Goal: Task Accomplishment & Management: Complete application form

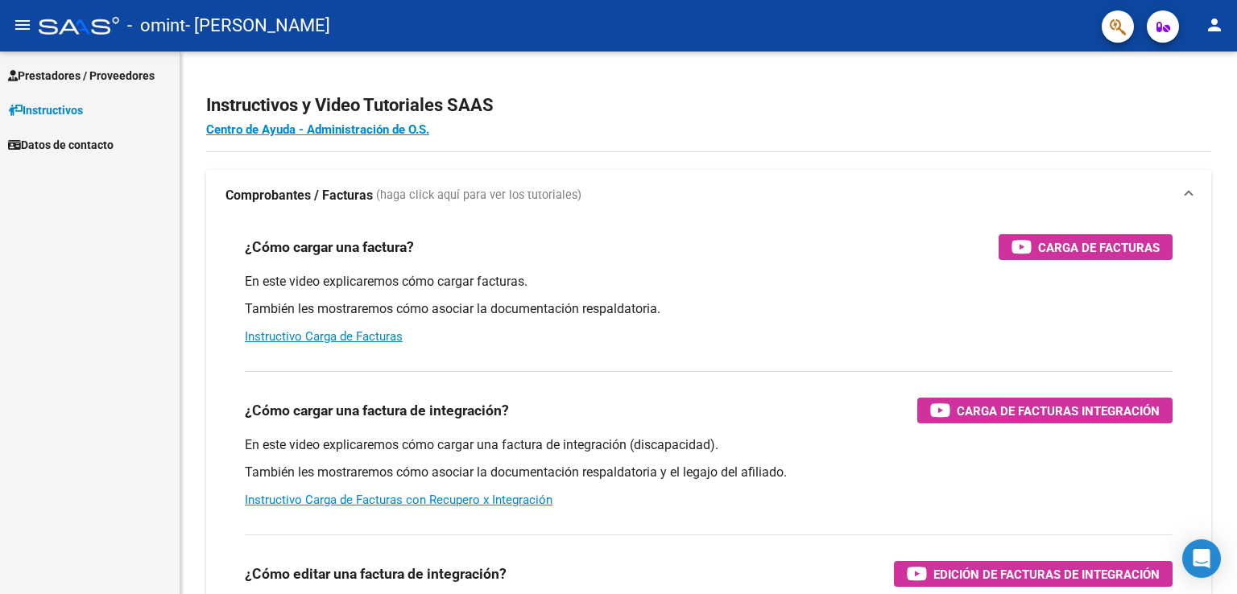
click at [23, 26] on mat-icon "menu" at bounding box center [22, 24] width 19 height 19
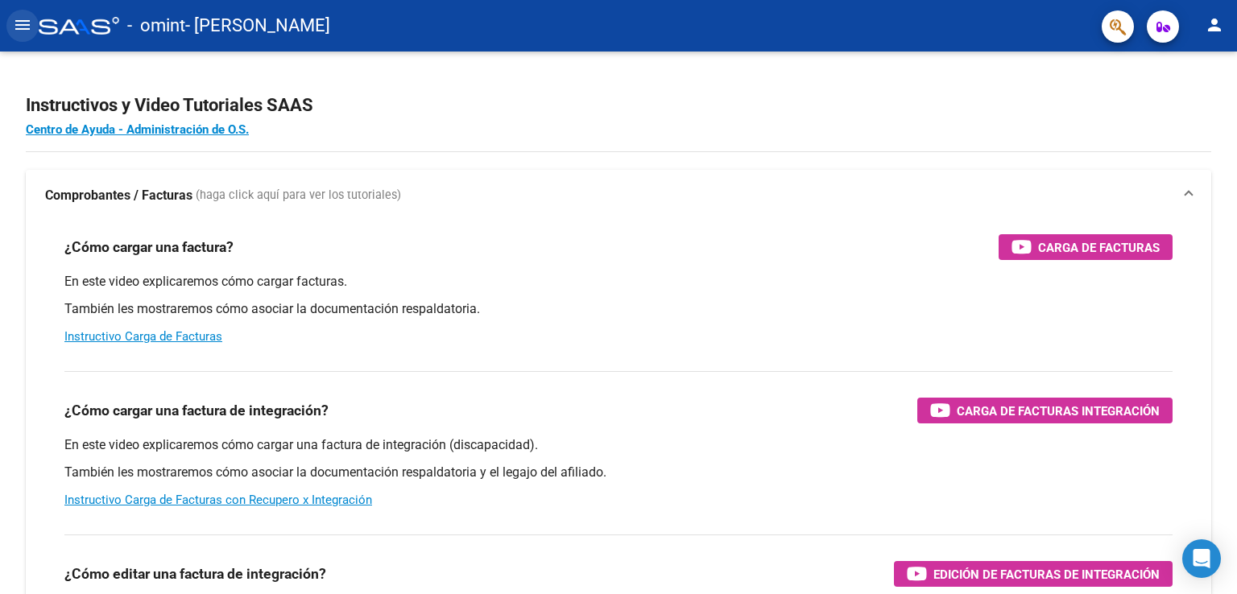
click at [23, 26] on mat-icon "menu" at bounding box center [22, 24] width 19 height 19
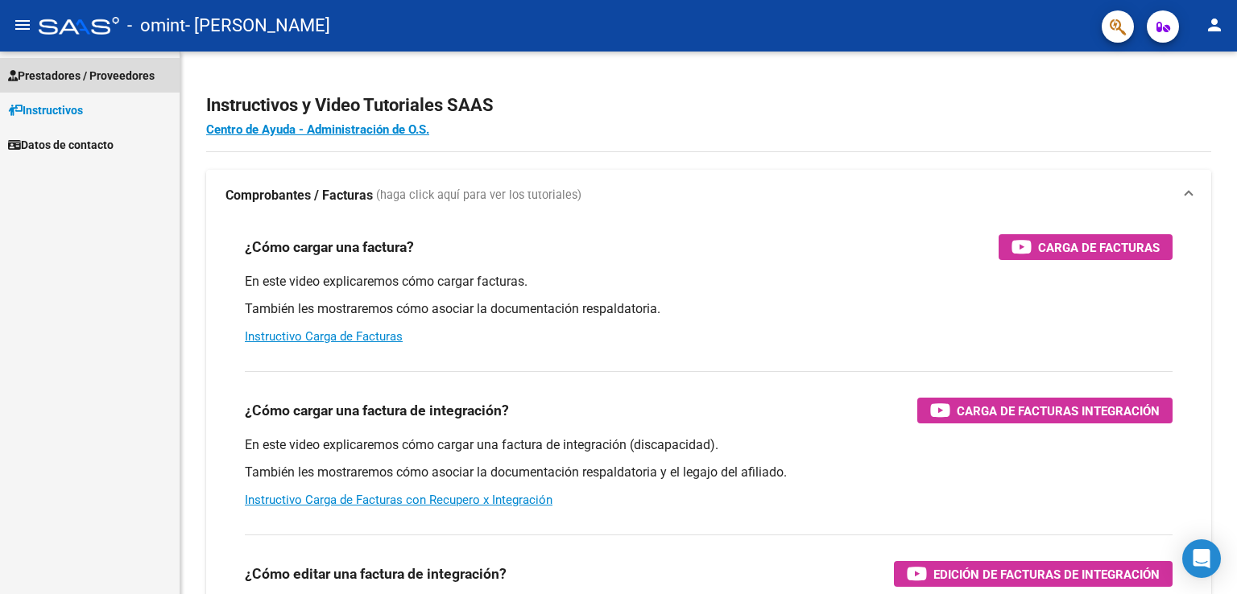
click at [80, 64] on link "Prestadores / Proveedores" at bounding box center [90, 75] width 180 height 35
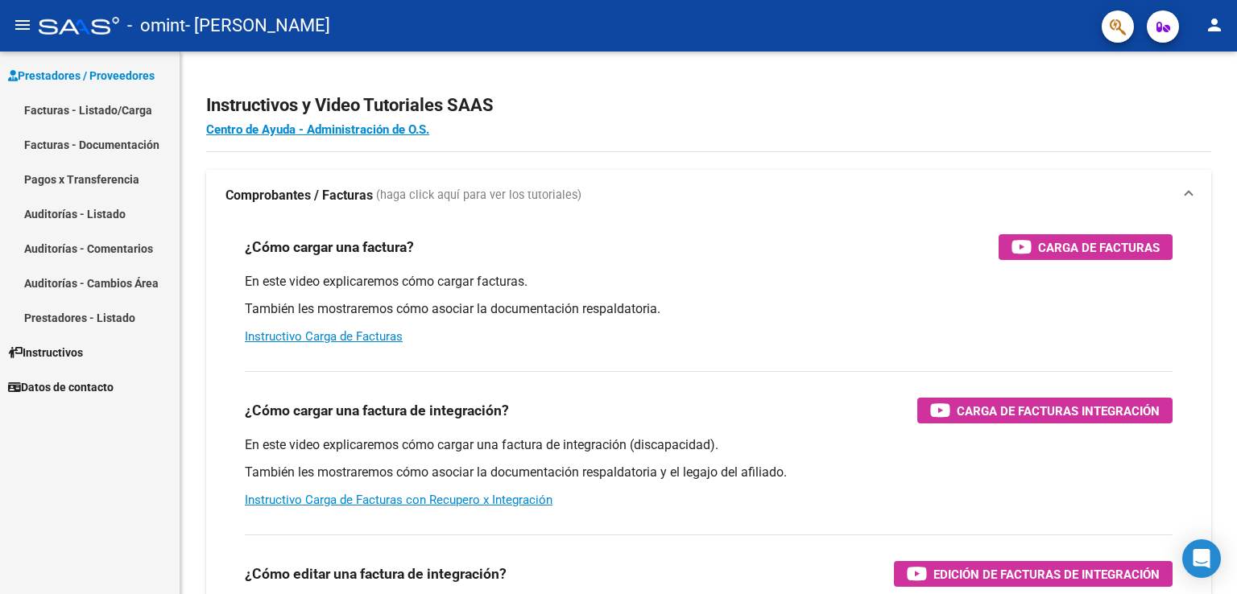
click at [101, 115] on link "Facturas - Listado/Carga" at bounding box center [90, 110] width 180 height 35
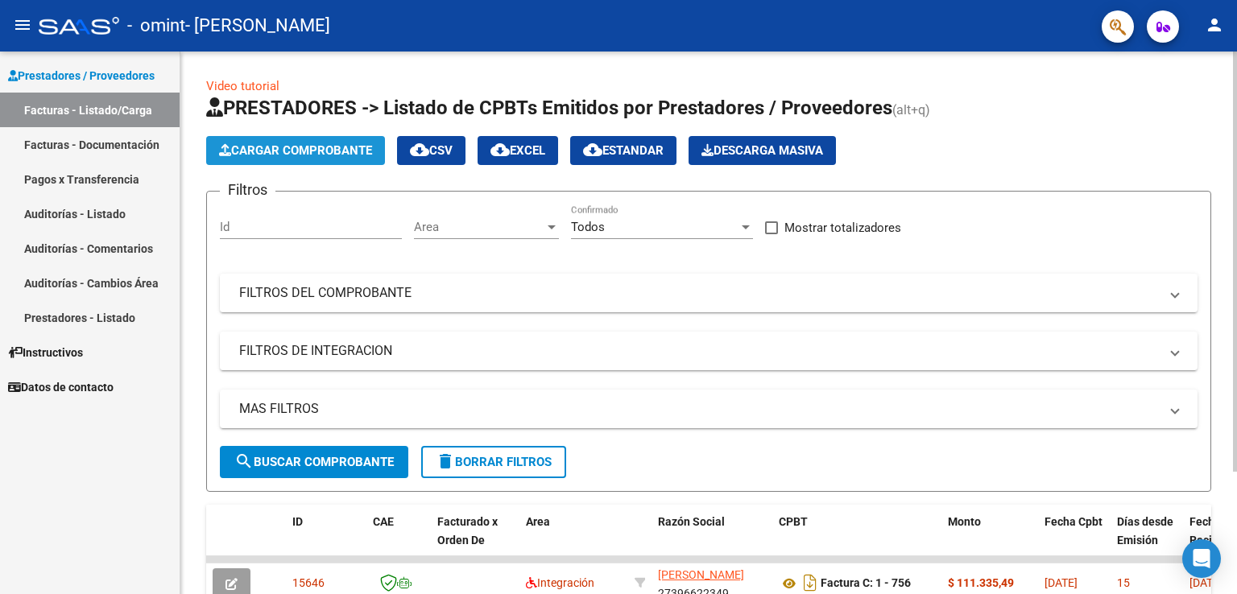
click at [309, 155] on span "Cargar Comprobante" at bounding box center [295, 150] width 153 height 14
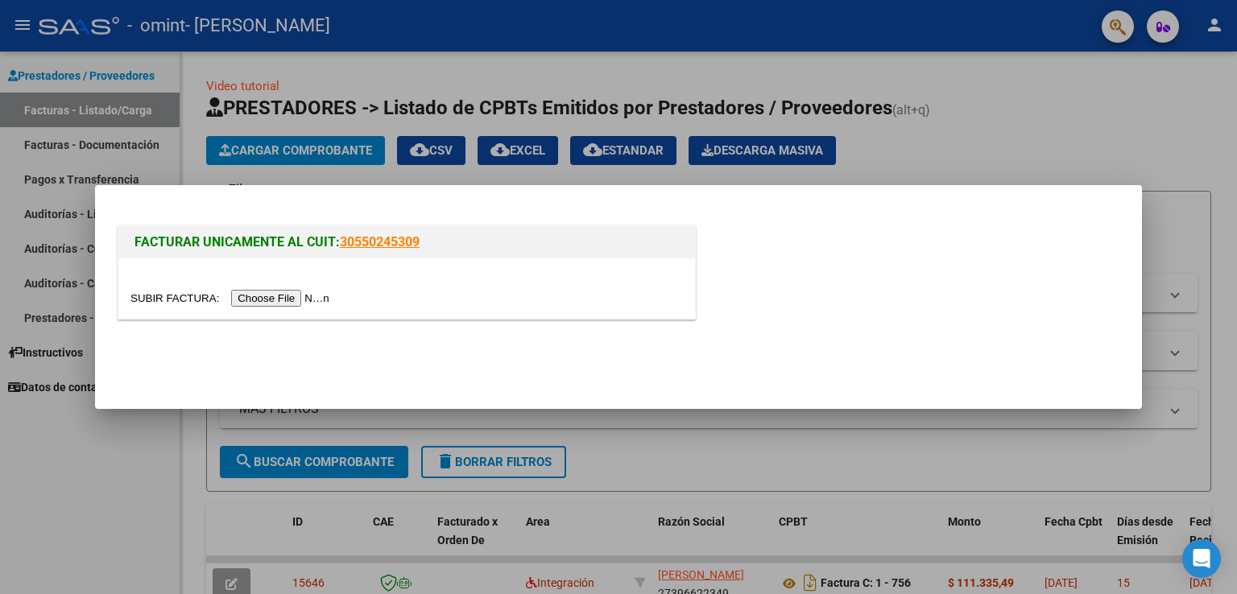
click at [1012, 100] on div at bounding box center [618, 297] width 1237 height 594
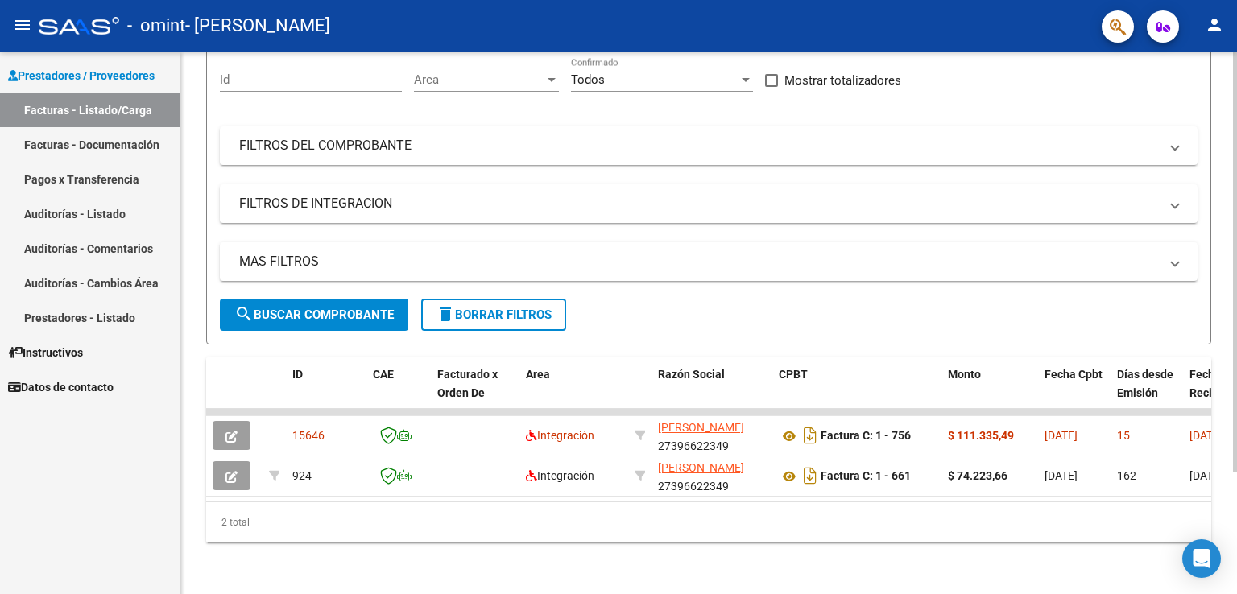
scroll to position [158, 0]
click at [1227, 278] on div "Video tutorial PRESTADORES -> Listado de CPBTs Emitidos por Prestadores / Prove…" at bounding box center [710, 249] width 1061 height 690
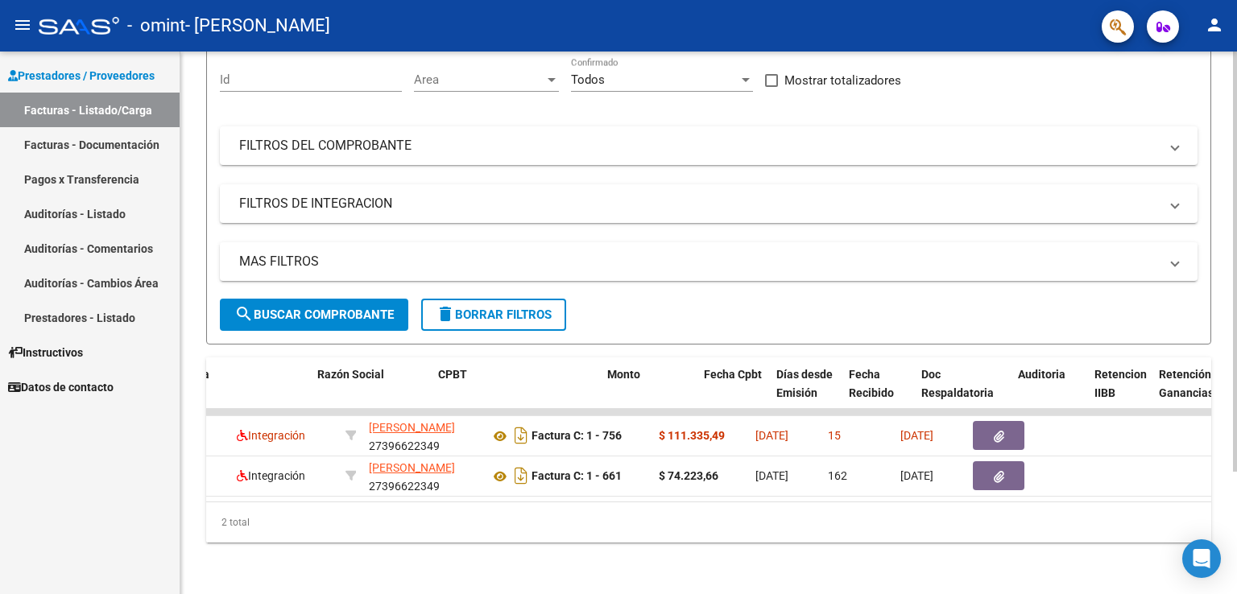
scroll to position [0, 361]
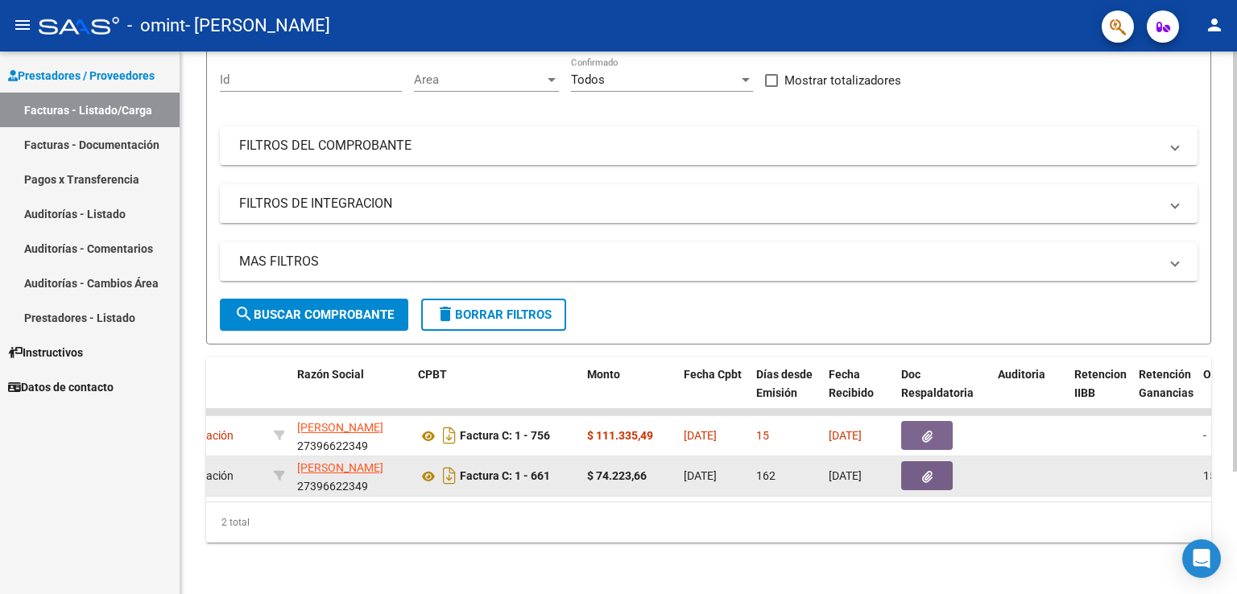
drag, startPoint x: 460, startPoint y: 471, endPoint x: 544, endPoint y: 474, distance: 83.8
click at [544, 474] on div "Factura C: 1 - 661" at bounding box center [496, 476] width 156 height 26
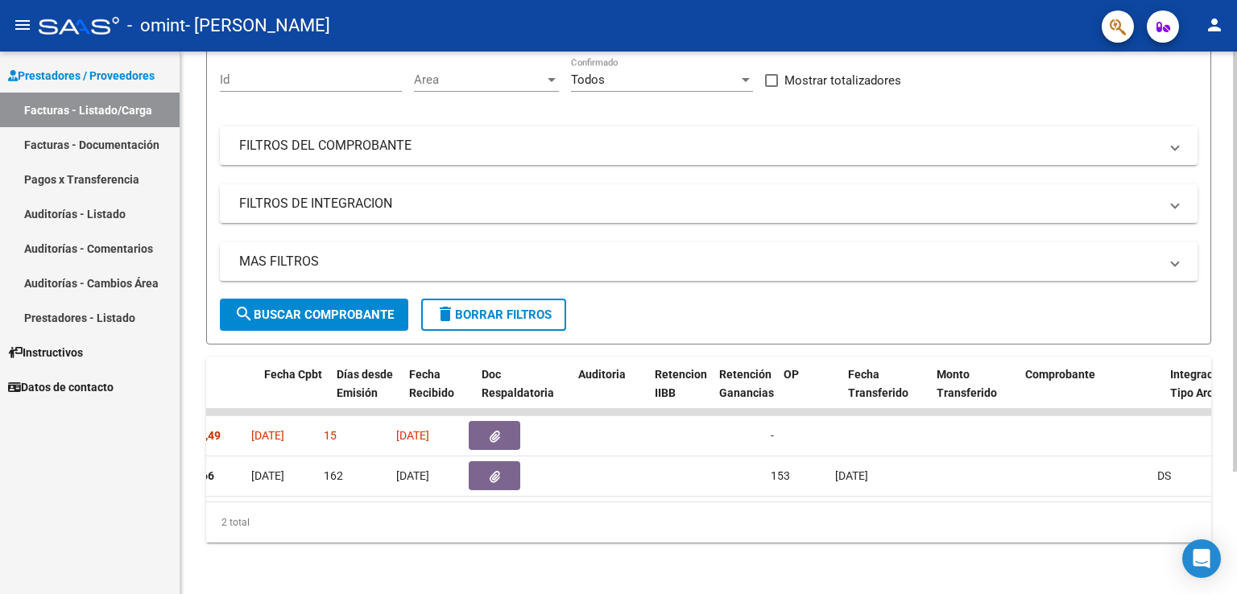
scroll to position [0, 805]
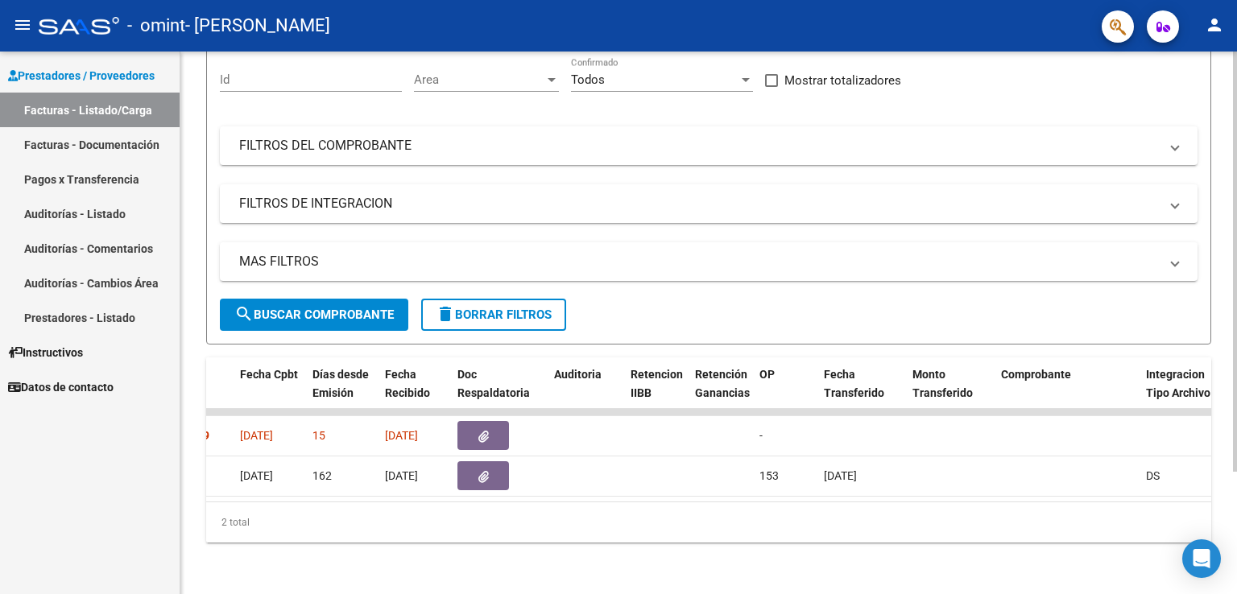
click at [682, 507] on div "2 total" at bounding box center [708, 523] width 1005 height 40
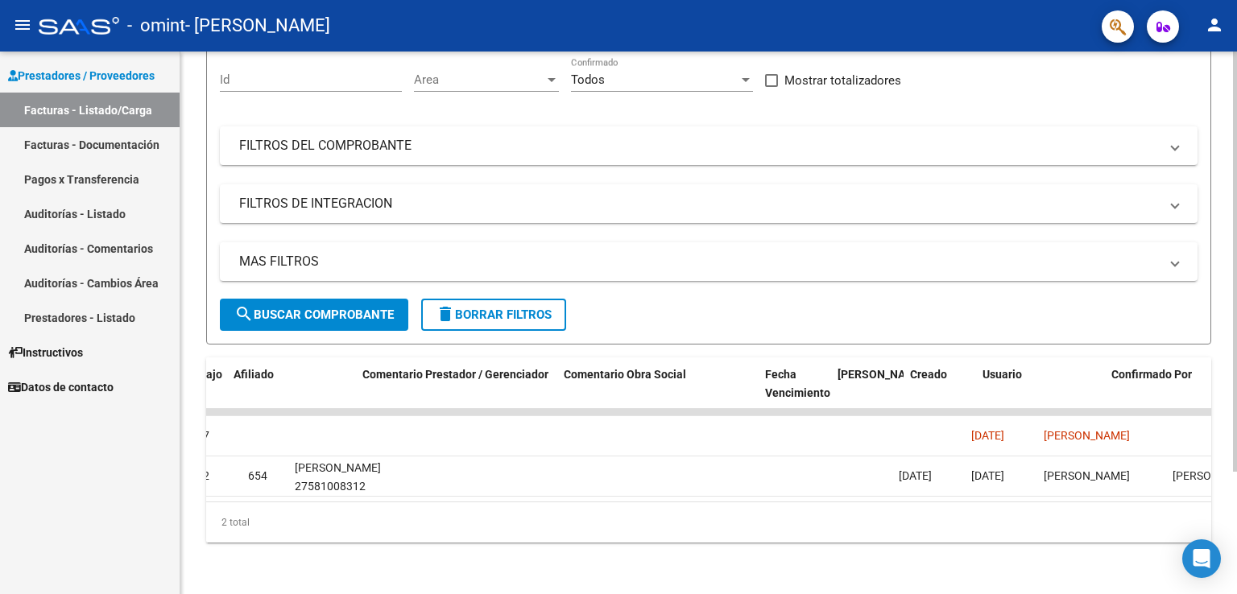
scroll to position [0, 2209]
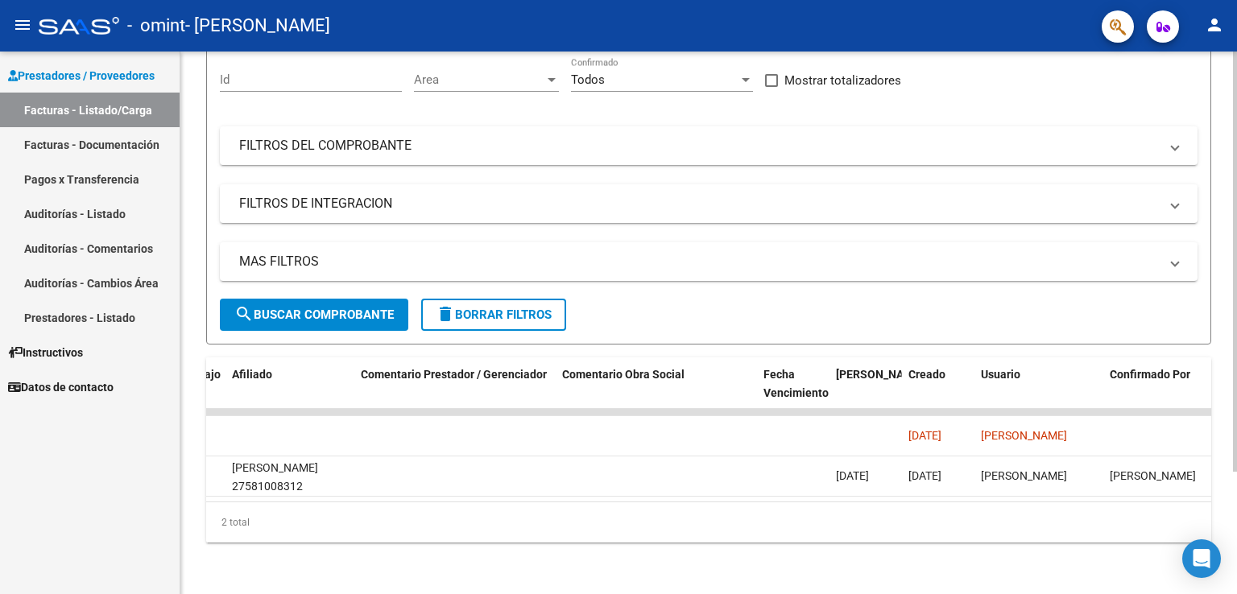
drag, startPoint x: 682, startPoint y: 489, endPoint x: 1086, endPoint y: 491, distance: 403.6
click at [1086, 491] on datatable-body "15646 Integración [PERSON_NAME] 27396622349 Factura C: 1 - 756 $ 111.335,49 [DA…" at bounding box center [708, 455] width 1005 height 93
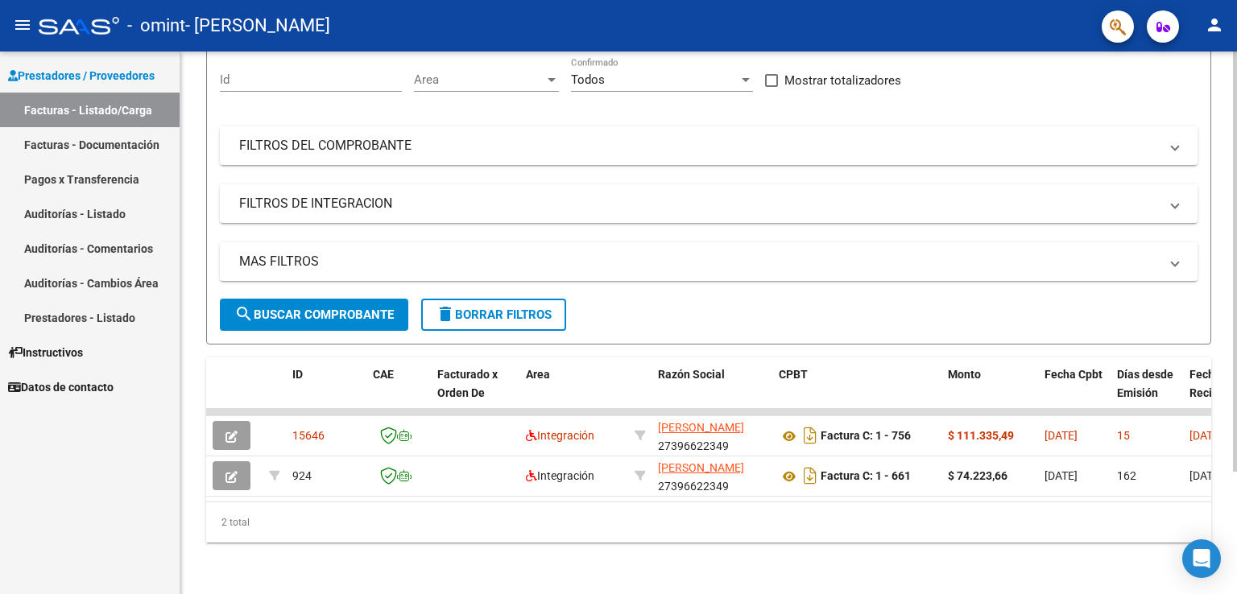
scroll to position [0, 0]
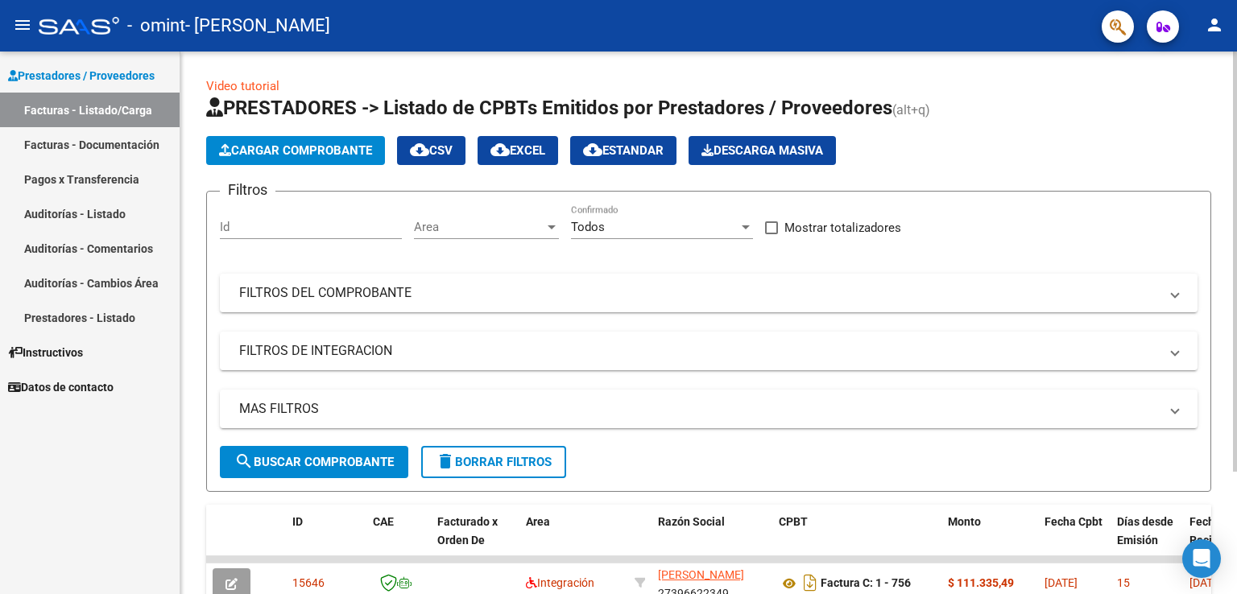
click at [1231, 97] on div "Video tutorial PRESTADORES -> Listado de CPBTs Emitidos por Prestadores / Prove…" at bounding box center [710, 397] width 1061 height 690
click at [280, 159] on button "Cargar Comprobante" at bounding box center [295, 150] width 179 height 29
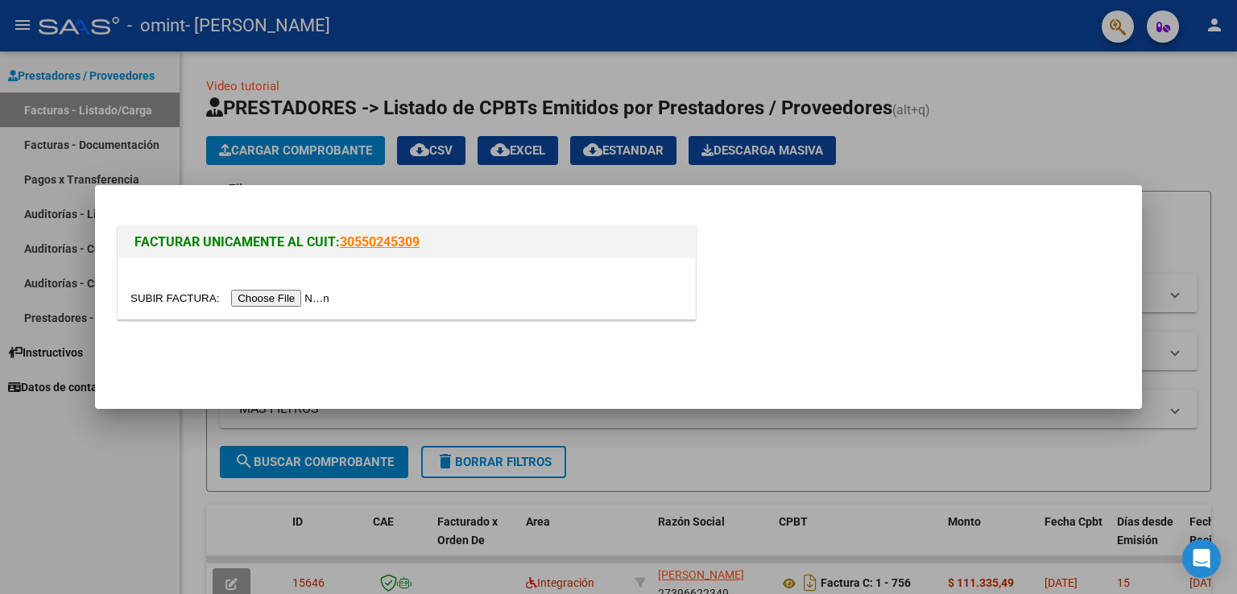
click at [292, 304] on input "file" at bounding box center [232, 298] width 204 height 17
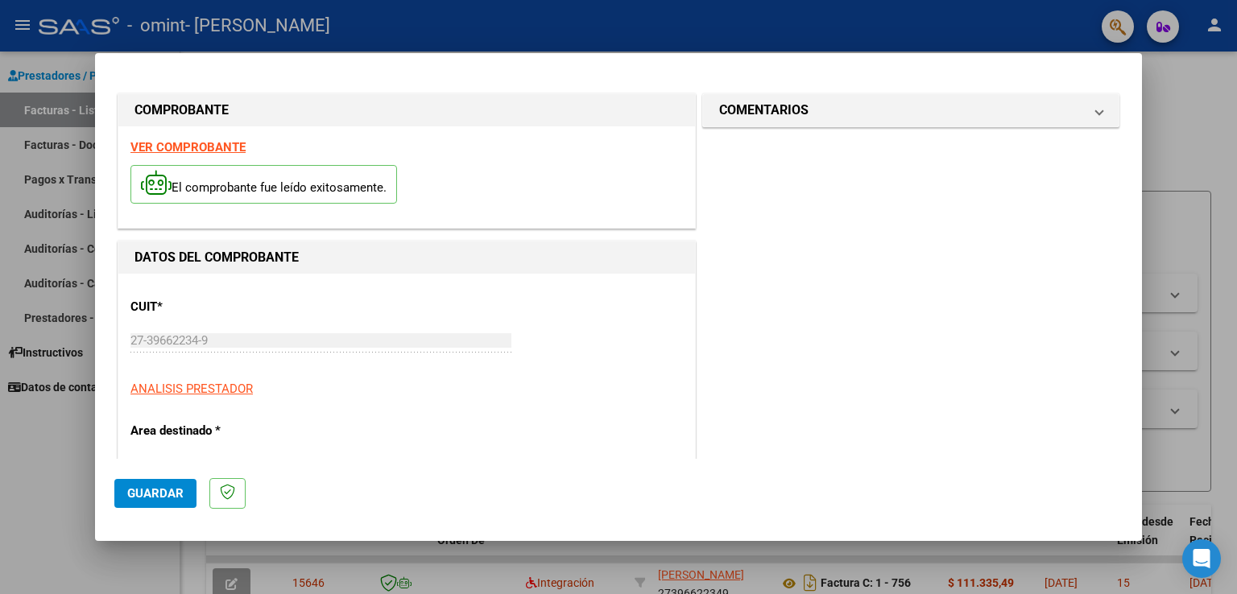
click at [159, 494] on span "Guardar" at bounding box center [155, 494] width 56 height 14
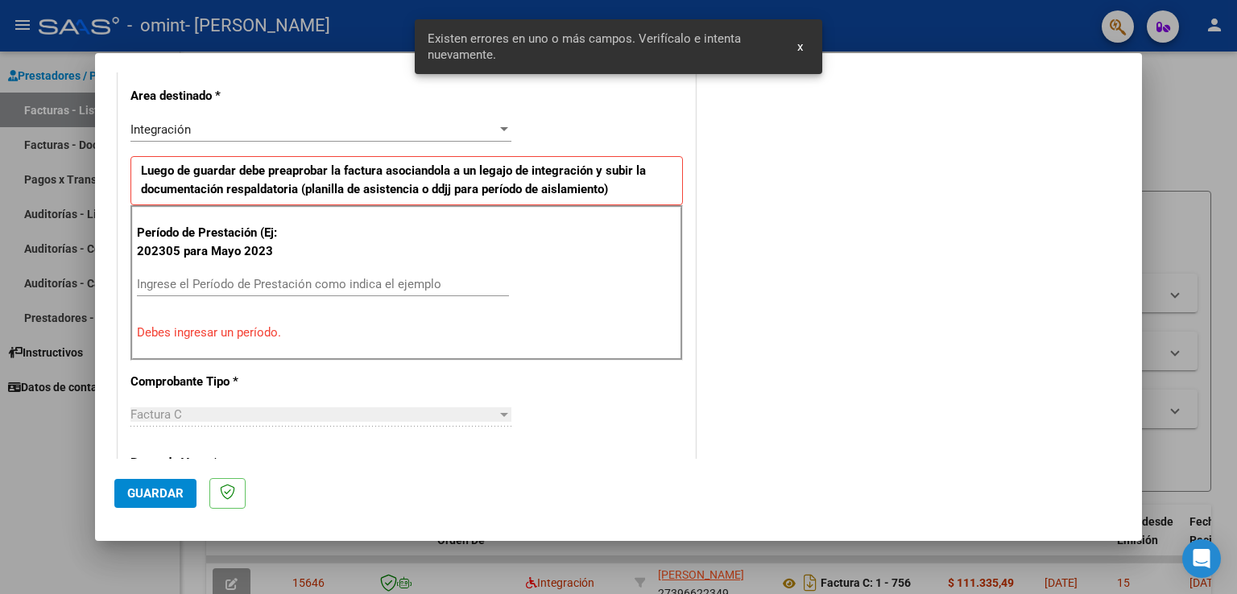
scroll to position [336, 0]
click at [236, 285] on input "Ingrese el Período de Prestación como indica el ejemplo" at bounding box center [323, 283] width 372 height 14
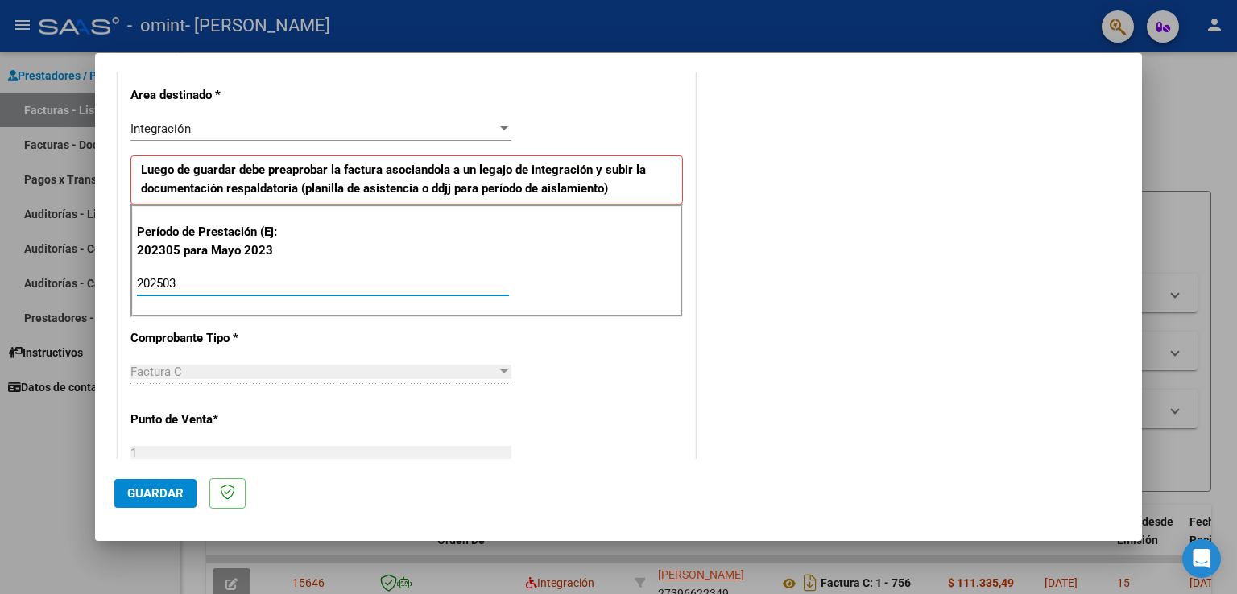
type input "202503"
click at [541, 353] on div "CUIT * 27-39662234-9 Ingresar CUIT ANALISIS PRESTADOR Area destinado * Integrac…" at bounding box center [406, 529] width 577 height 1182
click at [261, 368] on div "Factura C" at bounding box center [313, 372] width 367 height 14
click at [368, 413] on div "CUIT * 27-39662234-9 Ingresar CUIT ANALISIS PRESTADOR Area destinado * Integrac…" at bounding box center [406, 529] width 577 height 1182
click at [137, 494] on span "Guardar" at bounding box center [155, 494] width 56 height 14
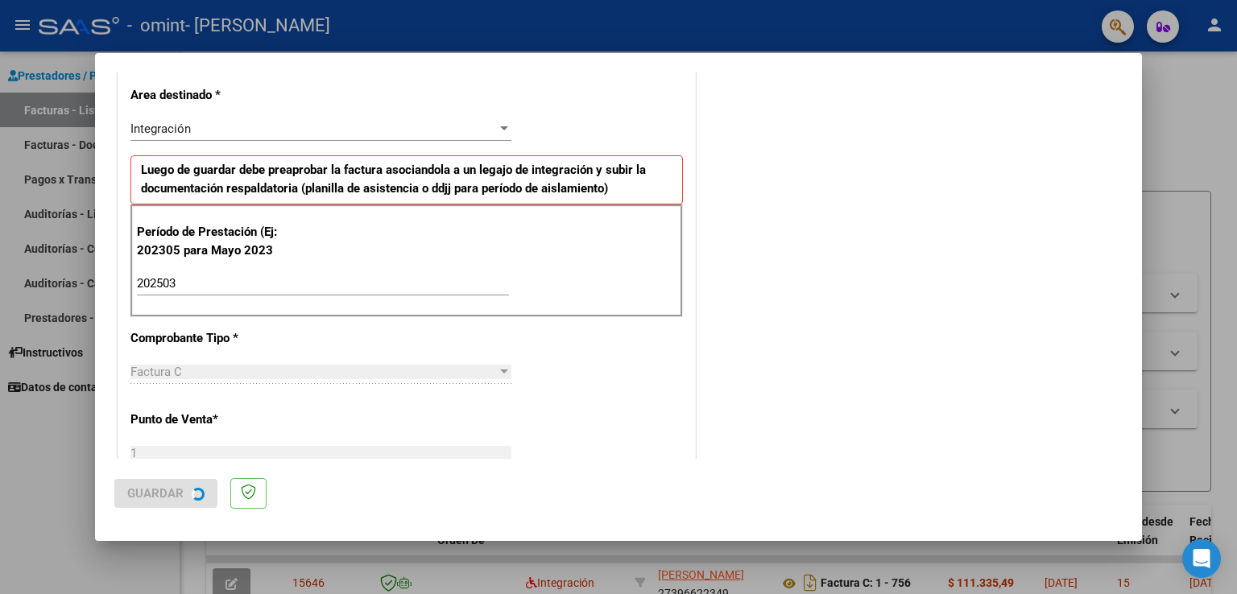
scroll to position [0, 0]
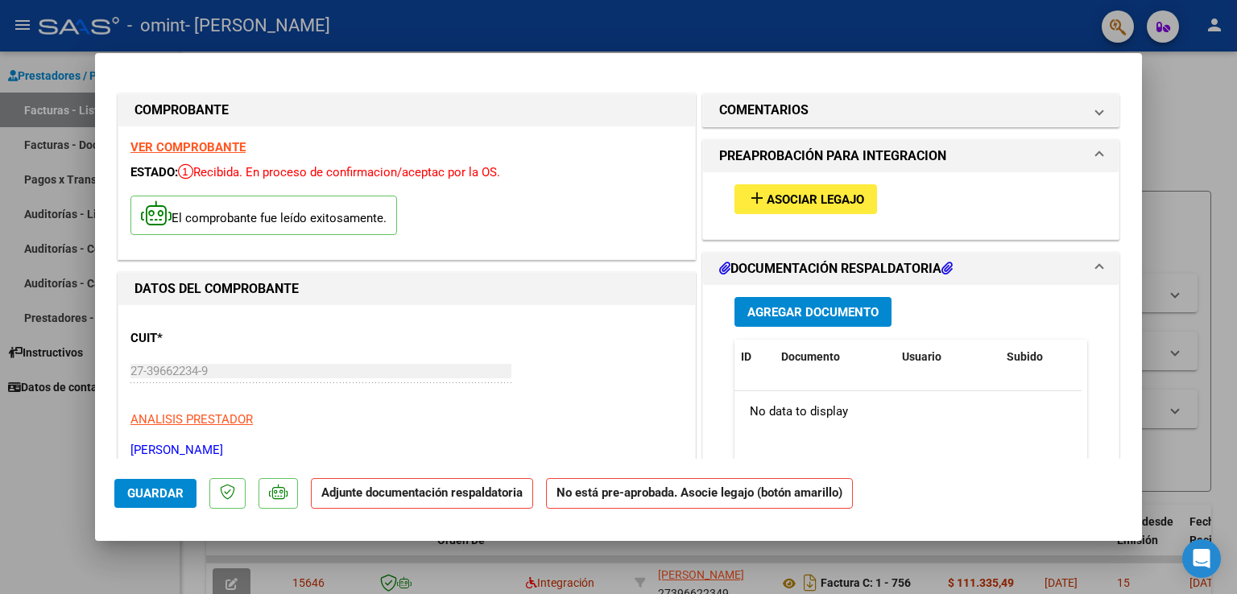
click at [402, 494] on strong "Adjunte documentación respaldatoria" at bounding box center [421, 493] width 201 height 14
click at [417, 499] on strong "Adjunte documentación respaldatoria" at bounding box center [421, 493] width 201 height 14
click at [424, 449] on p "[PERSON_NAME]" at bounding box center [406, 450] width 553 height 19
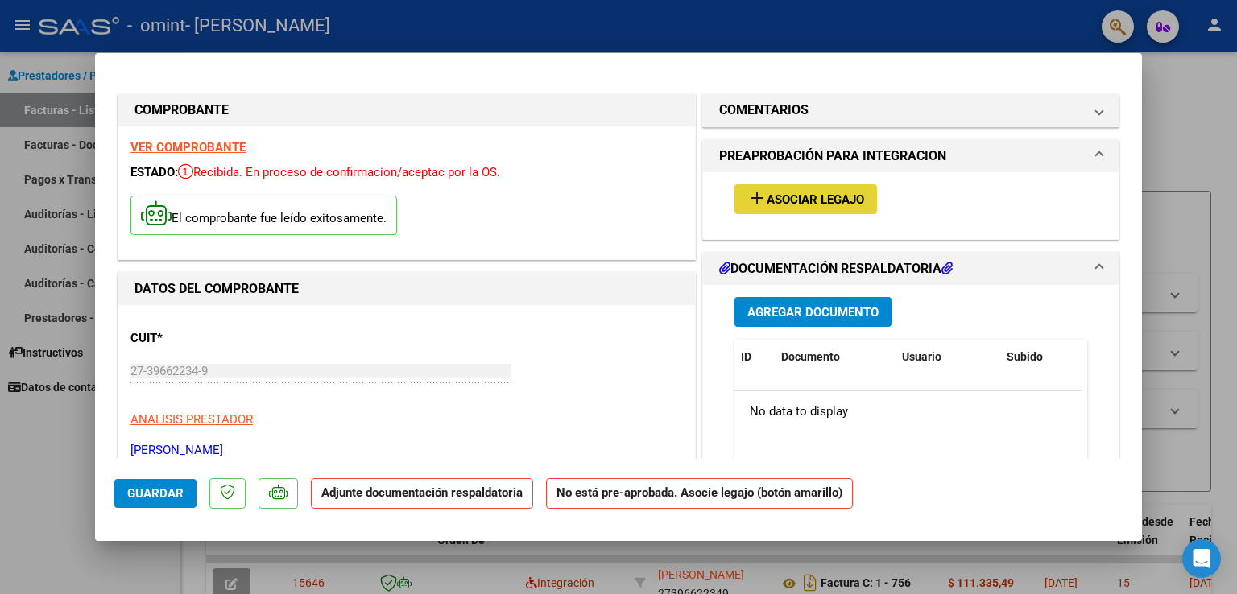
click at [812, 197] on span "Asociar Legajo" at bounding box center [815, 200] width 97 height 14
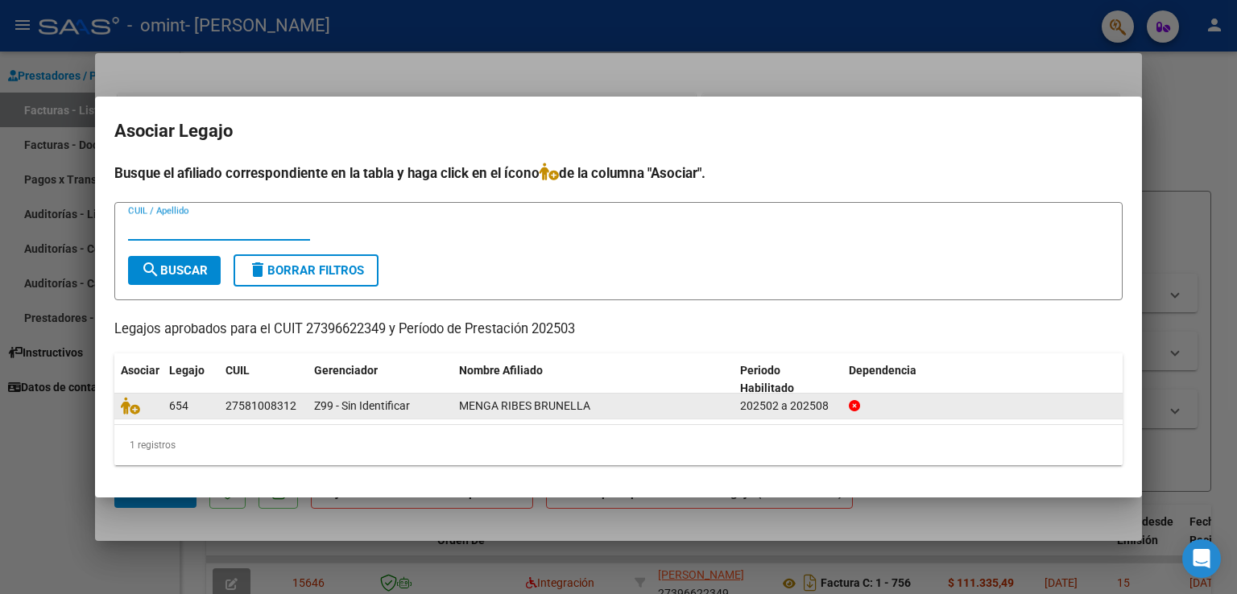
click at [542, 400] on span "MENGA RIBES BRUNELLA" at bounding box center [524, 406] width 131 height 13
click at [361, 397] on div "Z99 - Sin Identificar" at bounding box center [380, 406] width 132 height 19
click at [644, 410] on div "MENGA RIBES BRUNELLA" at bounding box center [593, 406] width 268 height 19
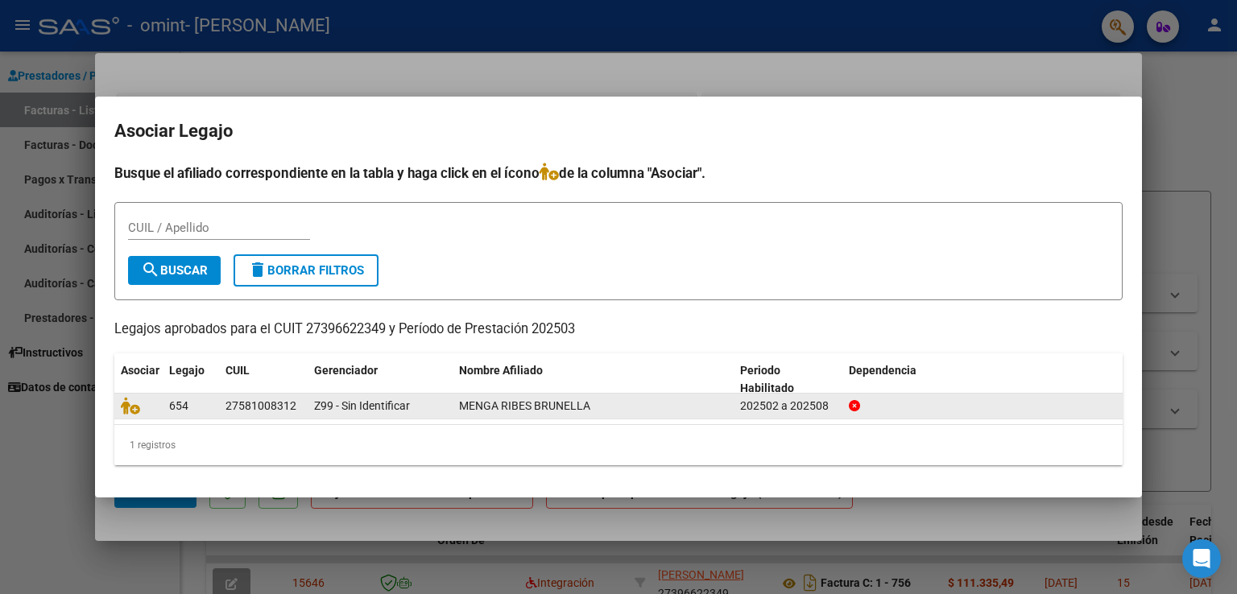
click at [644, 410] on div "MENGA RIBES BRUNELLA" at bounding box center [593, 406] width 268 height 19
click at [308, 407] on datatable-body-cell "Z99 - Sin Identificar" at bounding box center [380, 406] width 145 height 25
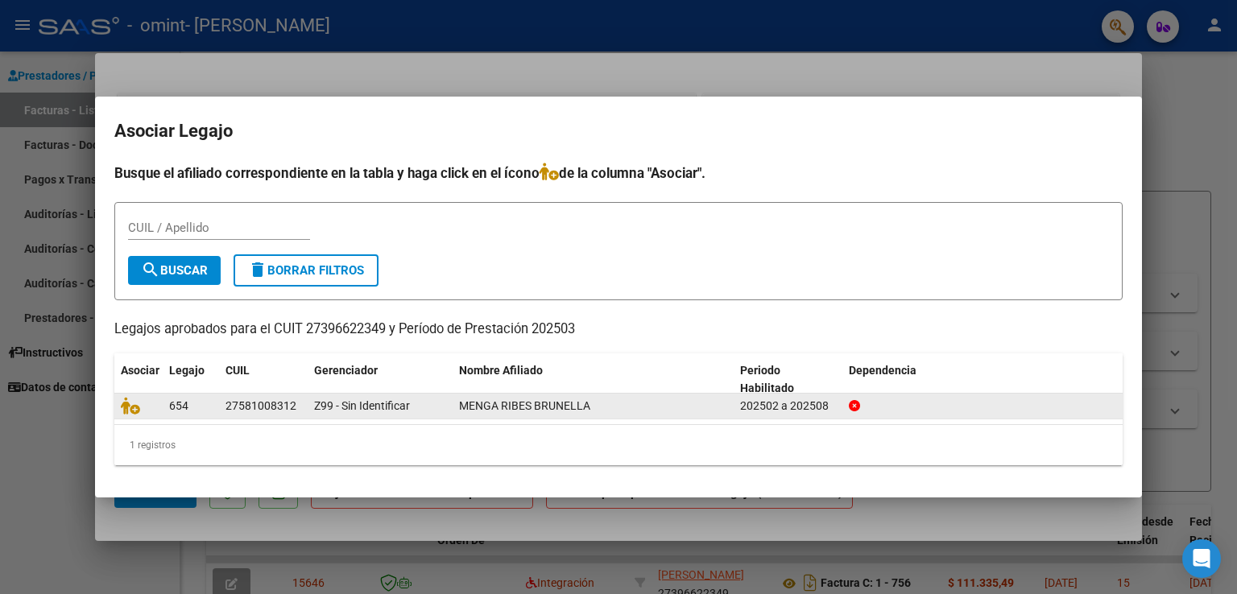
click at [308, 407] on datatable-body-cell "Z99 - Sin Identificar" at bounding box center [380, 406] width 145 height 25
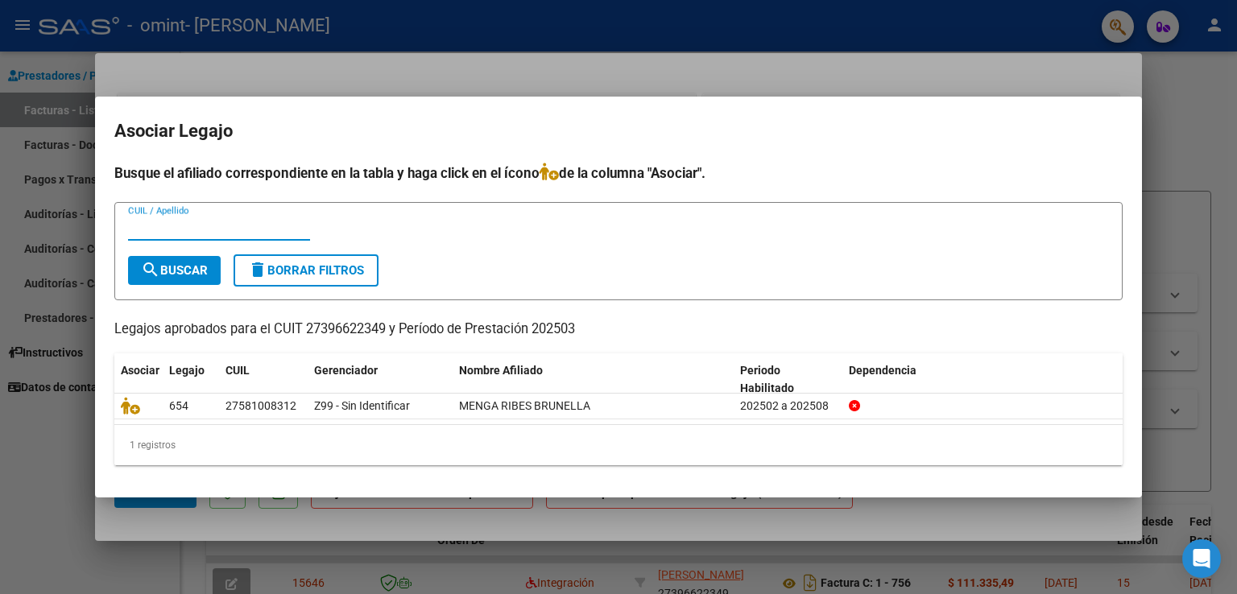
click at [187, 230] on input "CUIL / Apellido" at bounding box center [219, 228] width 182 height 14
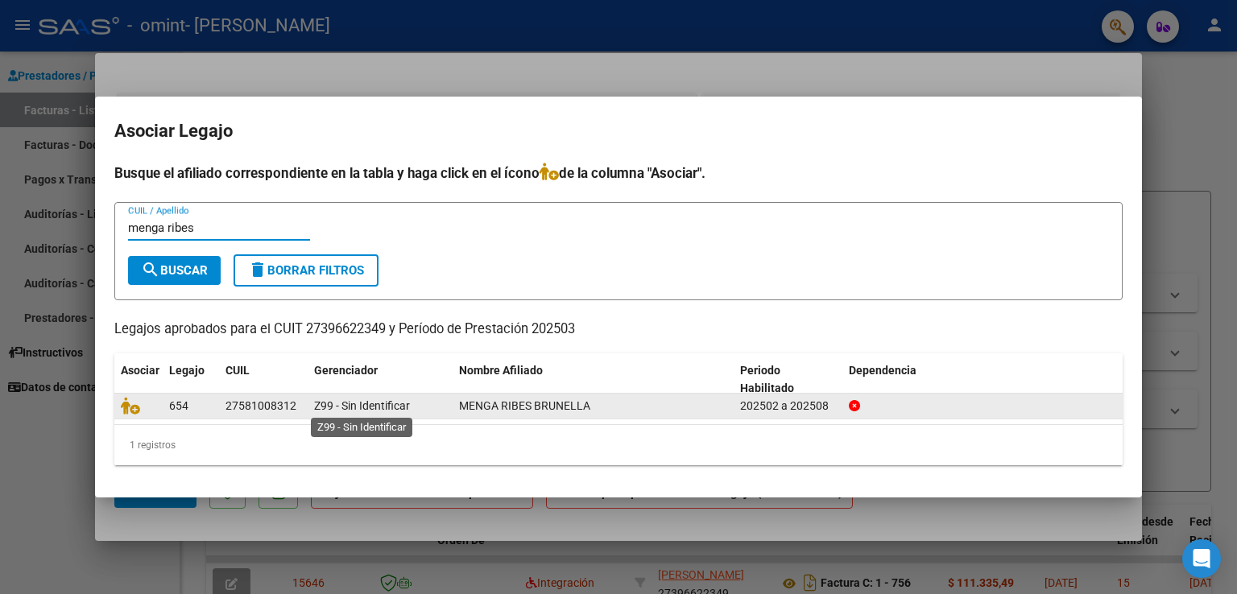
type input "menga ribes"
click at [329, 406] on span "Z99 - Sin Identificar" at bounding box center [362, 406] width 96 height 13
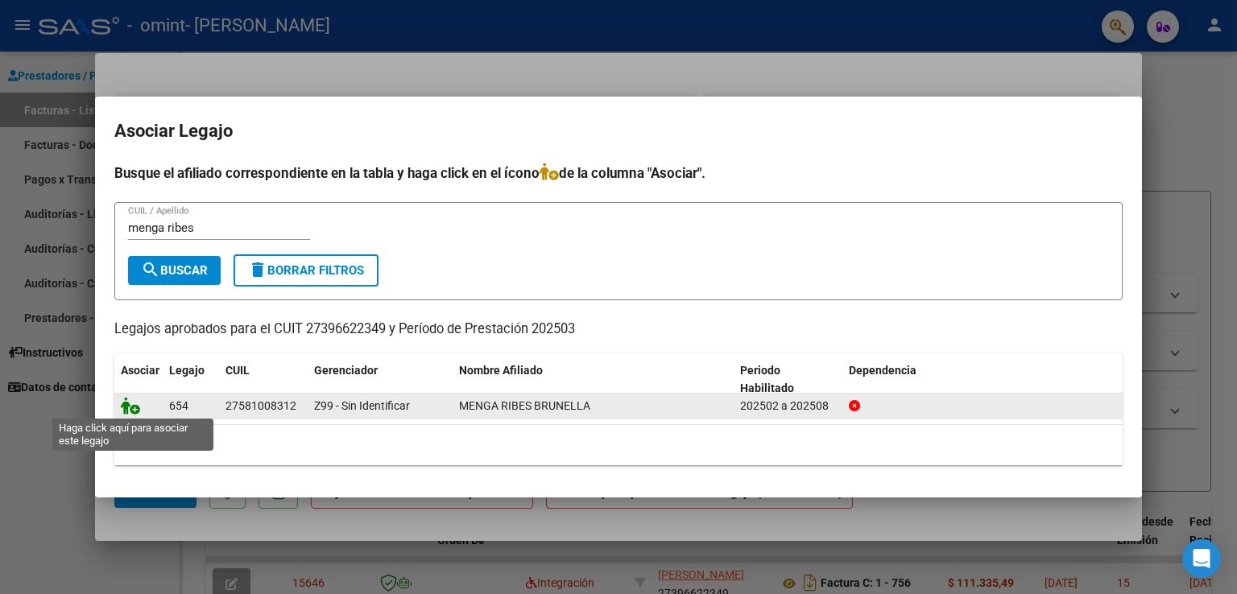
click at [127, 407] on icon at bounding box center [130, 406] width 19 height 18
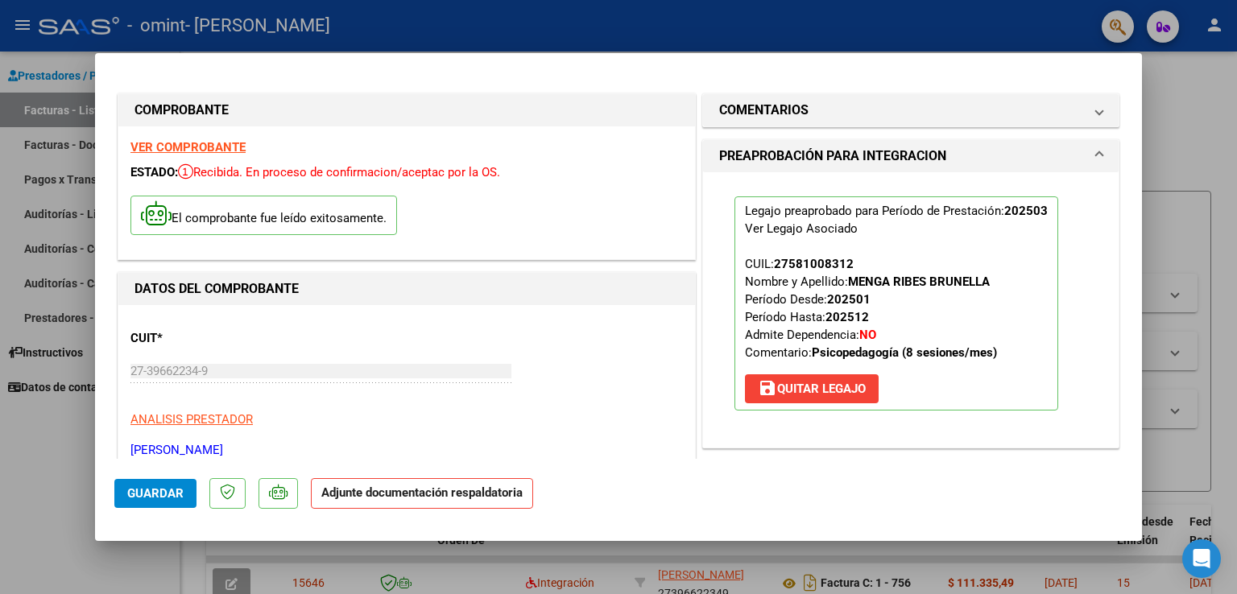
click at [376, 497] on strong "Adjunte documentación respaldatoria" at bounding box center [421, 493] width 201 height 14
click at [151, 487] on span "Guardar" at bounding box center [155, 494] width 56 height 14
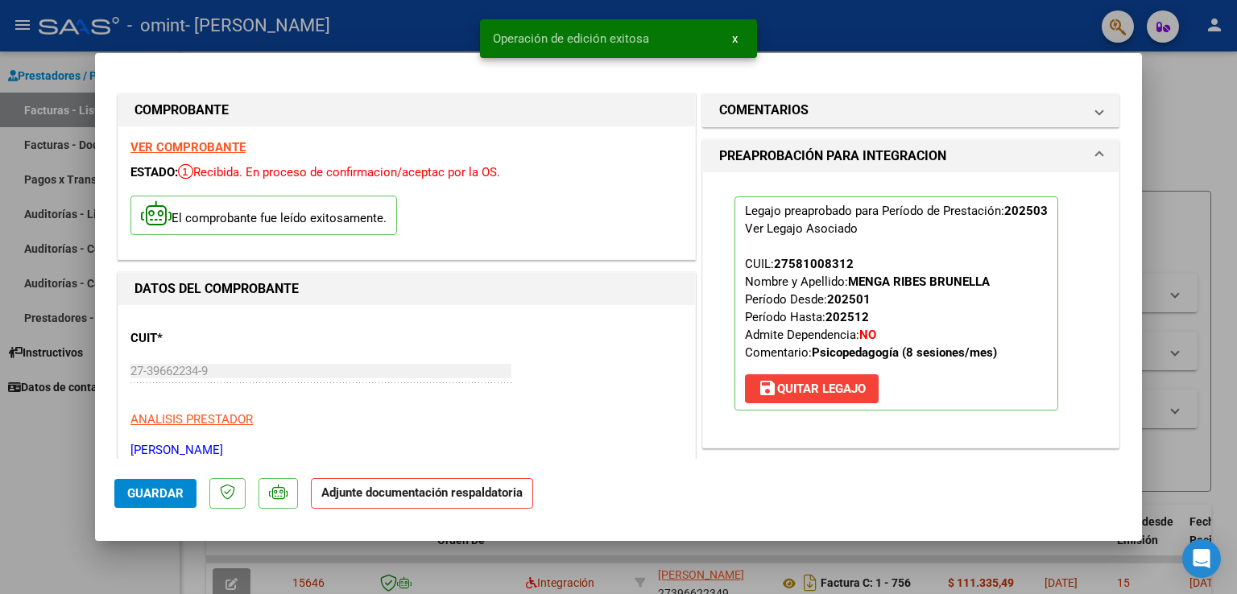
click at [406, 490] on strong "Adjunte documentación respaldatoria" at bounding box center [421, 493] width 201 height 14
click at [495, 454] on p "[PERSON_NAME]" at bounding box center [406, 450] width 553 height 19
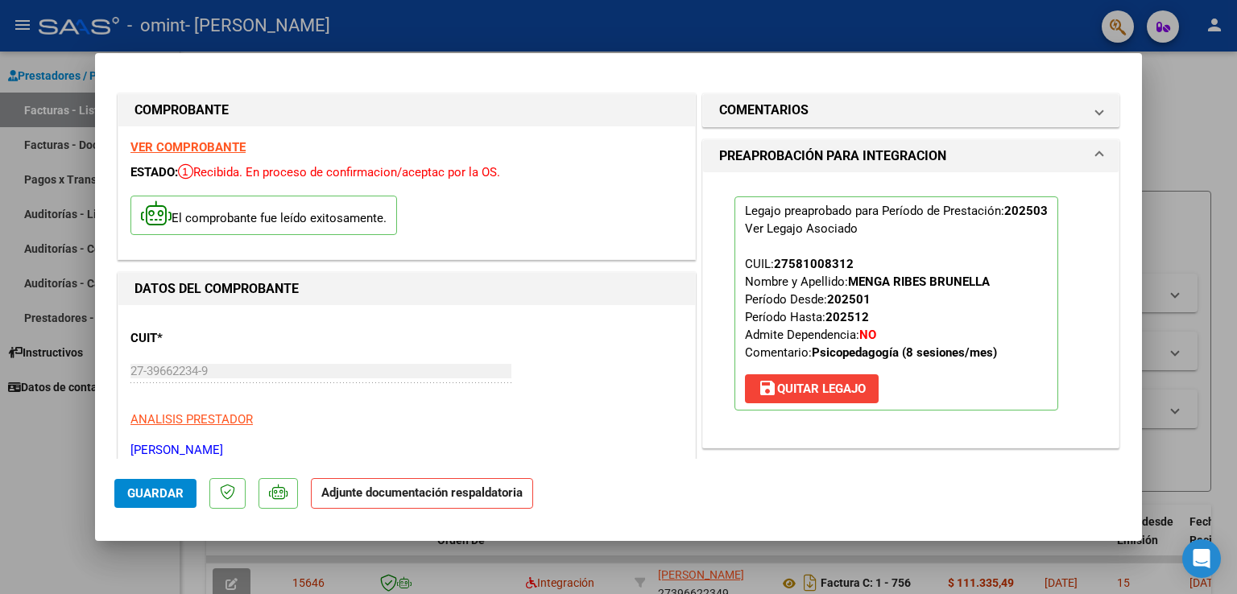
click at [425, 345] on div "CUIT * 27-39662234-9 Ingresar CUIT ANALISIS PRESTADOR [PERSON_NAME]" at bounding box center [406, 388] width 553 height 142
click at [383, 496] on strong "Adjunte documentación respaldatoria" at bounding box center [421, 493] width 201 height 14
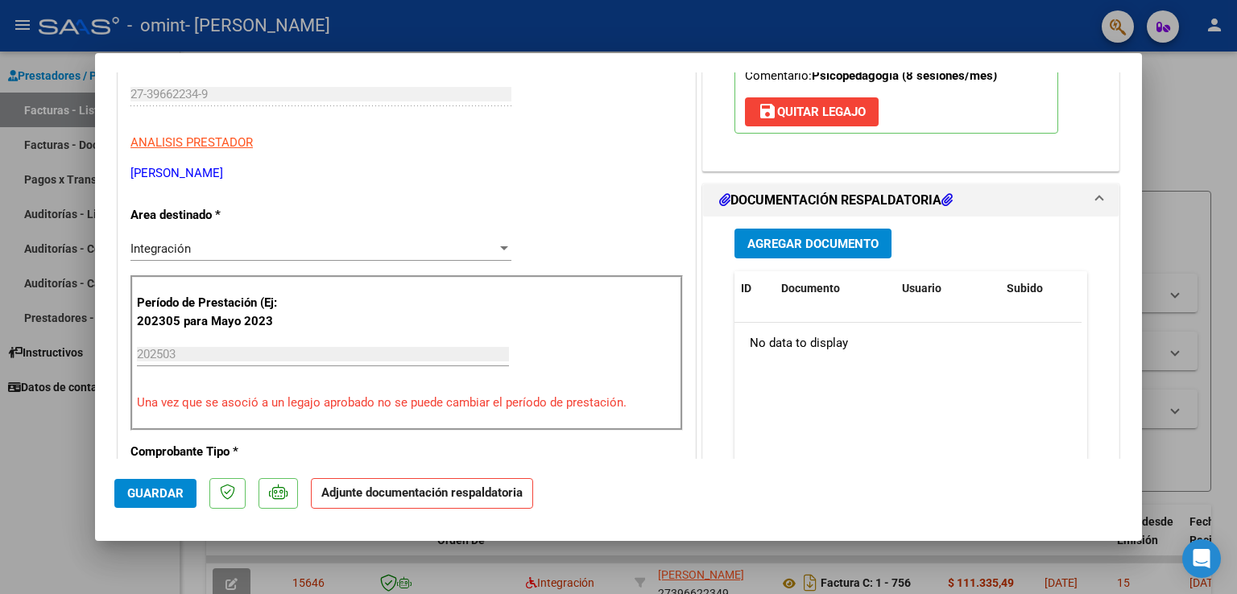
scroll to position [304, 0]
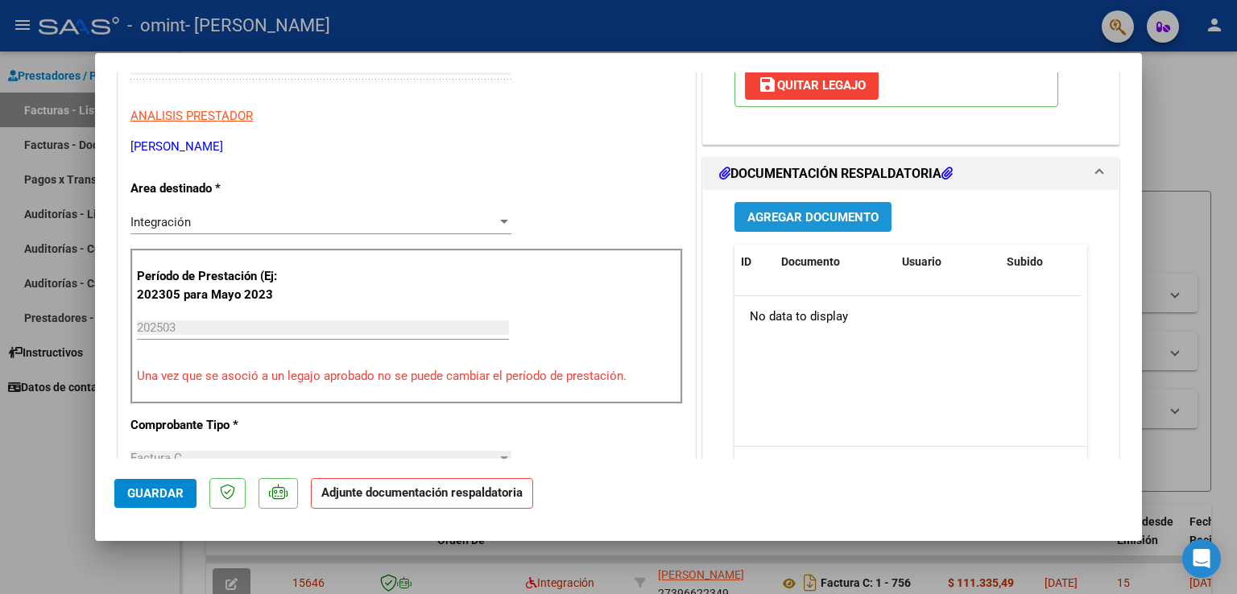
click at [844, 210] on span "Agregar Documento" at bounding box center [813, 217] width 131 height 14
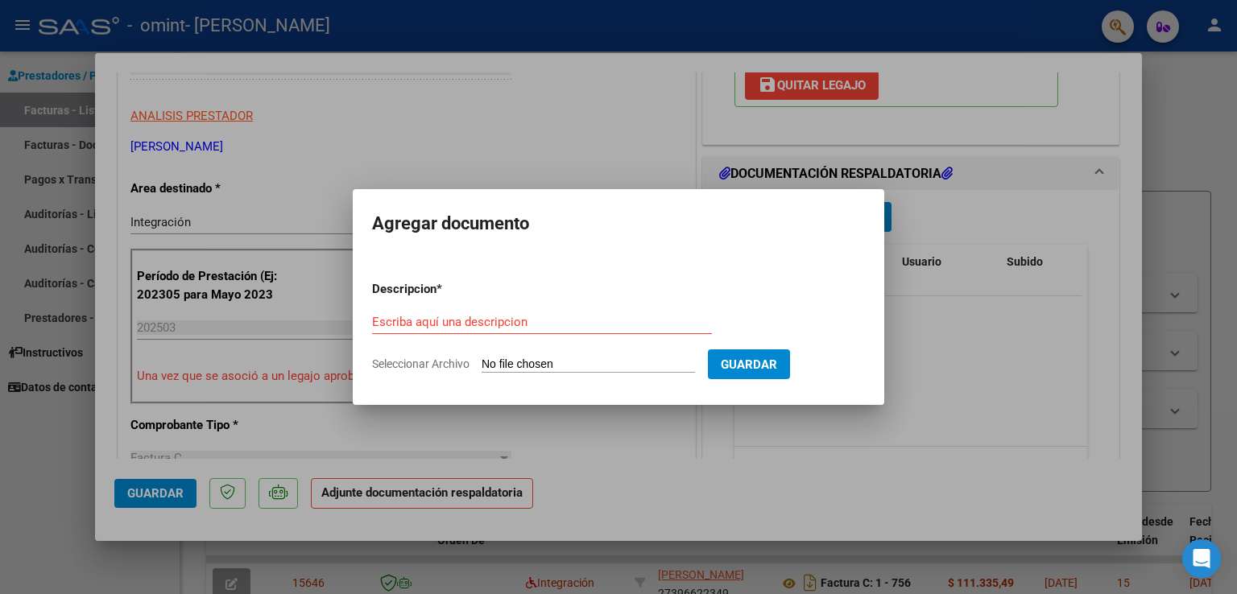
click at [593, 365] on input "Seleccionar Archivo" at bounding box center [588, 365] width 213 height 15
type input "C:\fakepath\IMG_3057 (1).pdf"
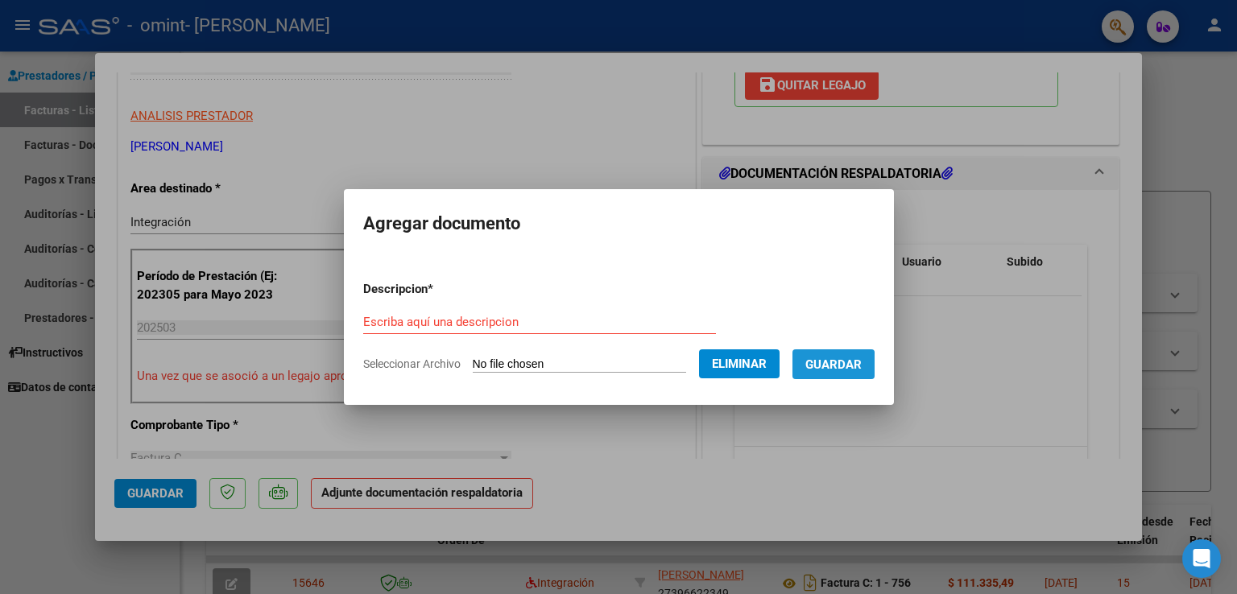
click at [841, 367] on span "Guardar" at bounding box center [834, 365] width 56 height 14
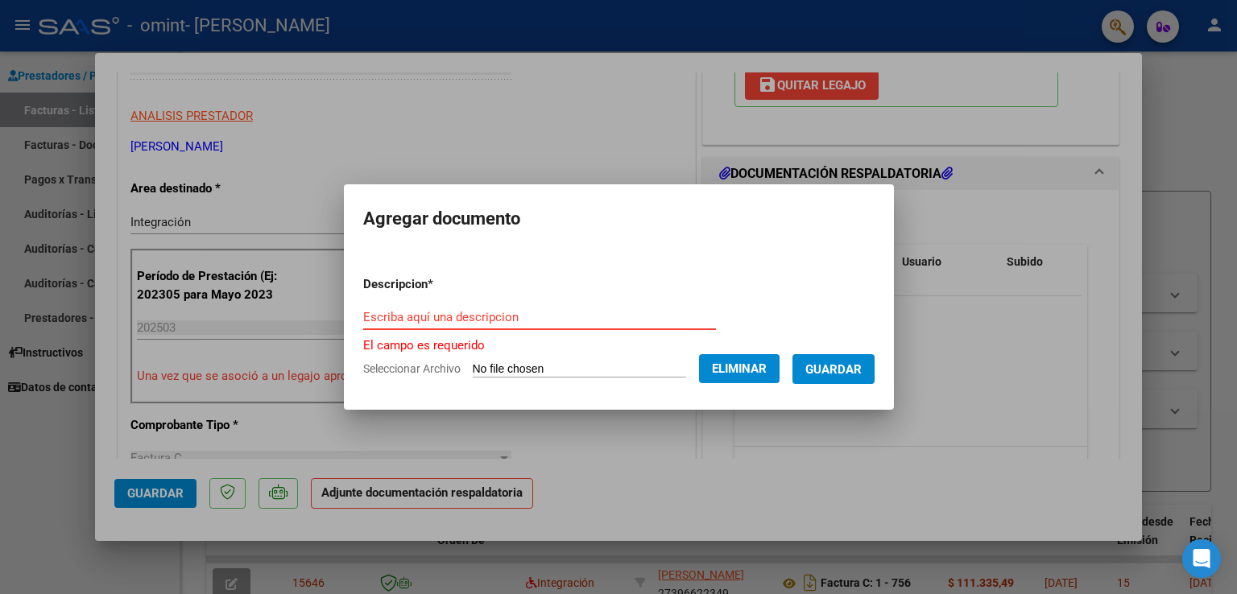
click at [520, 317] on input "Escriba aquí una descripcion" at bounding box center [539, 317] width 353 height 14
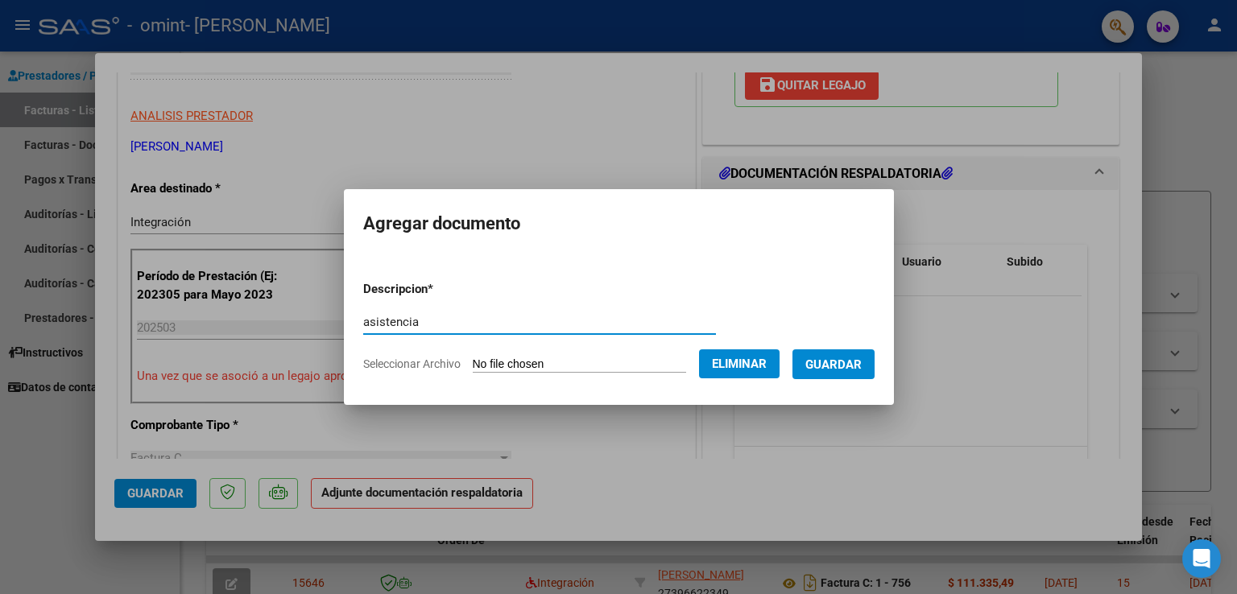
click at [363, 325] on input "asistencia" at bounding box center [539, 322] width 353 height 14
type input "planilla de asistencia"
click at [860, 358] on span "Guardar" at bounding box center [834, 365] width 56 height 14
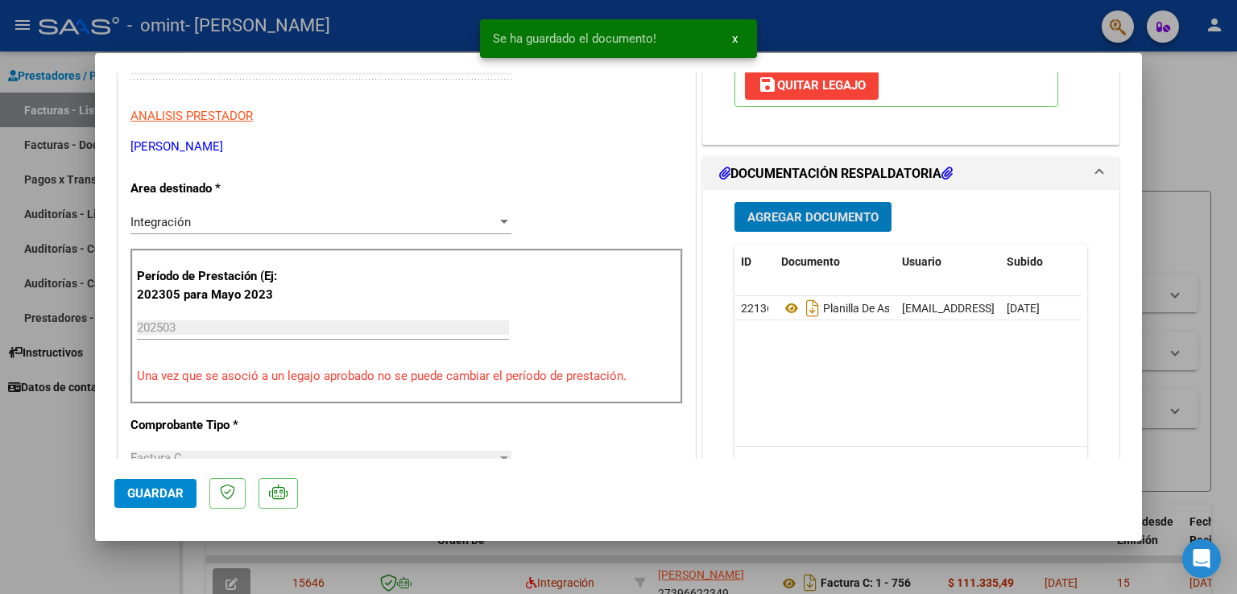
click at [145, 488] on span "Guardar" at bounding box center [155, 494] width 56 height 14
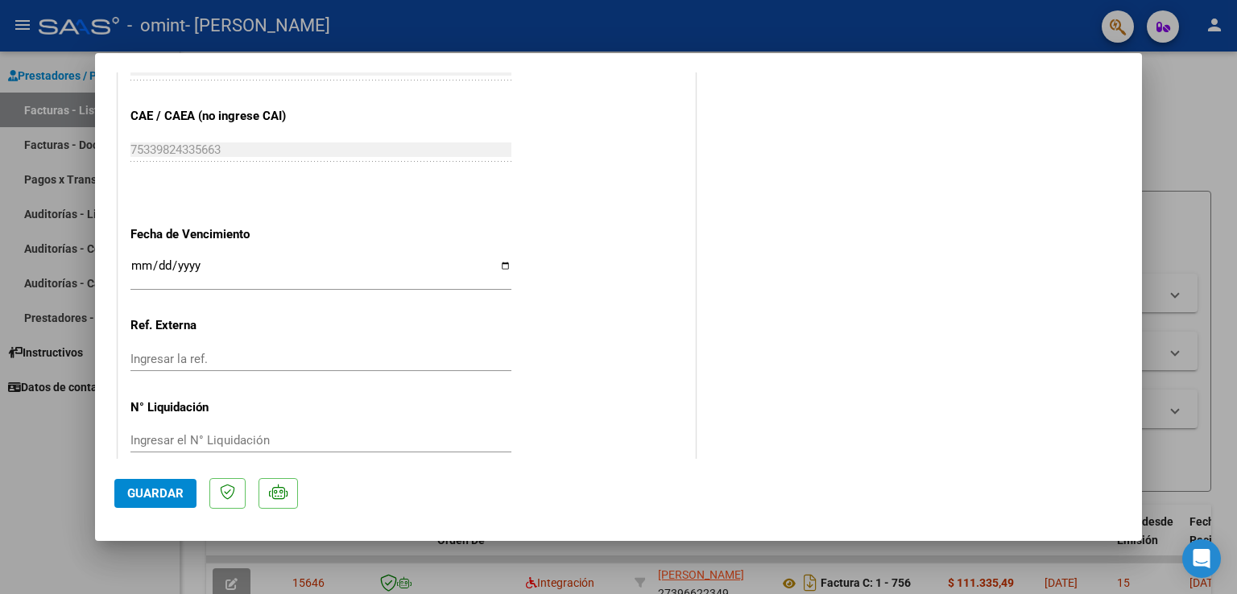
scroll to position [1054, 0]
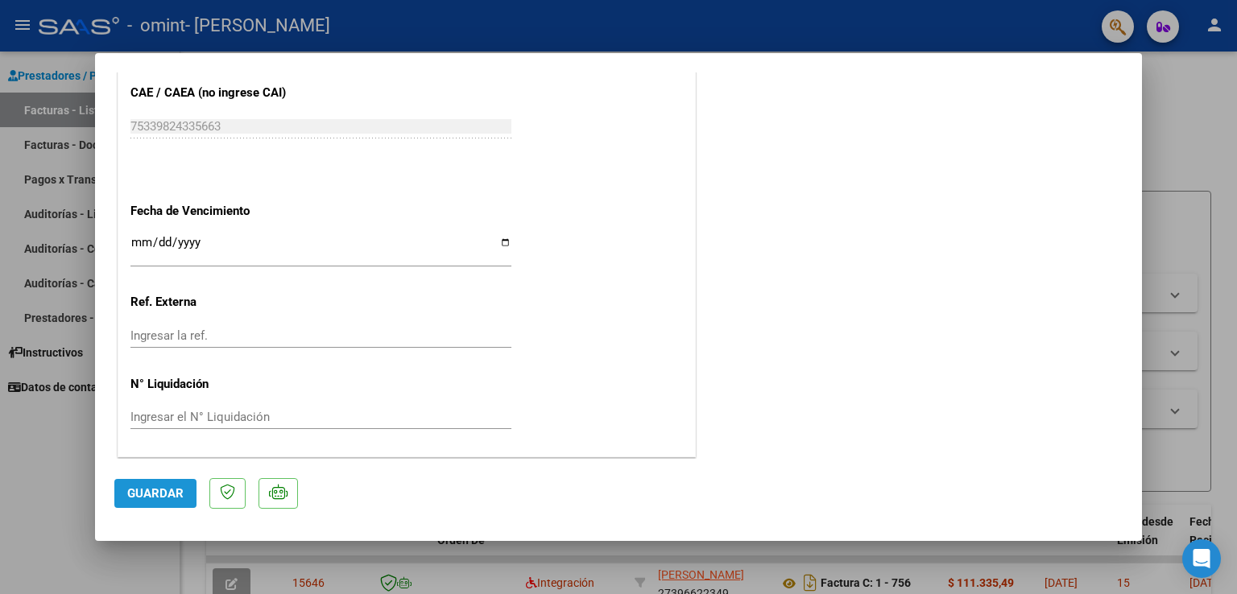
click at [168, 498] on span "Guardar" at bounding box center [155, 494] width 56 height 14
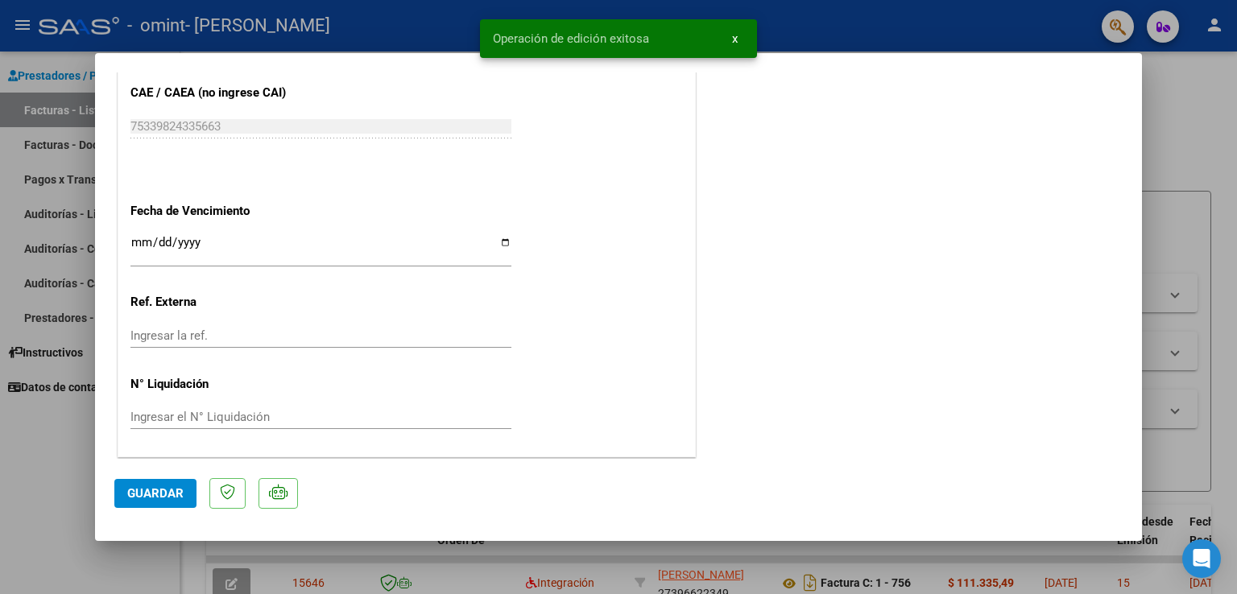
type input "$ 0,00"
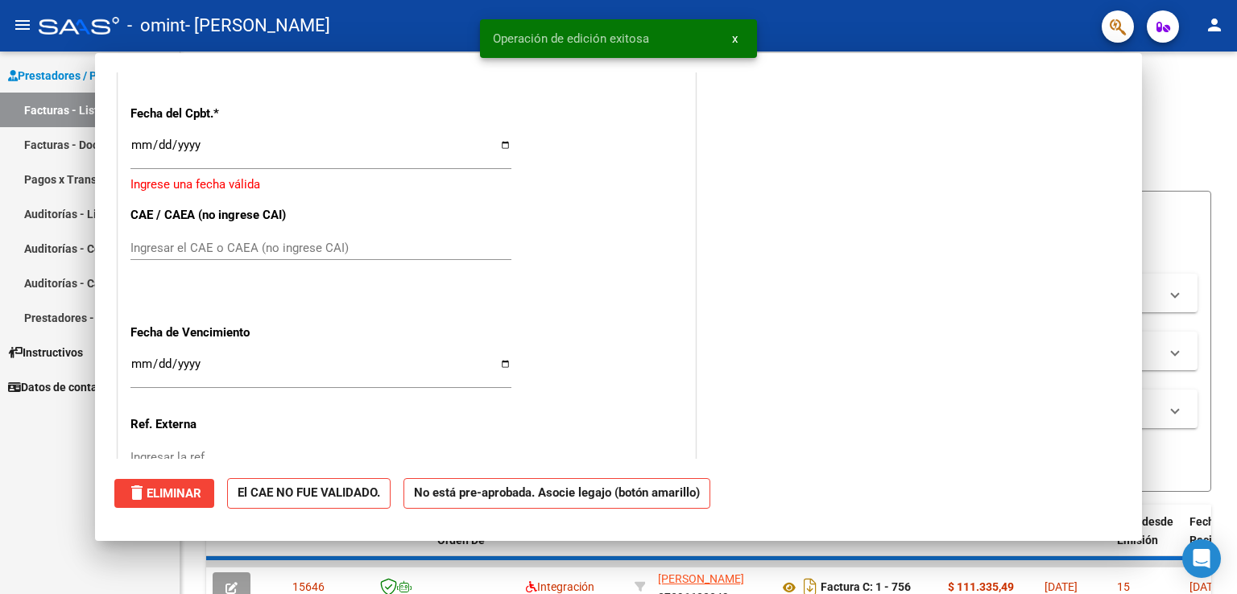
scroll to position [1176, 0]
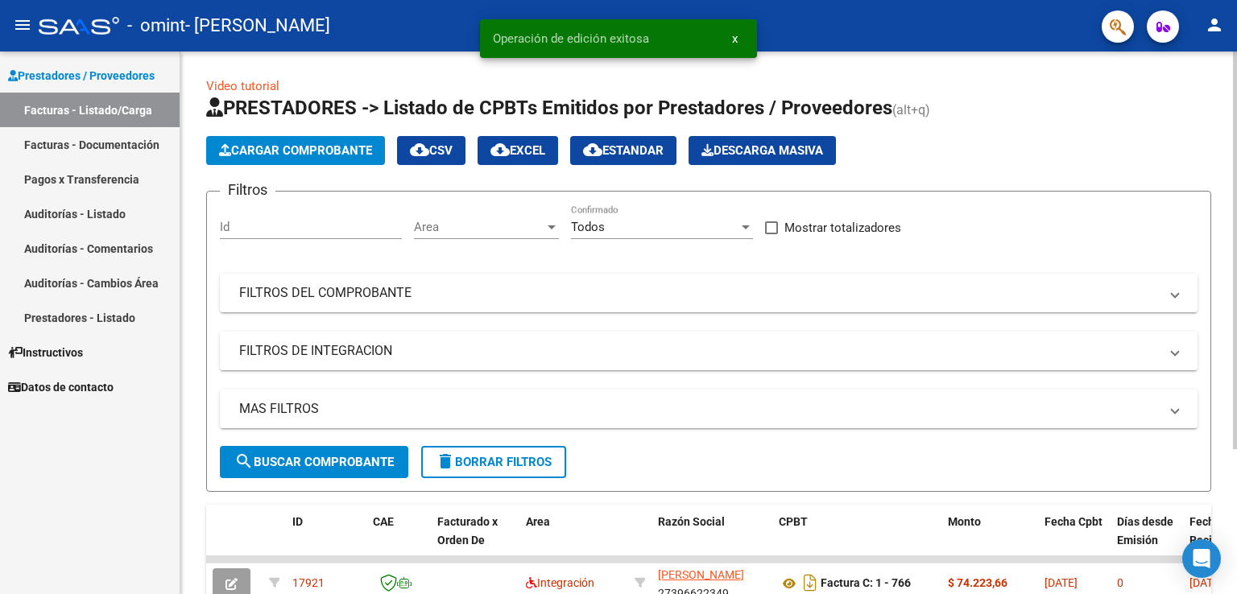
click at [299, 152] on span "Cargar Comprobante" at bounding box center [295, 150] width 153 height 14
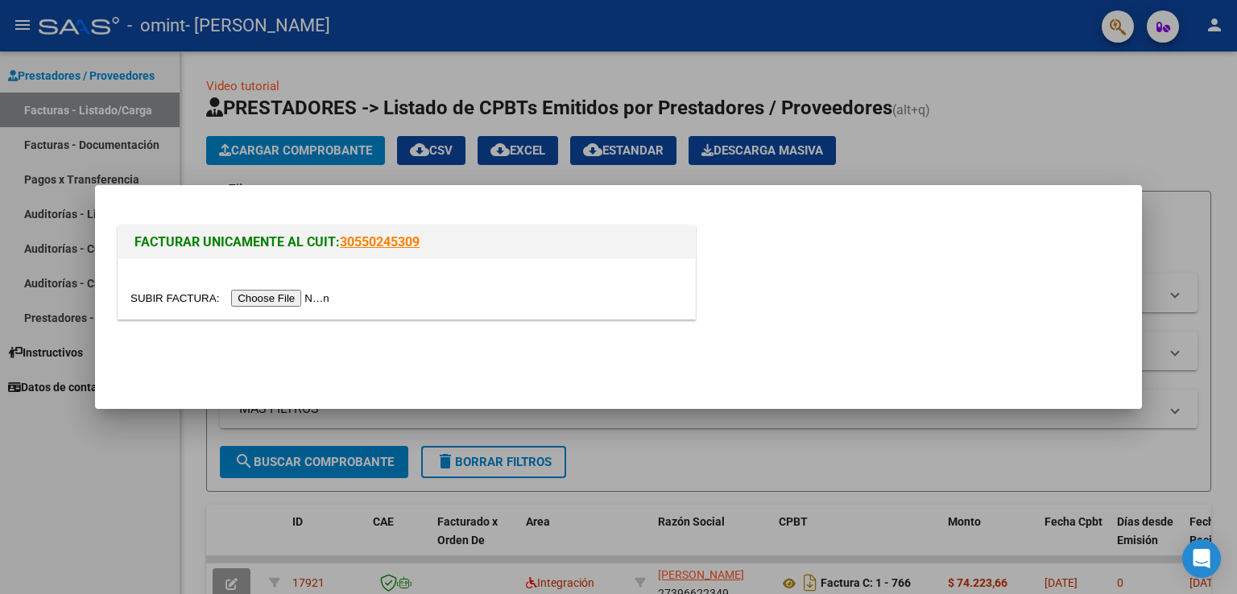
click at [285, 299] on input "file" at bounding box center [232, 298] width 204 height 17
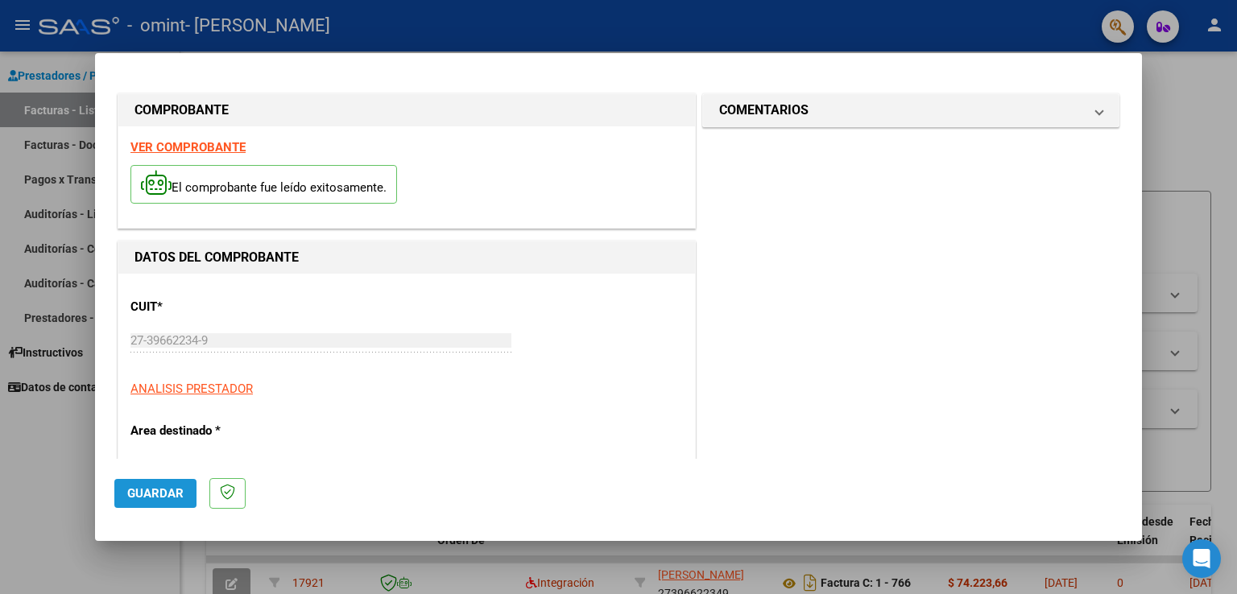
click at [145, 489] on span "Guardar" at bounding box center [155, 494] width 56 height 14
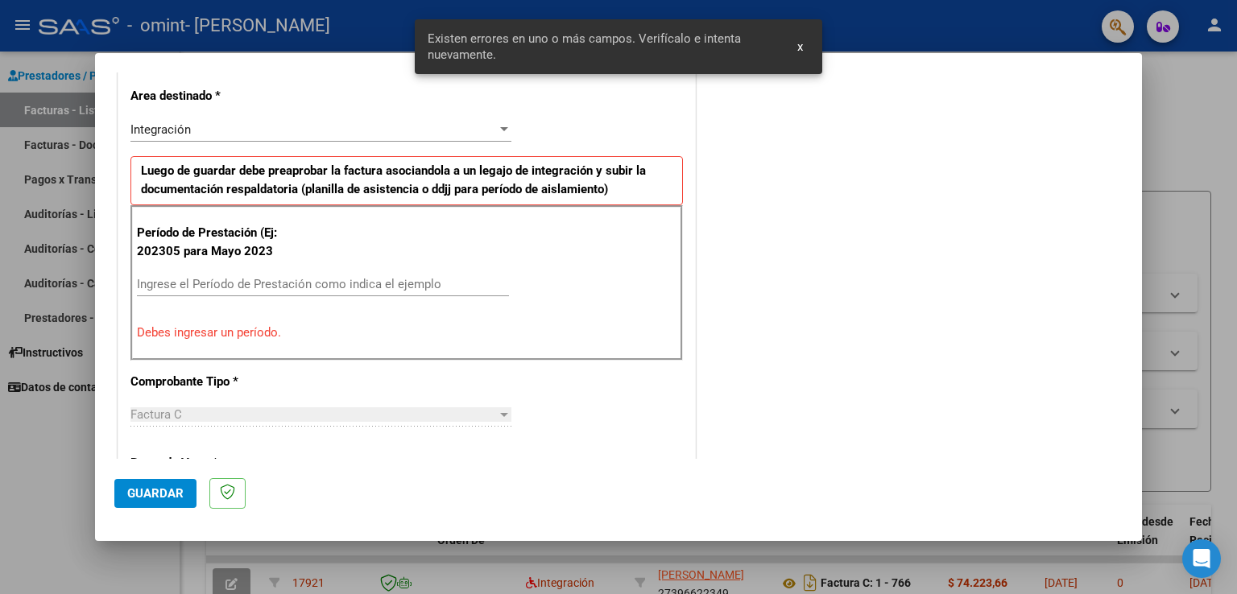
scroll to position [336, 0]
click at [312, 279] on input "Ingrese el Período de Prestación como indica el ejemplo" at bounding box center [323, 283] width 372 height 14
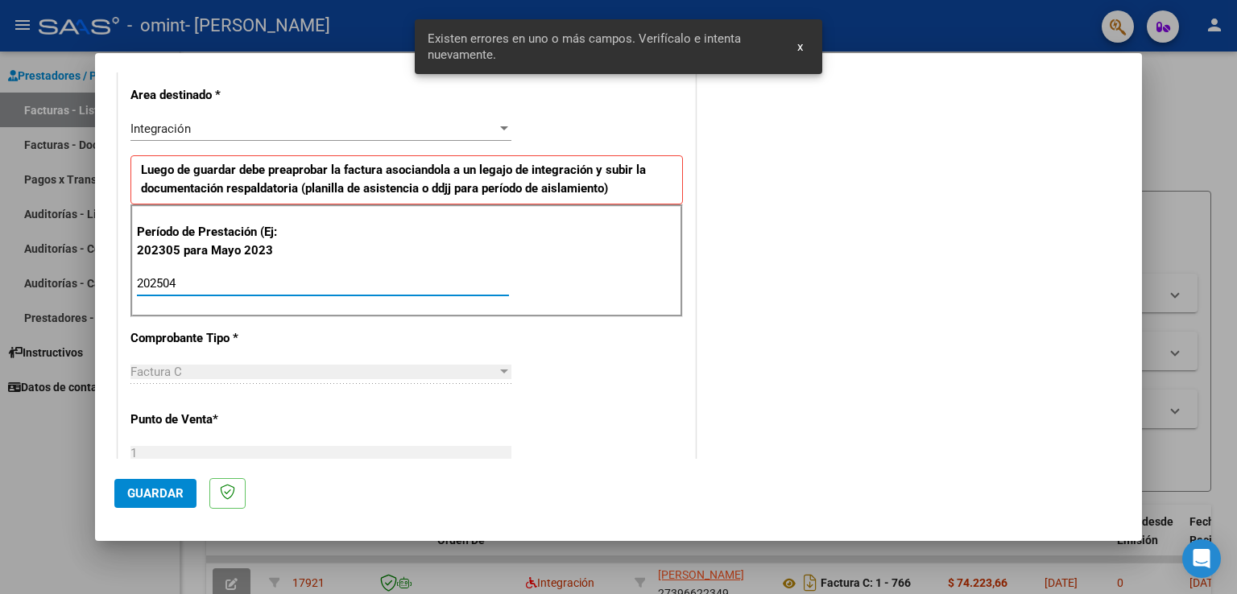
type input "202504"
click at [543, 346] on div "CUIT * 27-39662234-9 Ingresar CUIT ANALISIS PRESTADOR Area destinado * Integrac…" at bounding box center [406, 529] width 577 height 1182
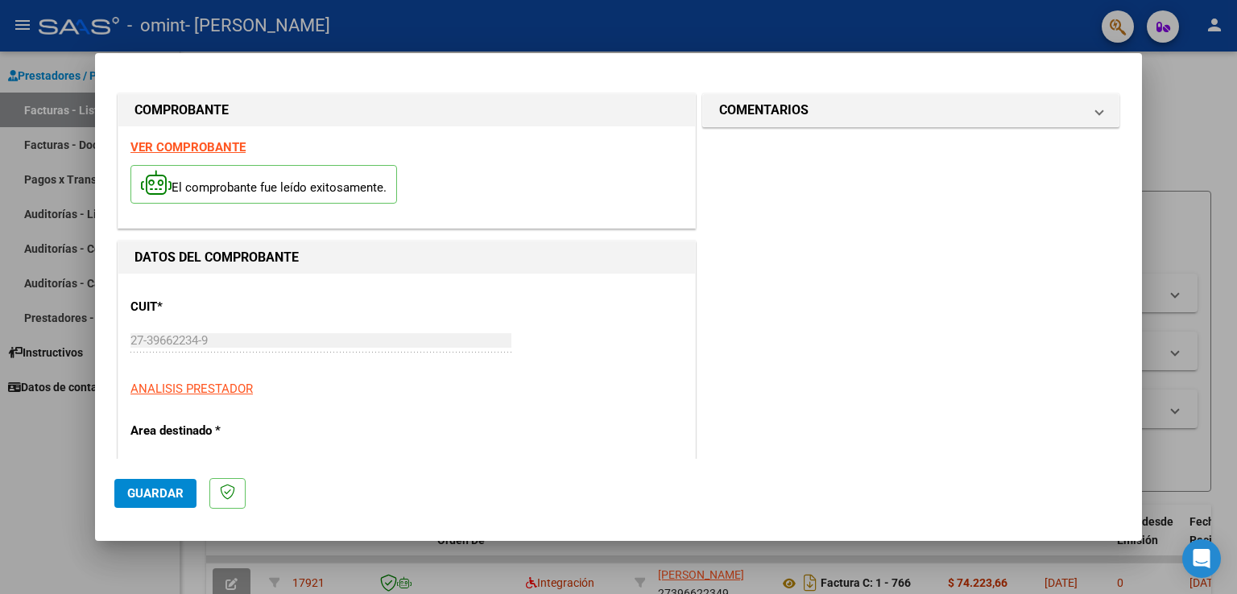
scroll to position [2, 0]
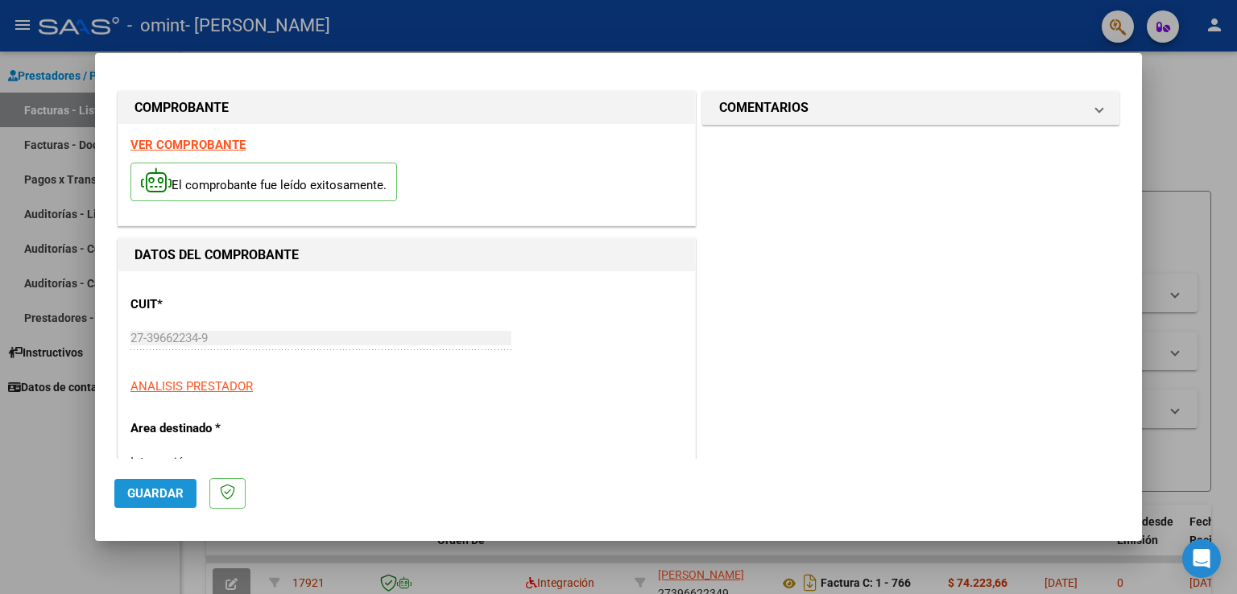
click at [158, 487] on span "Guardar" at bounding box center [155, 494] width 56 height 14
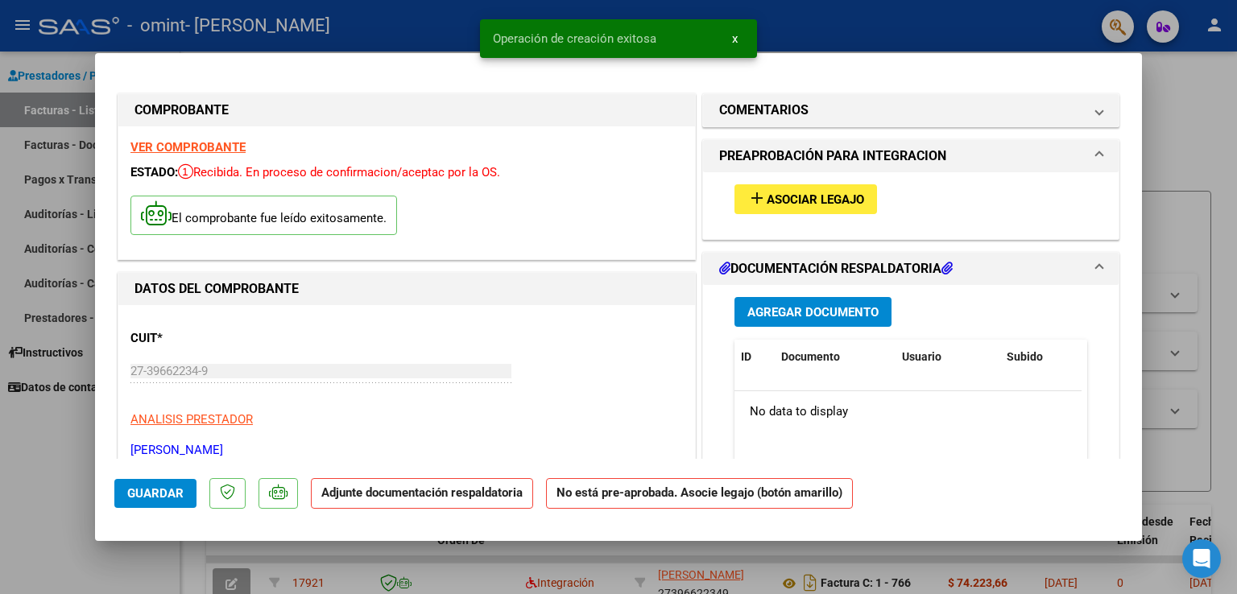
click at [749, 198] on mat-icon "add" at bounding box center [757, 197] width 19 height 19
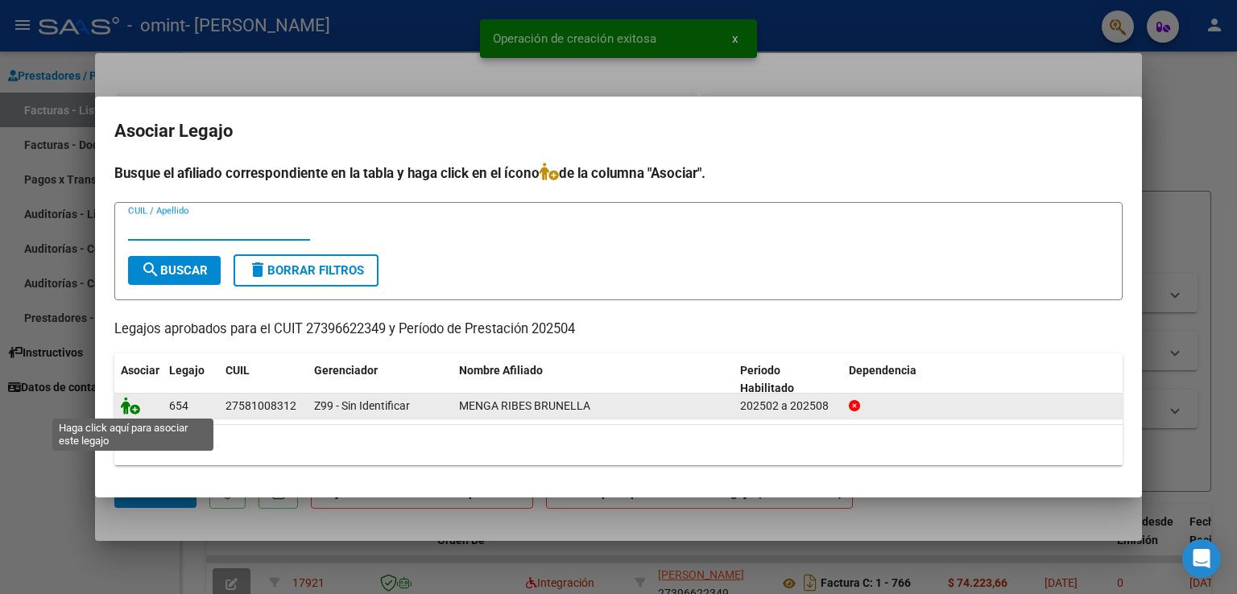
click at [135, 409] on icon at bounding box center [130, 406] width 19 height 18
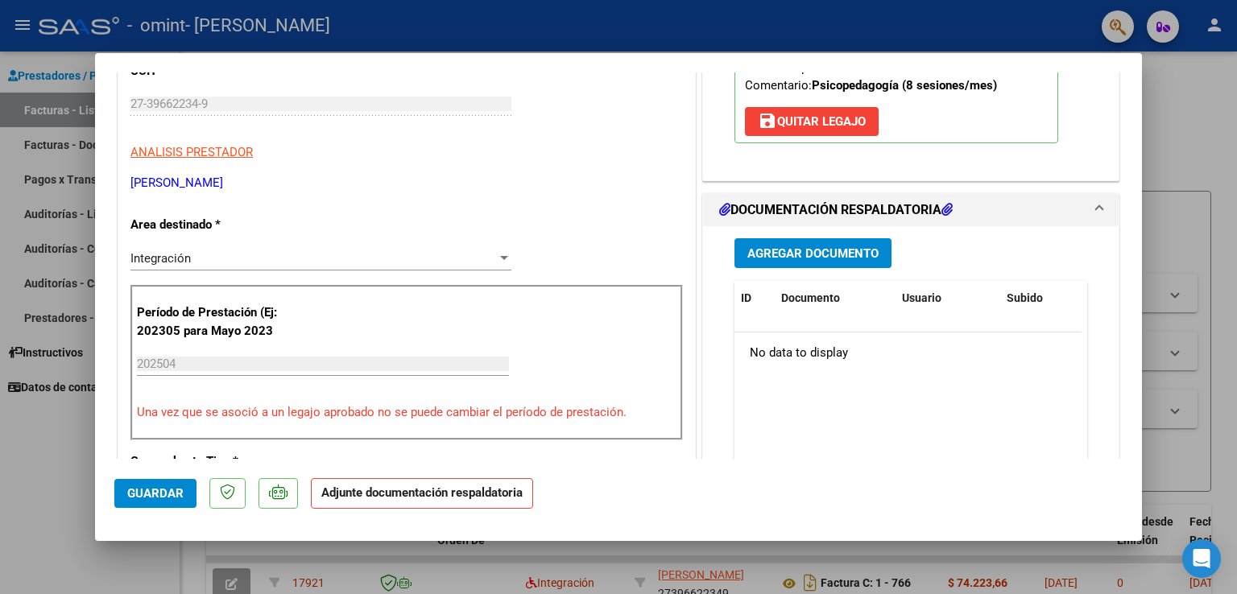
scroll to position [277, 0]
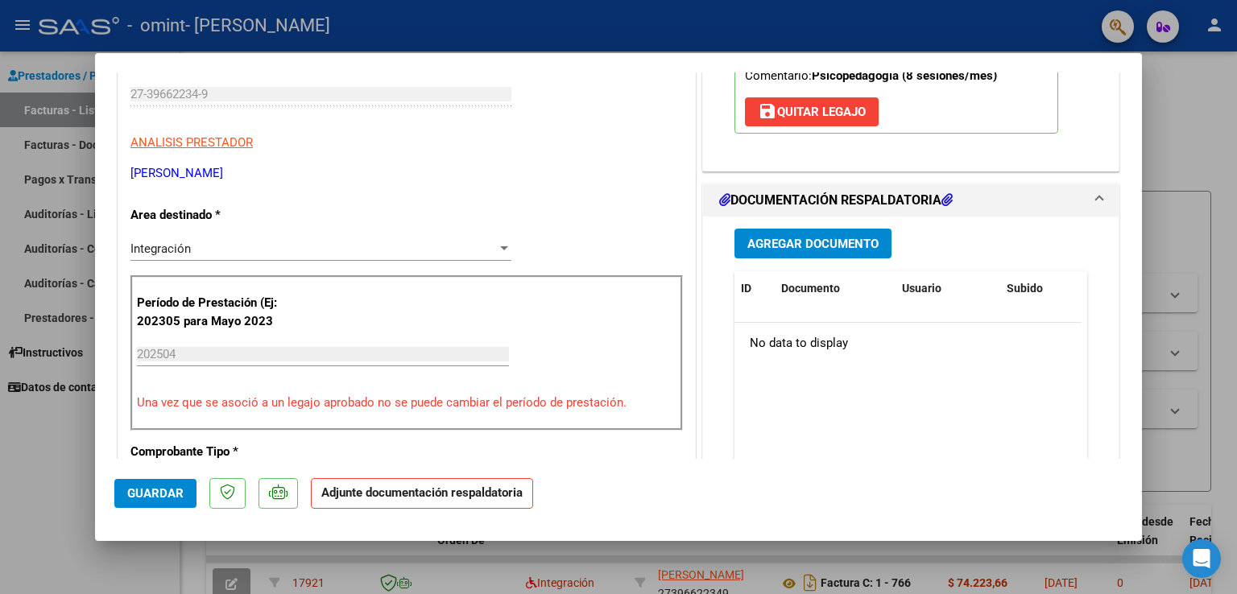
click at [789, 244] on span "Agregar Documento" at bounding box center [813, 244] width 131 height 14
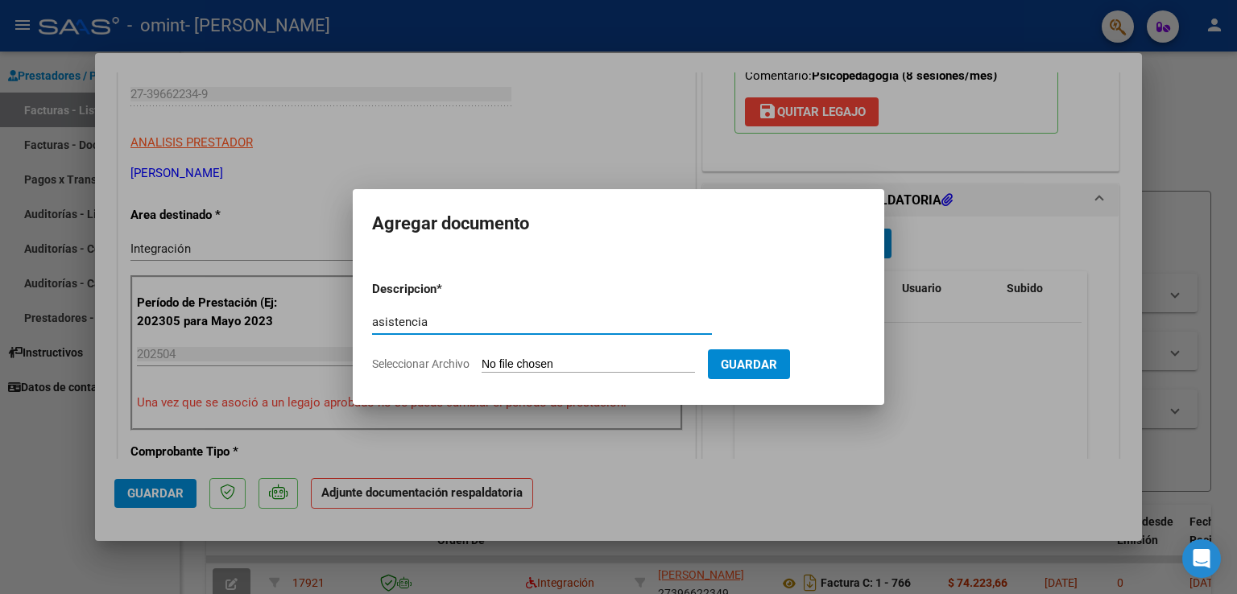
type input "asistencia"
click at [612, 367] on input "Seleccionar Archivo" at bounding box center [588, 365] width 213 height 15
type input "C:\fakepath\f4cb142d-ff1e-46cf-9bcd-ec21e9044374.pdf"
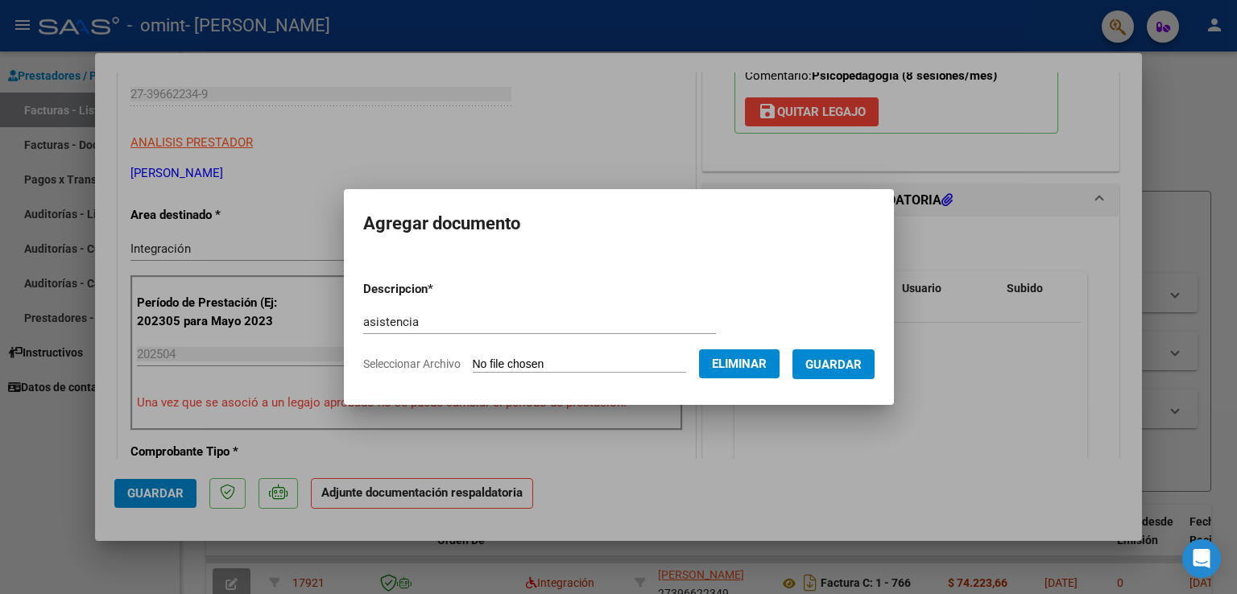
click at [845, 361] on span "Guardar" at bounding box center [834, 365] width 56 height 14
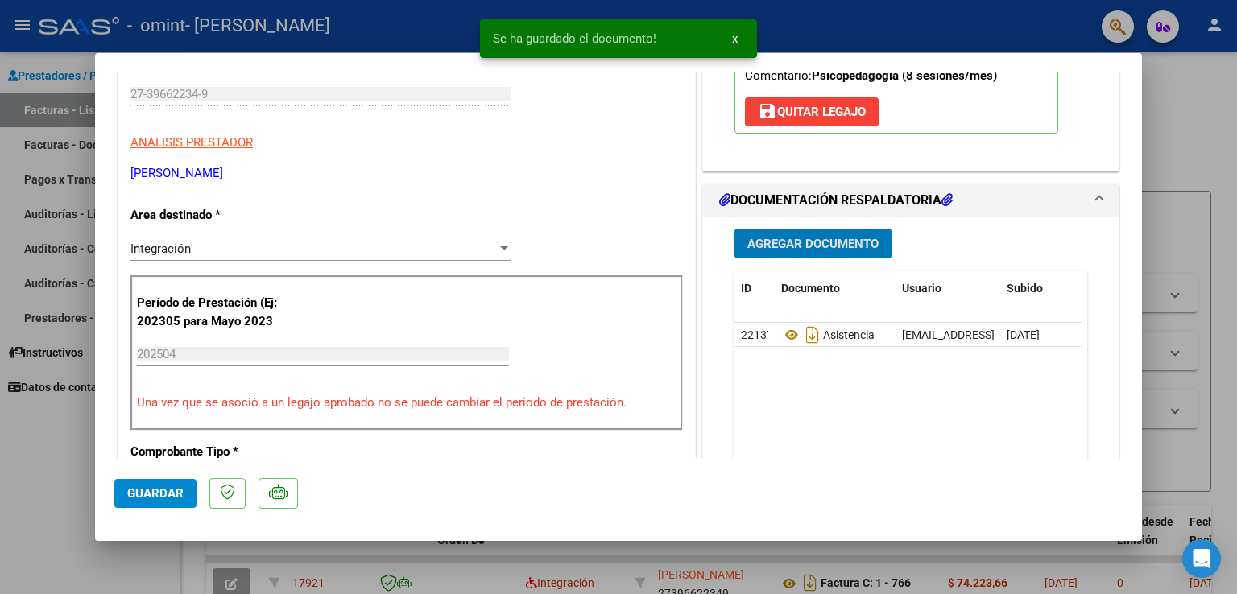
click at [146, 489] on span "Guardar" at bounding box center [155, 494] width 56 height 14
type input "$ 0,00"
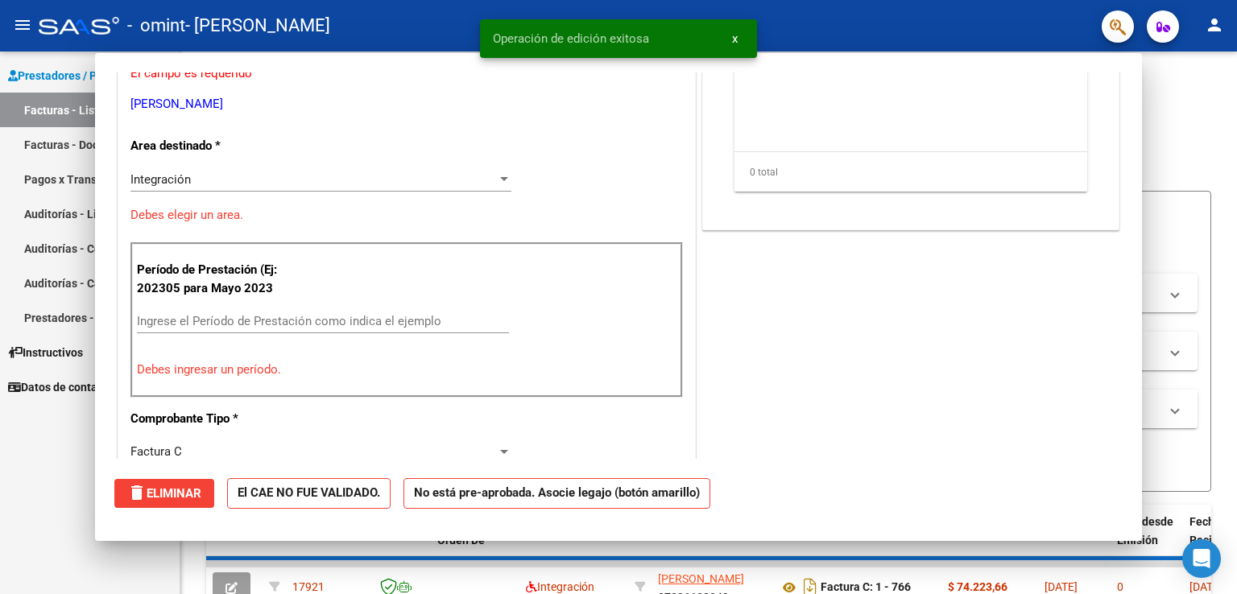
scroll to position [0, 0]
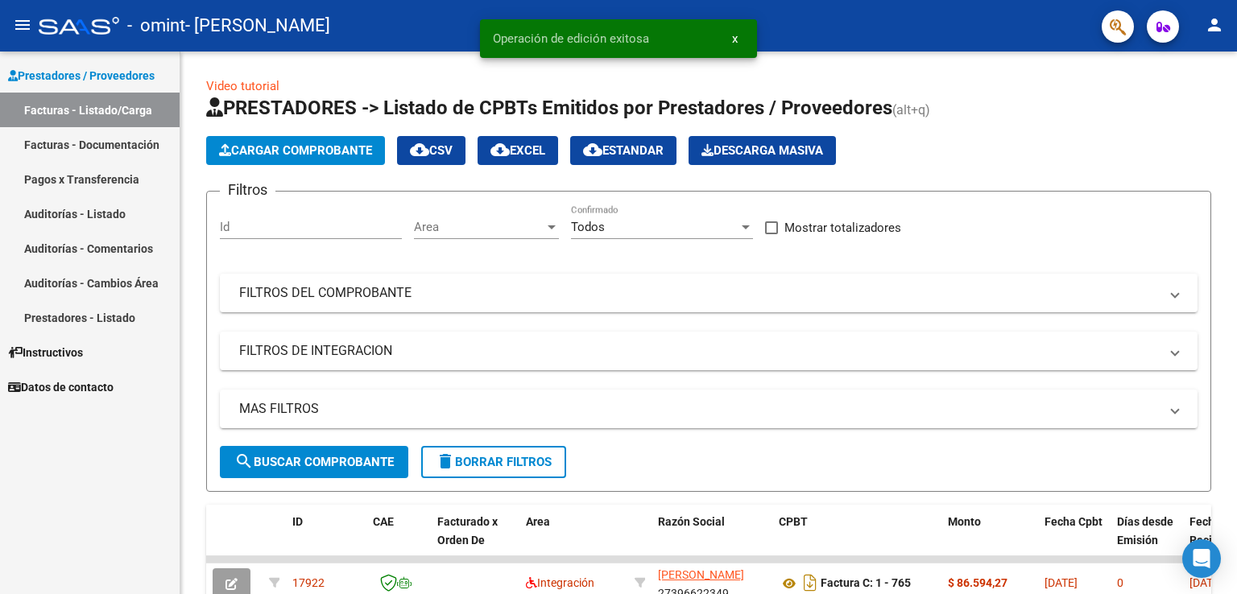
click at [136, 111] on link "Facturas - Listado/Carga" at bounding box center [90, 110] width 180 height 35
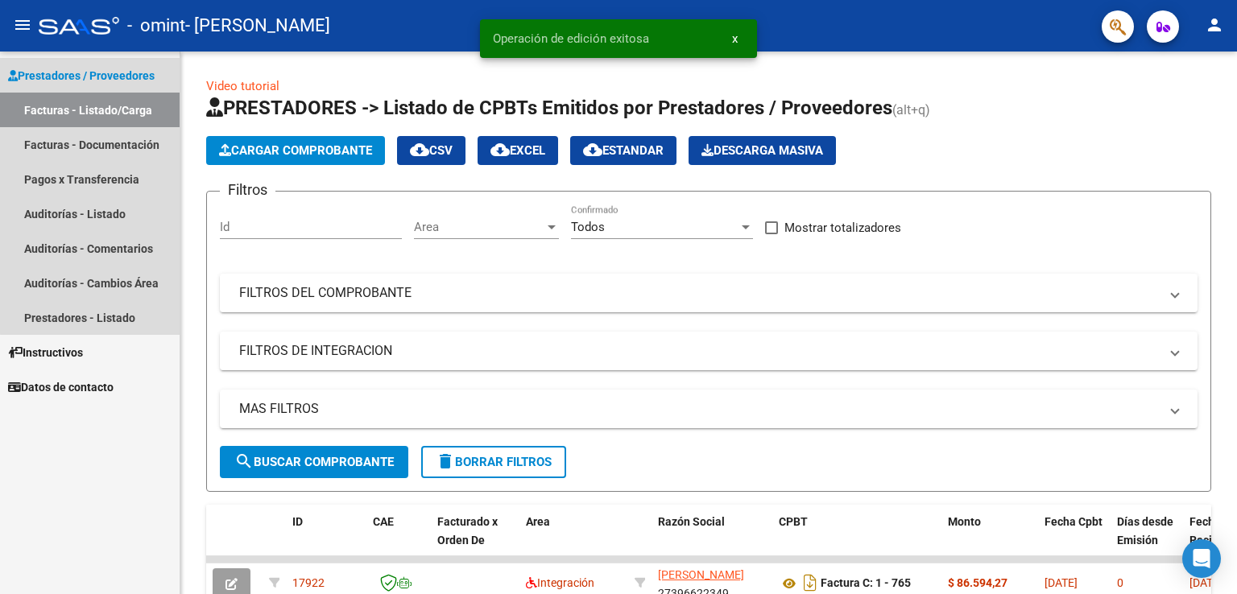
click at [136, 111] on link "Facturas - Listado/Carga" at bounding box center [90, 110] width 180 height 35
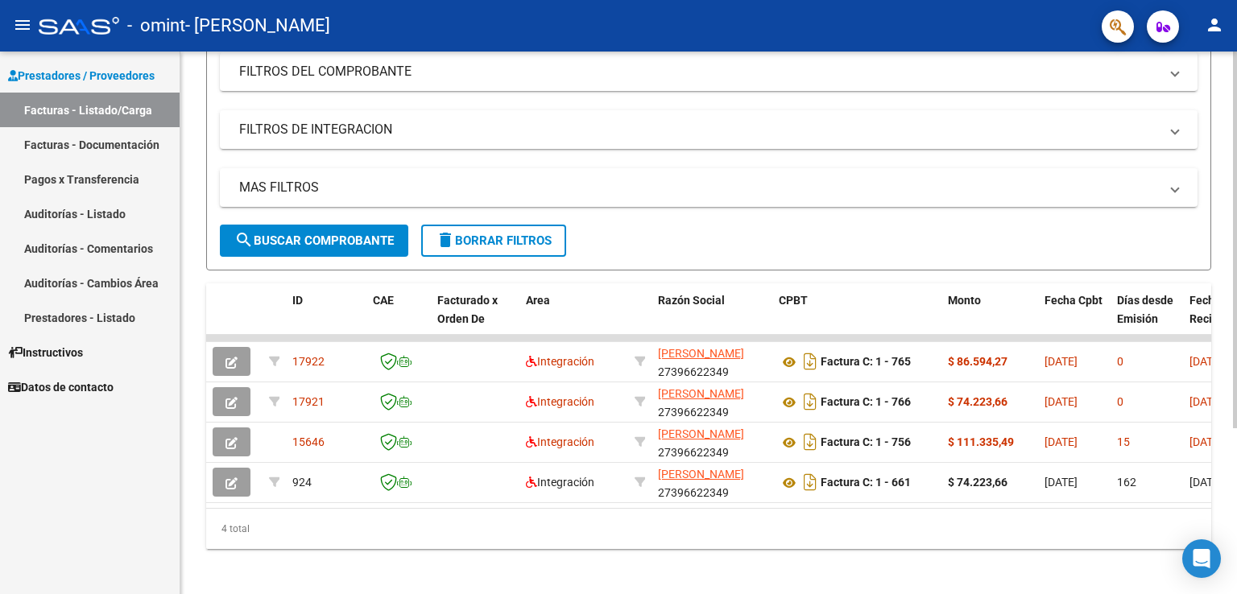
scroll to position [230, 0]
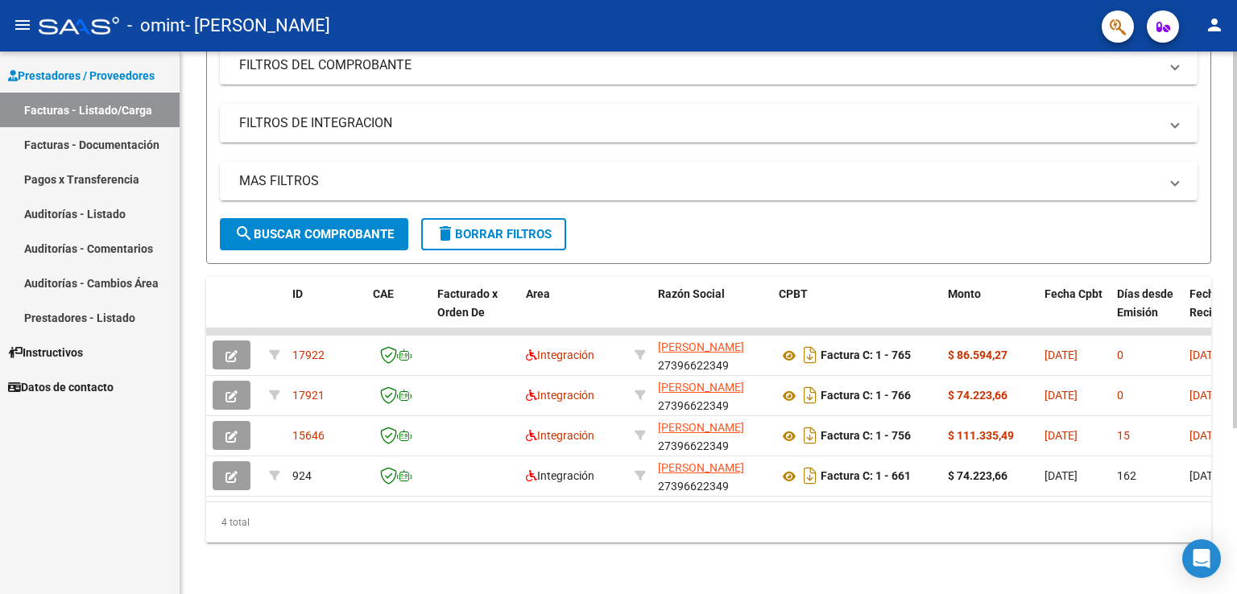
click at [1237, 310] on div at bounding box center [1235, 405] width 4 height 377
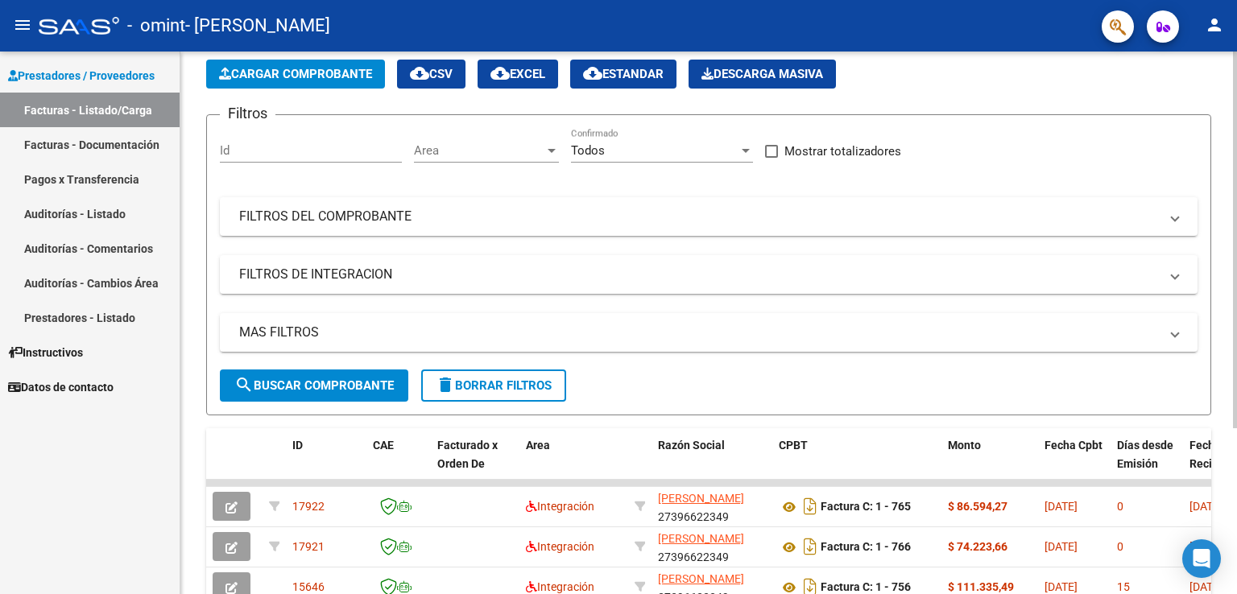
scroll to position [0, 0]
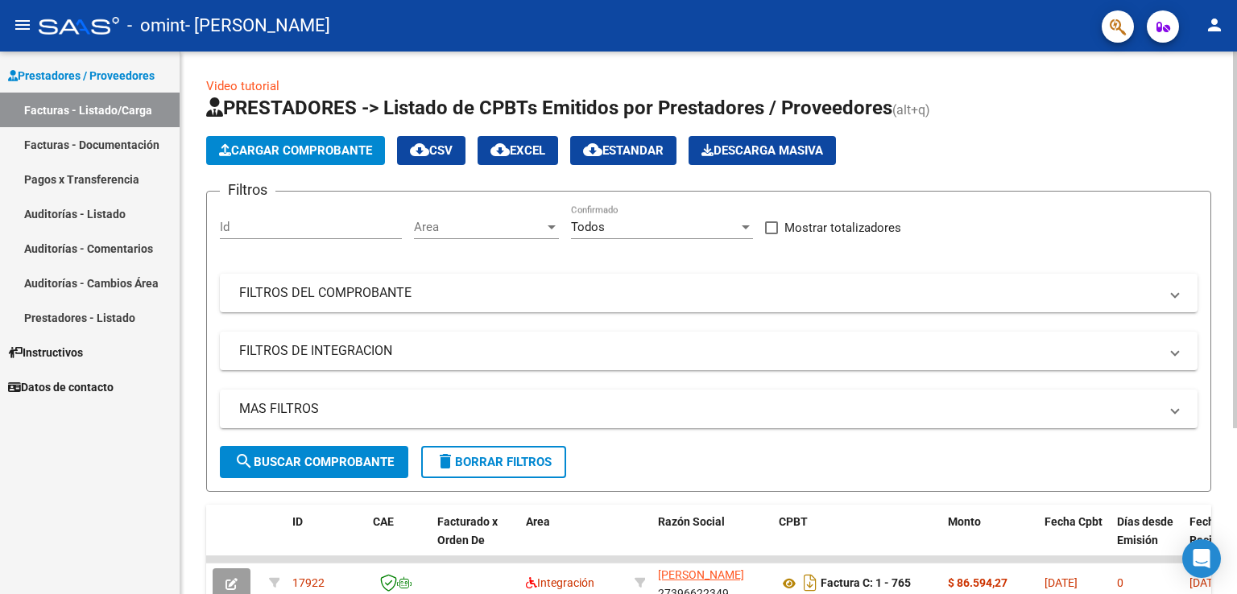
click at [1237, 64] on div at bounding box center [1235, 240] width 4 height 377
click at [262, 145] on span "Cargar Comprobante" at bounding box center [295, 150] width 153 height 14
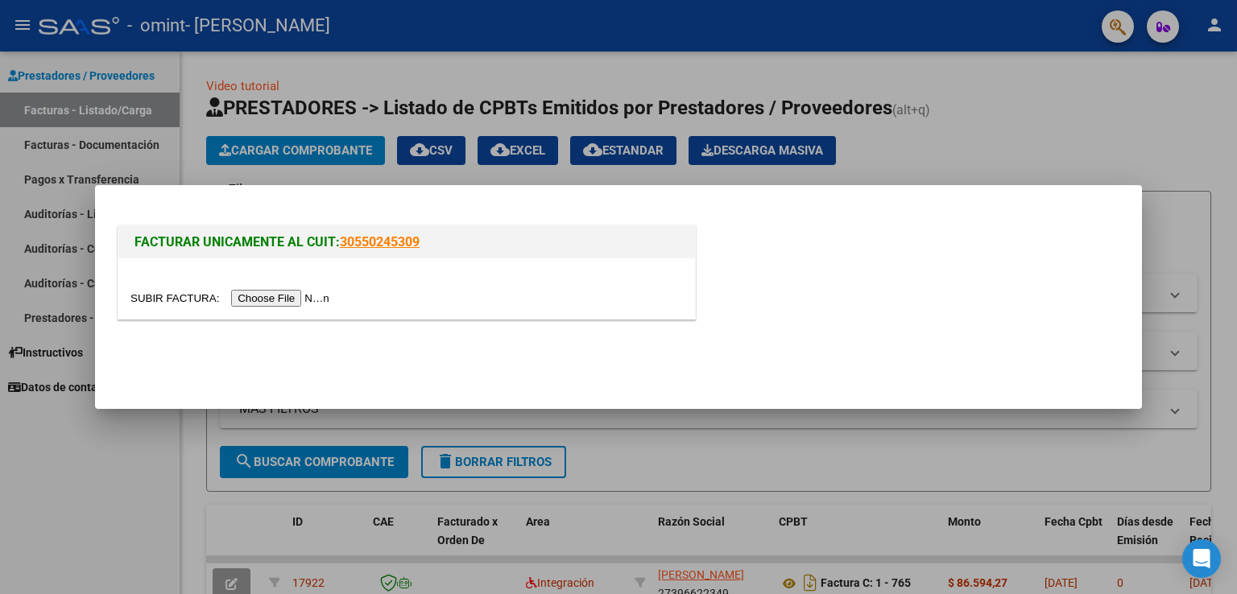
click at [279, 300] on input "file" at bounding box center [232, 298] width 204 height 17
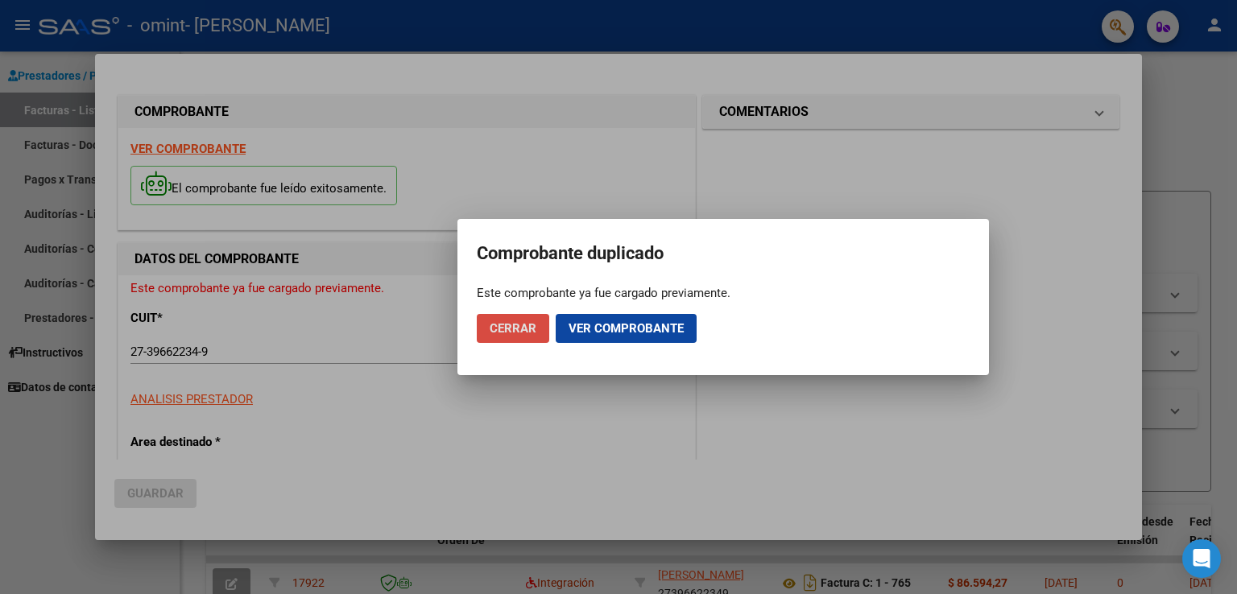
click at [502, 333] on span "Cerrar" at bounding box center [513, 328] width 47 height 14
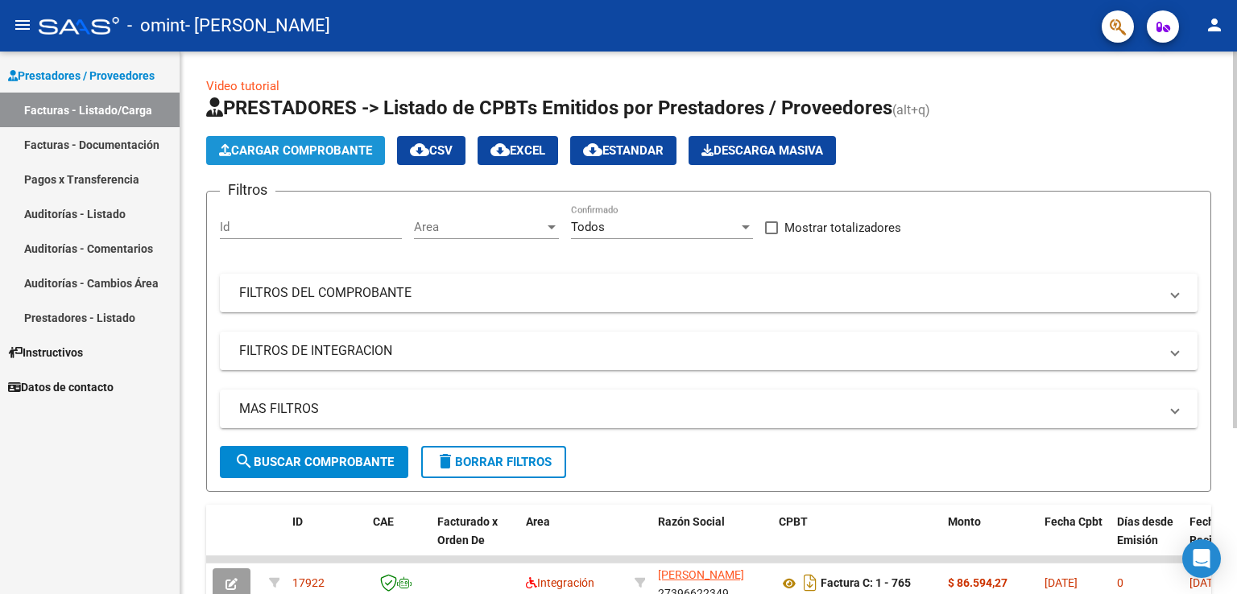
click at [333, 150] on span "Cargar Comprobante" at bounding box center [295, 150] width 153 height 14
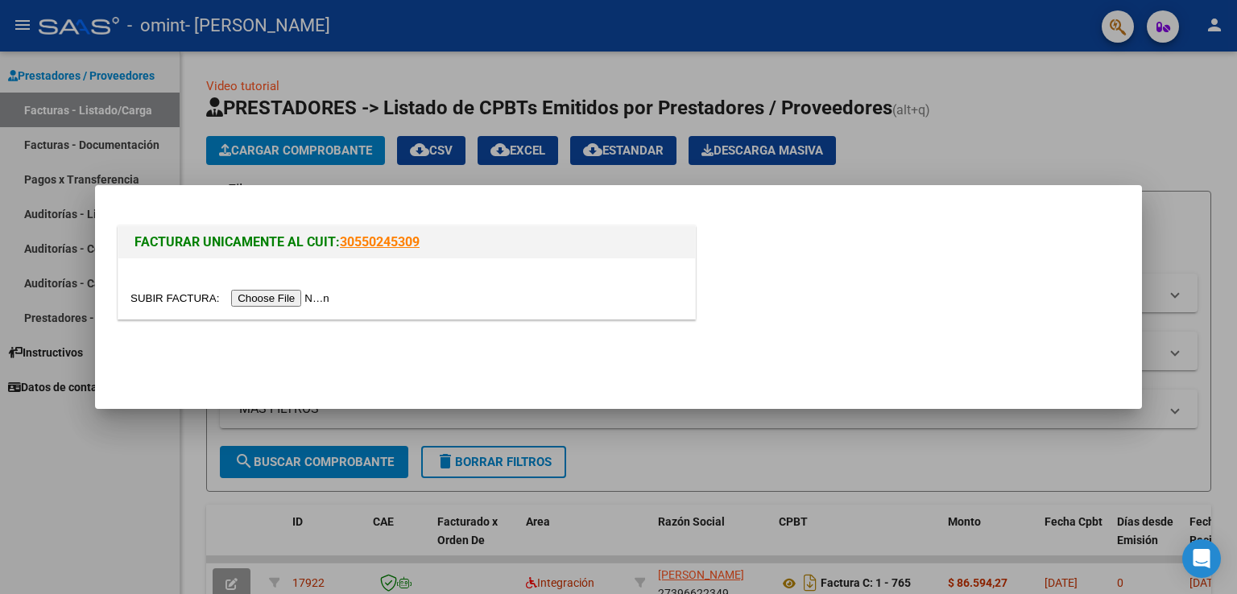
click at [275, 301] on input "file" at bounding box center [232, 298] width 204 height 17
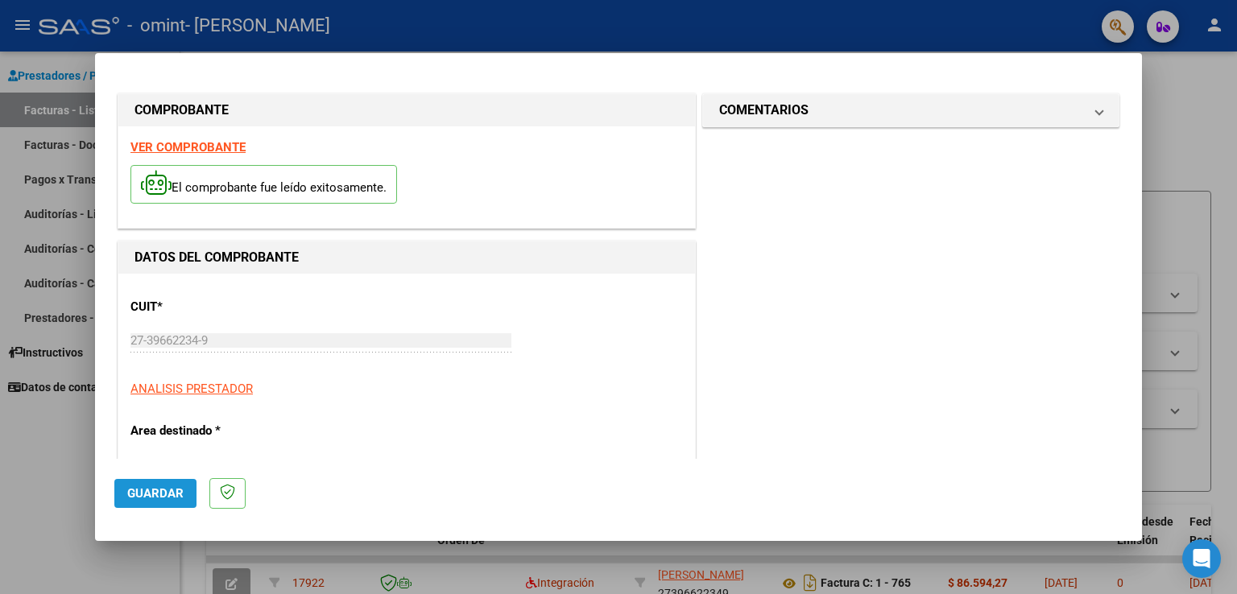
click at [166, 499] on span "Guardar" at bounding box center [155, 494] width 56 height 14
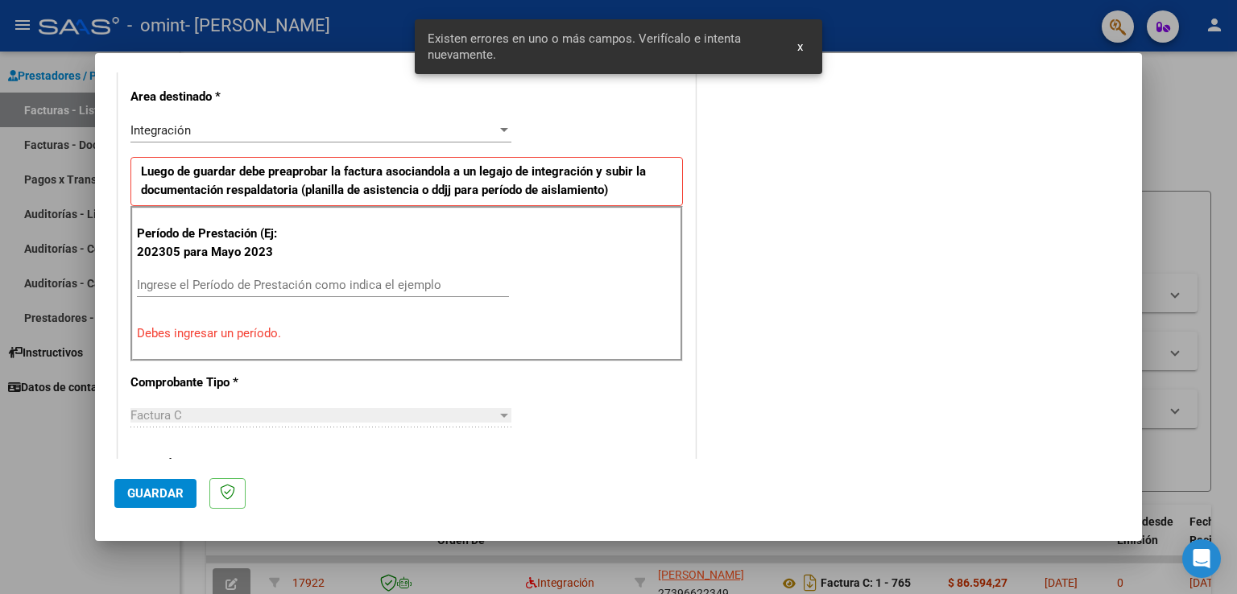
scroll to position [336, 0]
click at [281, 285] on input "Ingrese el Período de Prestación como indica el ejemplo" at bounding box center [323, 283] width 372 height 14
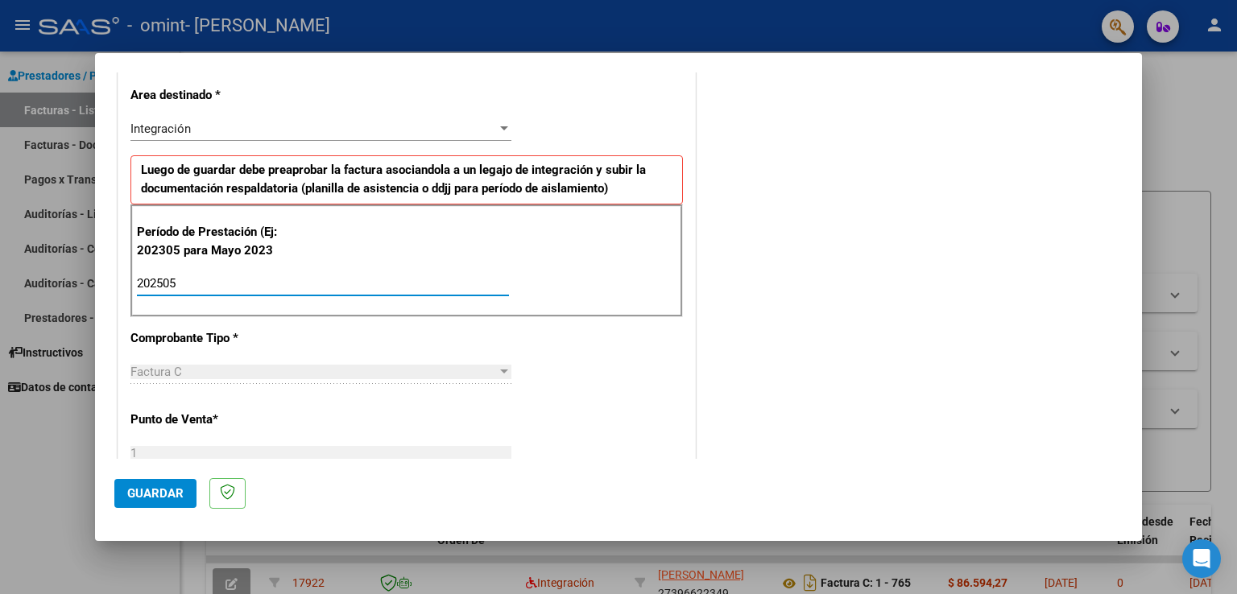
type input "202505"
click at [429, 365] on div "Factura C" at bounding box center [313, 372] width 367 height 14
click at [171, 483] on button "Guardar" at bounding box center [155, 493] width 82 height 29
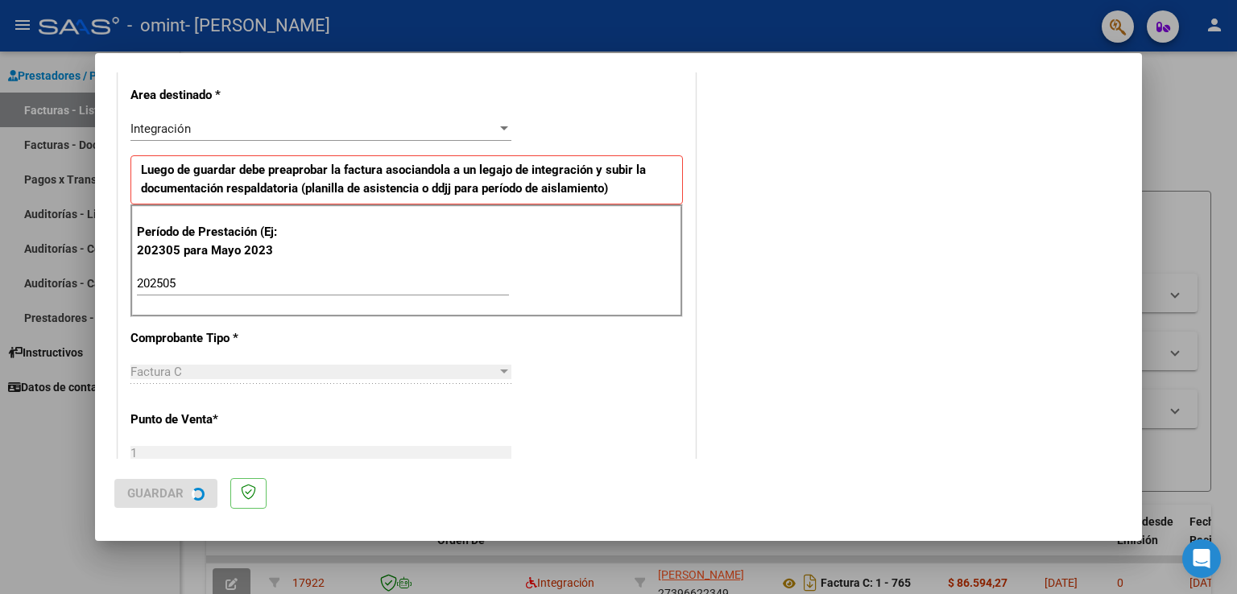
scroll to position [0, 0]
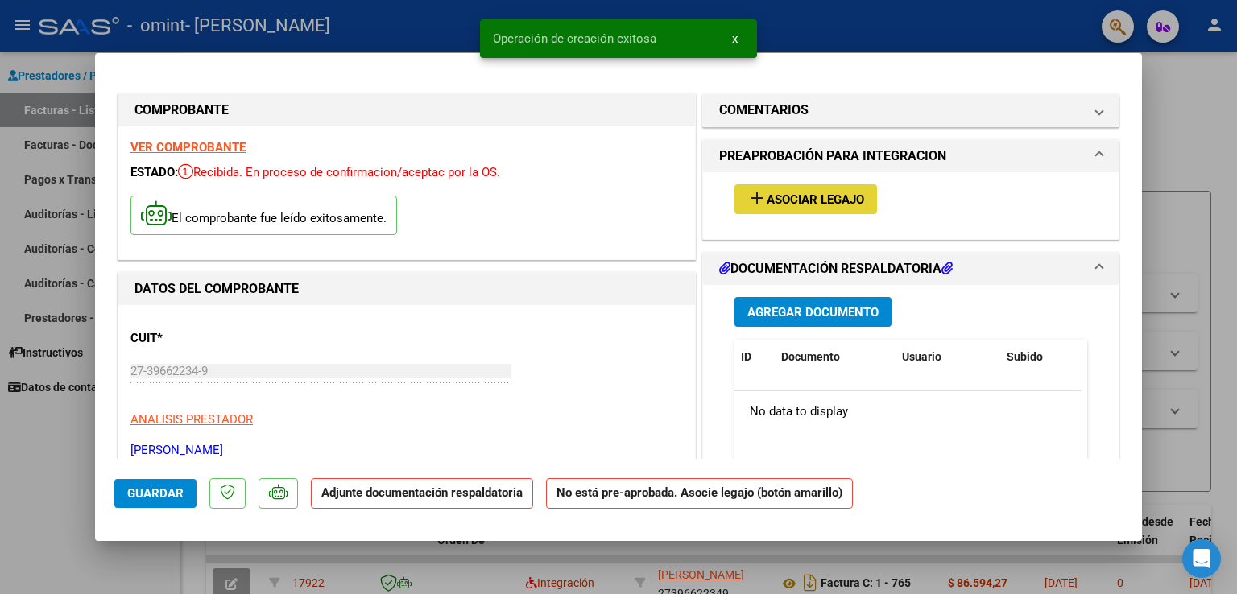
click at [835, 207] on span "Asociar Legajo" at bounding box center [815, 200] width 97 height 14
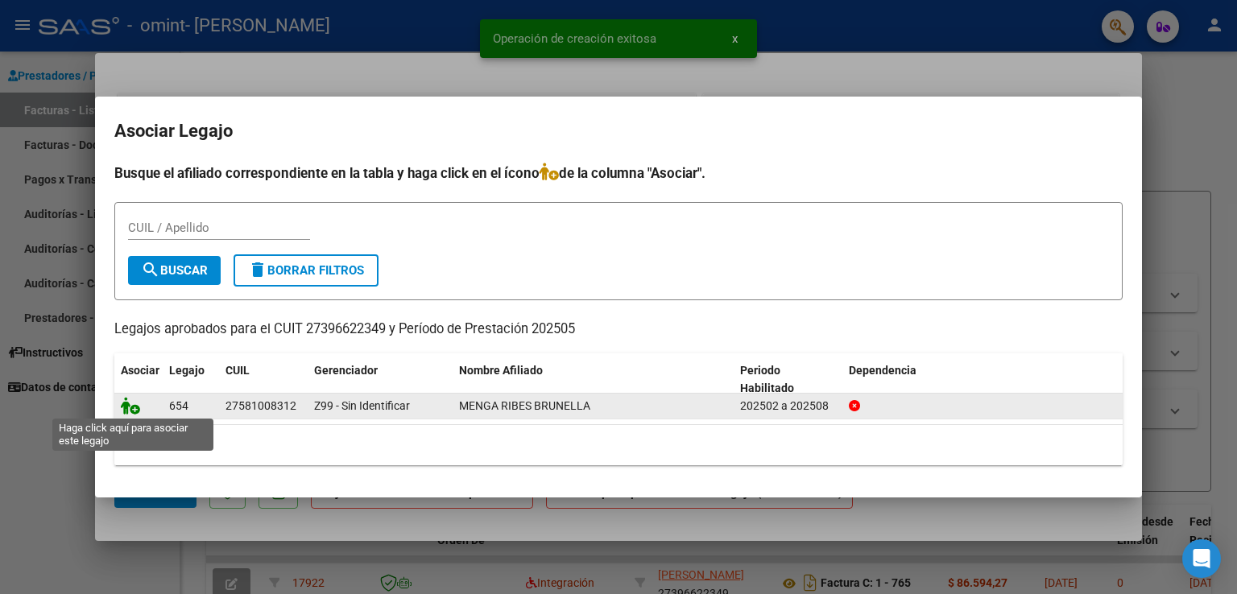
click at [130, 411] on icon at bounding box center [130, 406] width 19 height 18
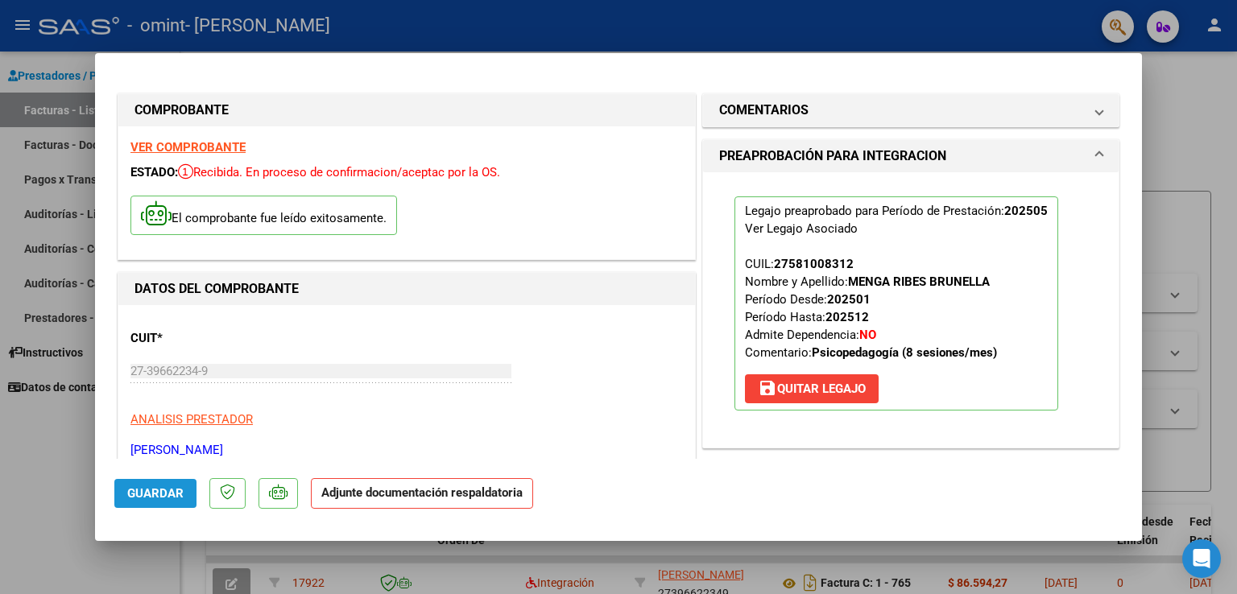
click at [157, 500] on span "Guardar" at bounding box center [155, 494] width 56 height 14
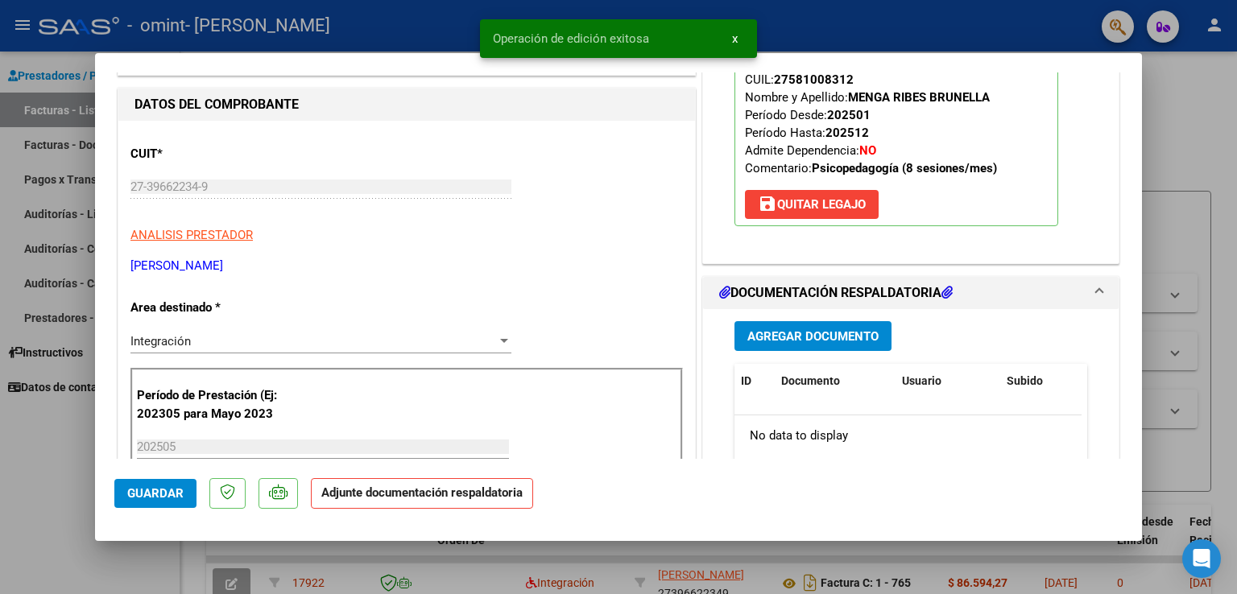
scroll to position [307, 0]
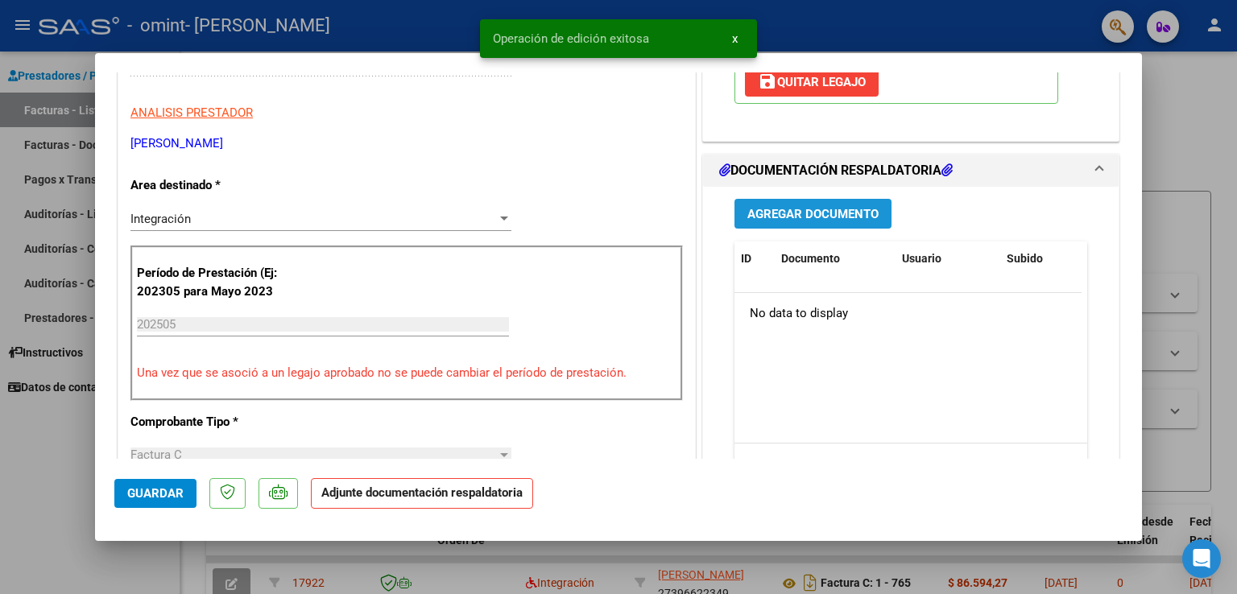
click at [818, 220] on span "Agregar Documento" at bounding box center [813, 214] width 131 height 14
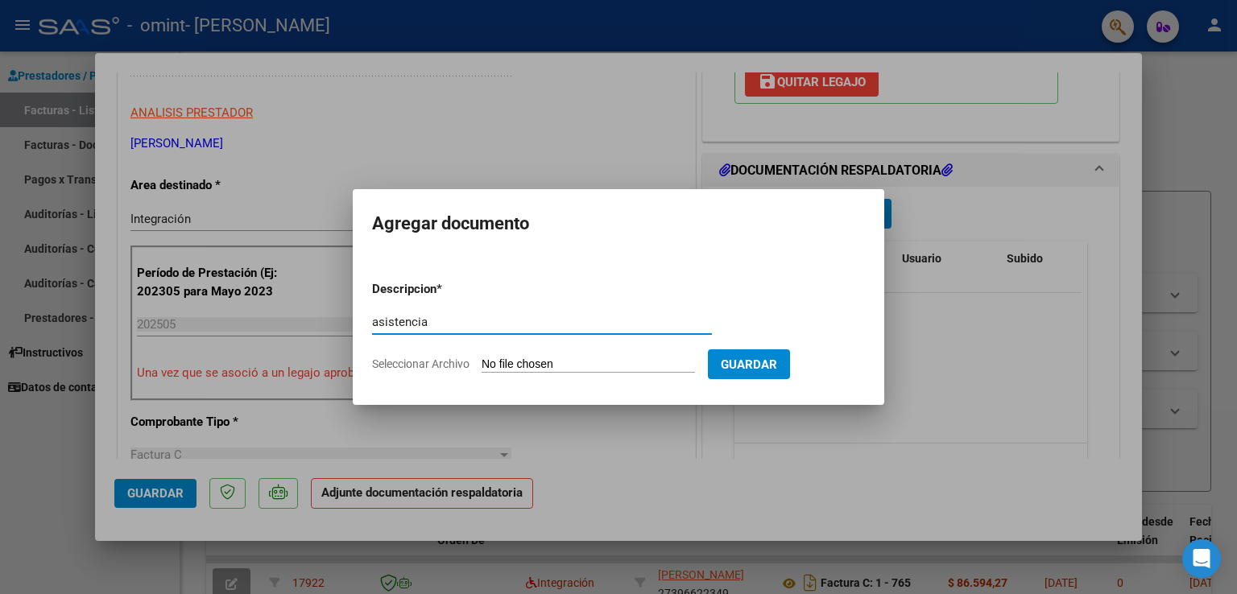
type input "asistencia"
click at [557, 368] on input "Seleccionar Archivo" at bounding box center [588, 365] width 213 height 15
type input "C:\fakepath\IMG_7073 (1).pdf"
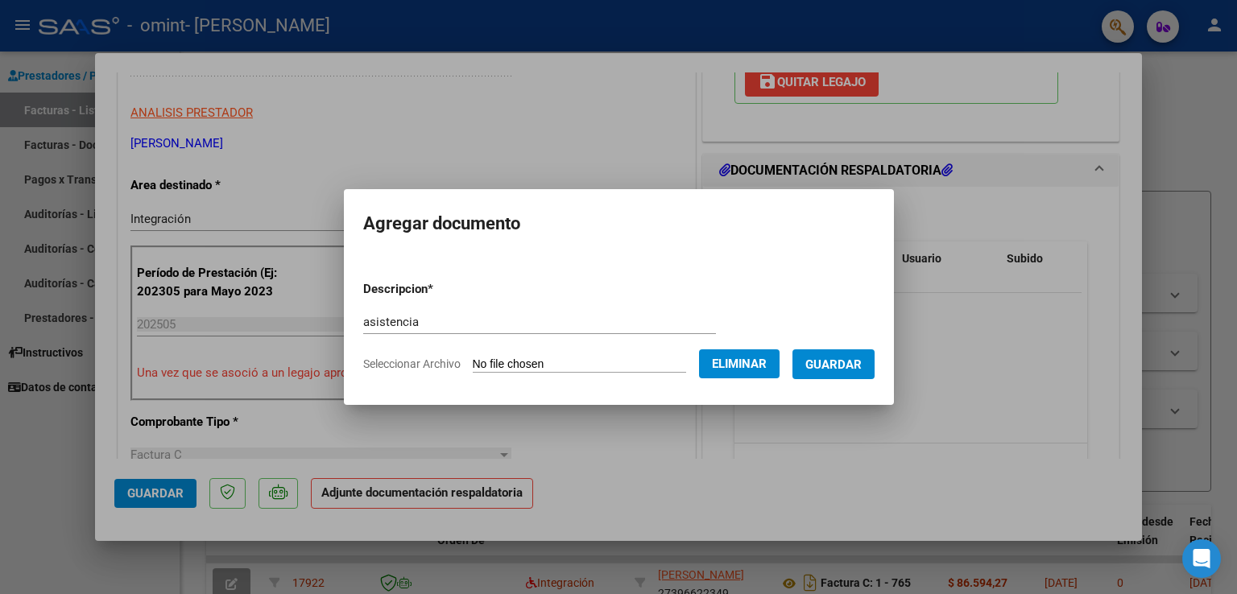
click at [847, 363] on span "Guardar" at bounding box center [834, 365] width 56 height 14
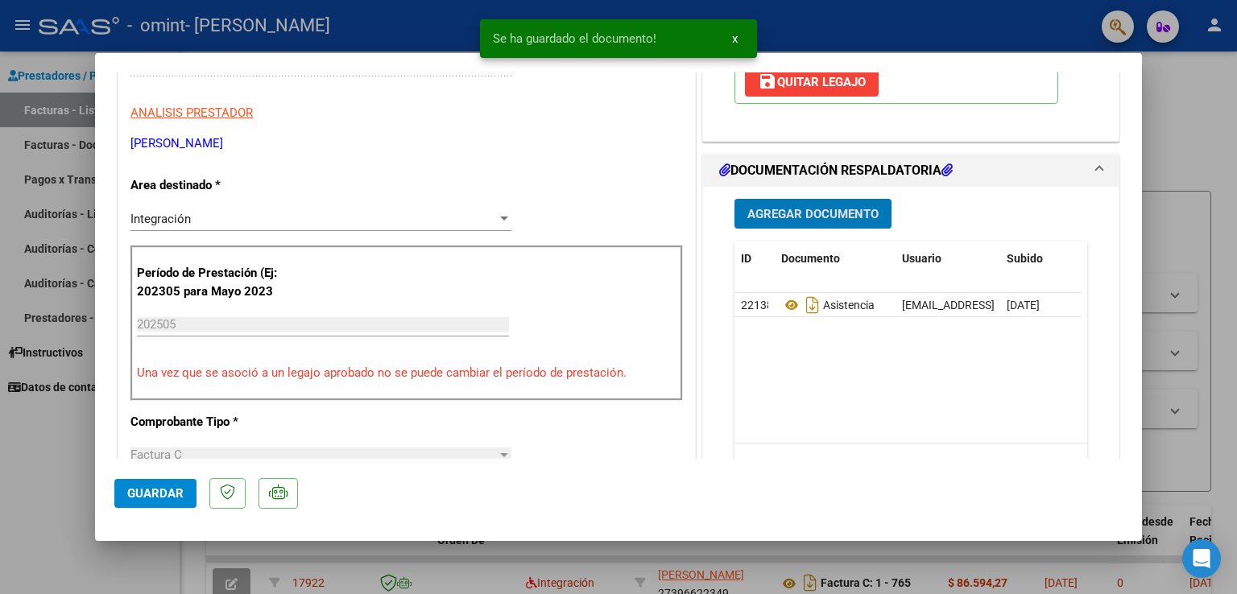
click at [148, 494] on span "Guardar" at bounding box center [155, 494] width 56 height 14
click at [82, 136] on div at bounding box center [618, 297] width 1237 height 594
type input "$ 0,00"
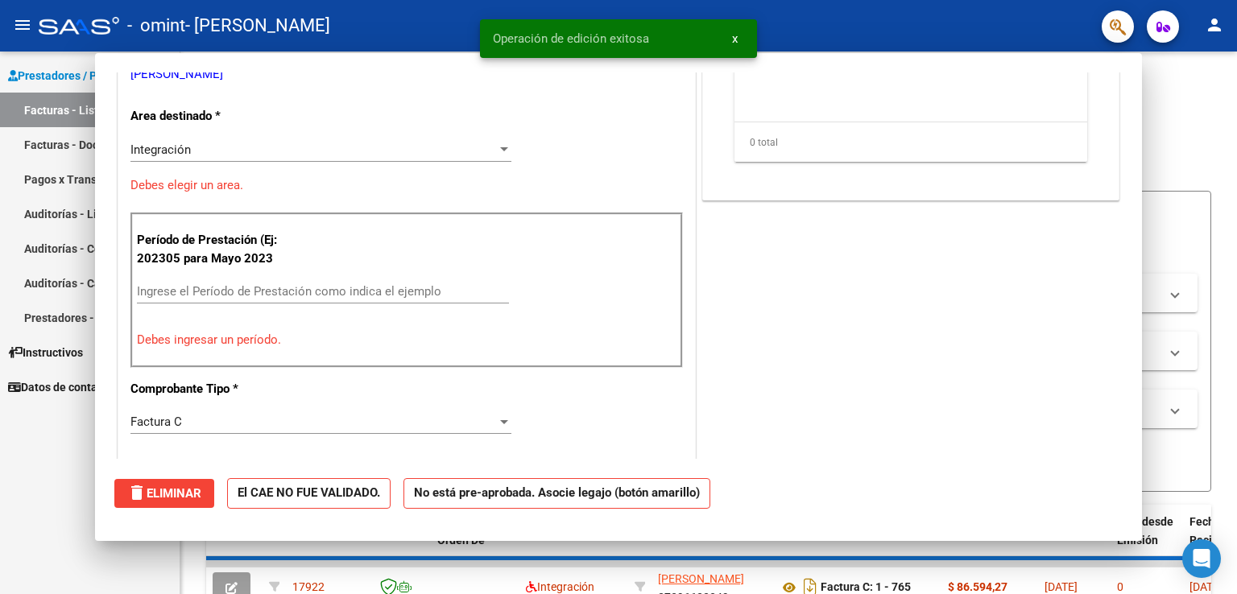
scroll to position [258, 0]
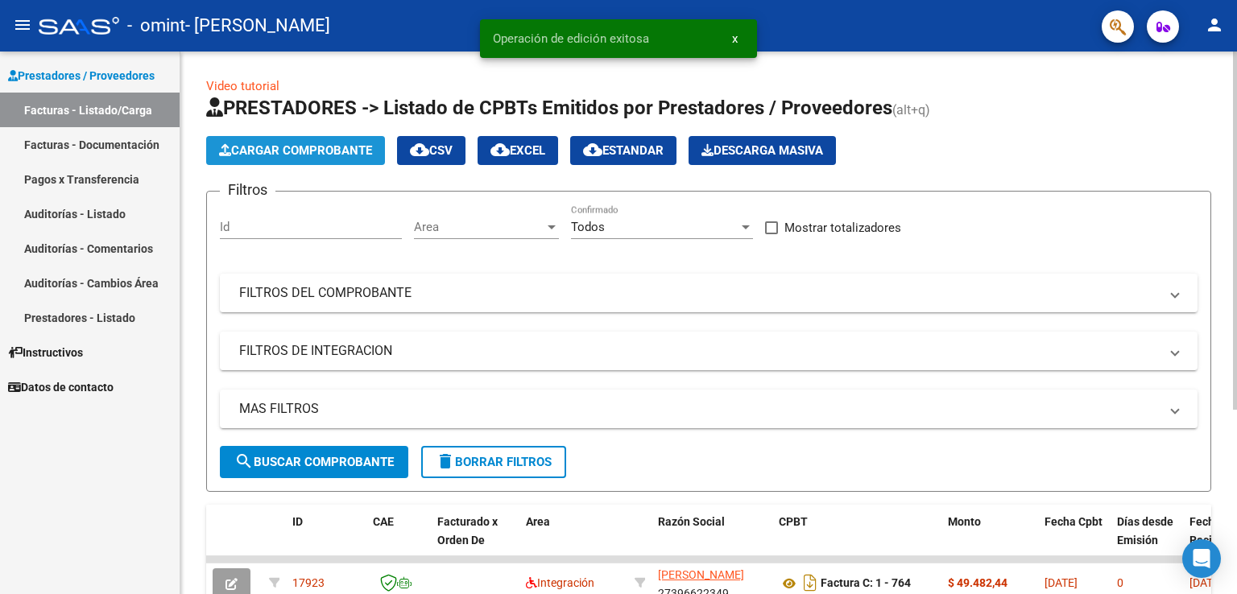
click at [315, 143] on span "Cargar Comprobante" at bounding box center [295, 150] width 153 height 14
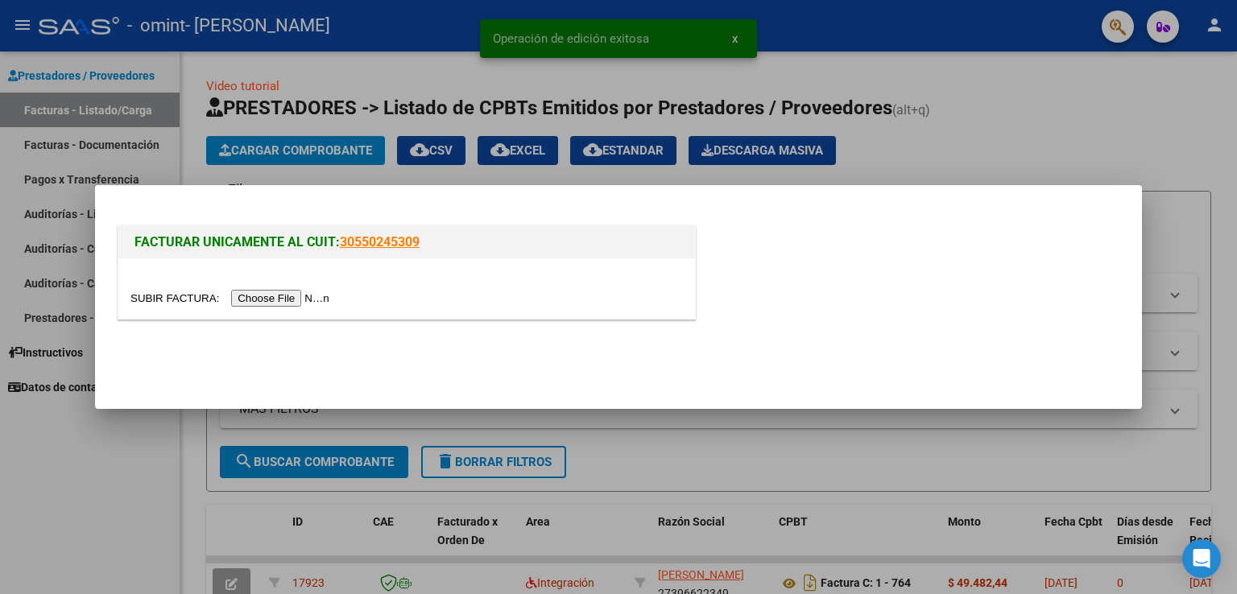
click at [290, 296] on input "file" at bounding box center [232, 298] width 204 height 17
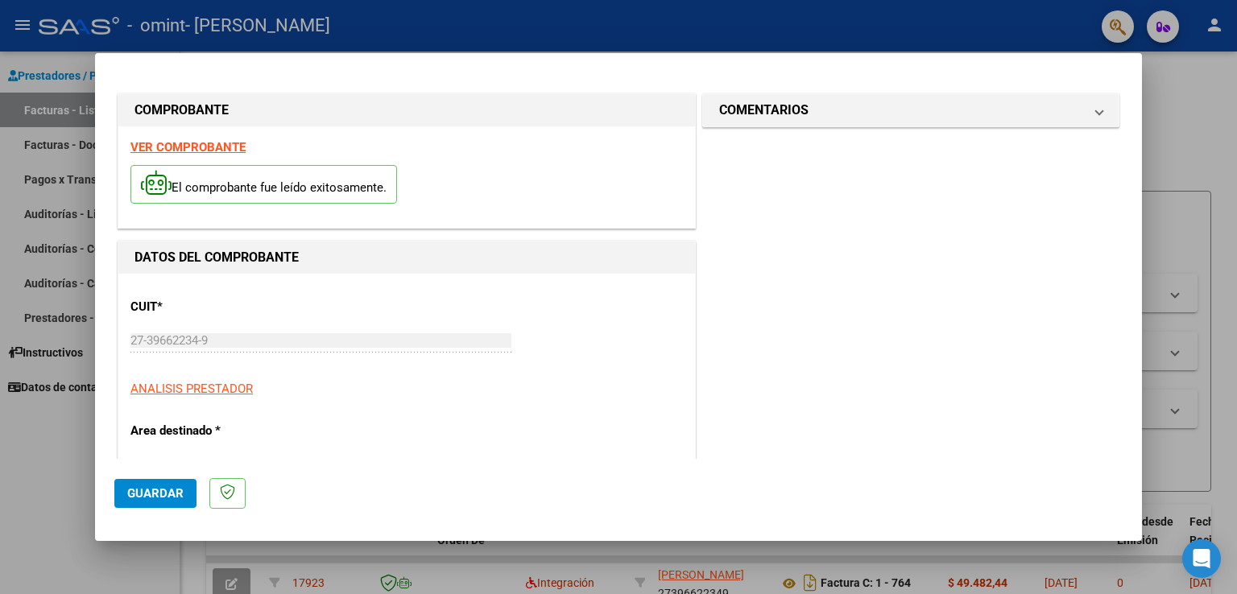
click at [185, 499] on button "Guardar" at bounding box center [155, 493] width 82 height 29
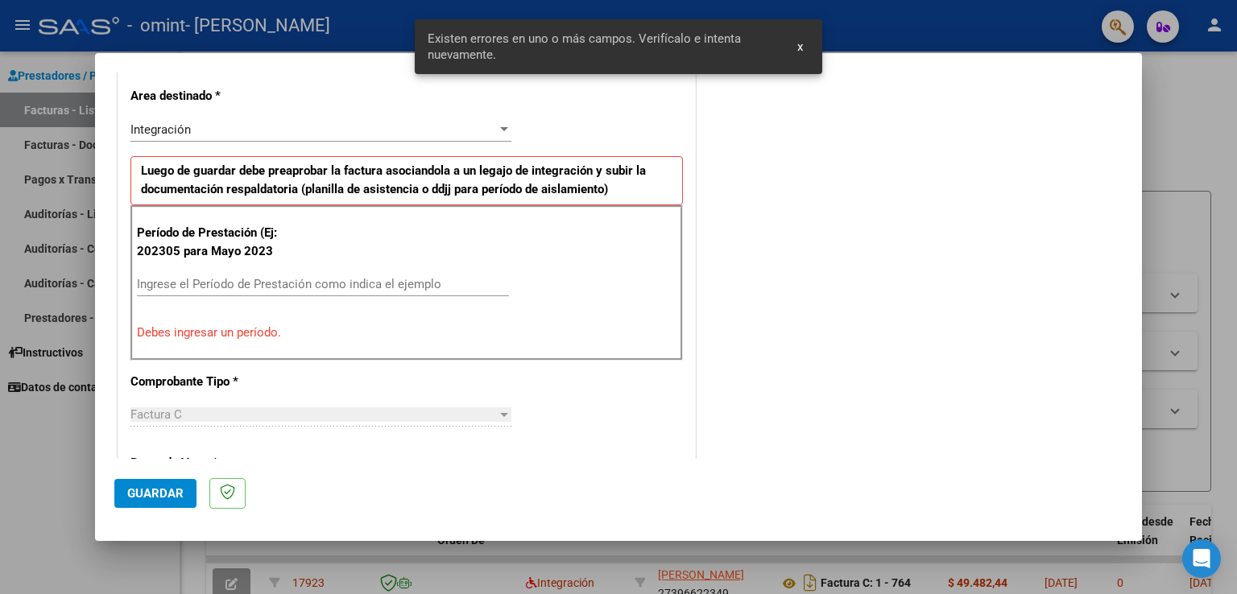
scroll to position [336, 0]
click at [255, 288] on input "Ingrese el Período de Prestación como indica el ejemplo" at bounding box center [323, 283] width 372 height 14
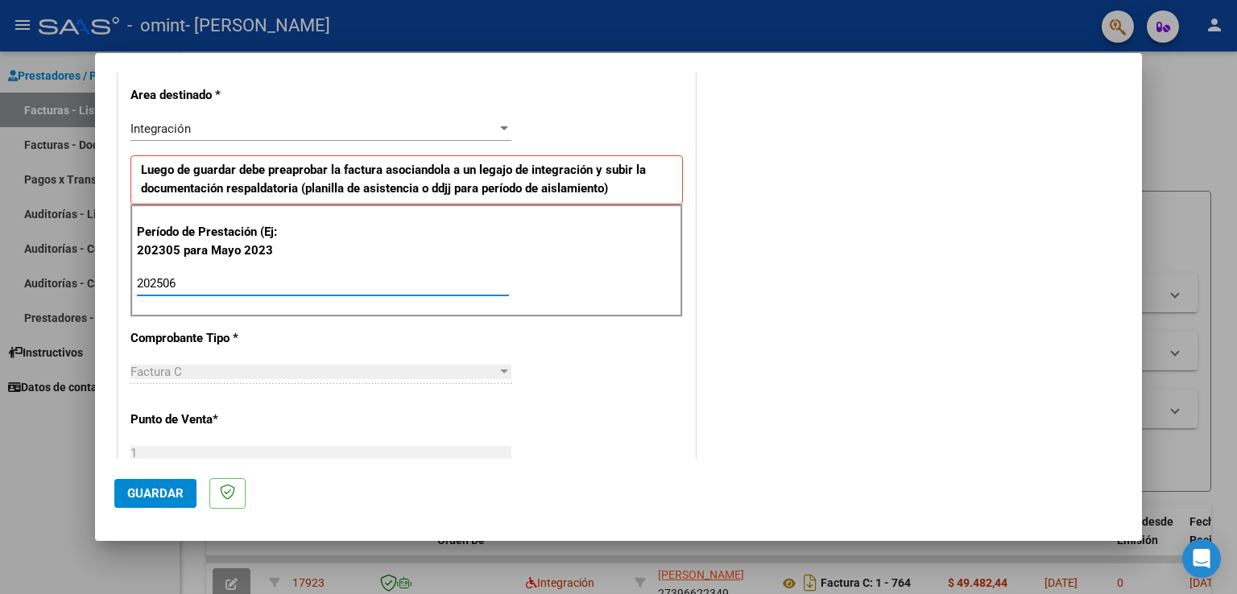
type input "202506"
click at [172, 495] on span "Guardar" at bounding box center [155, 494] width 56 height 14
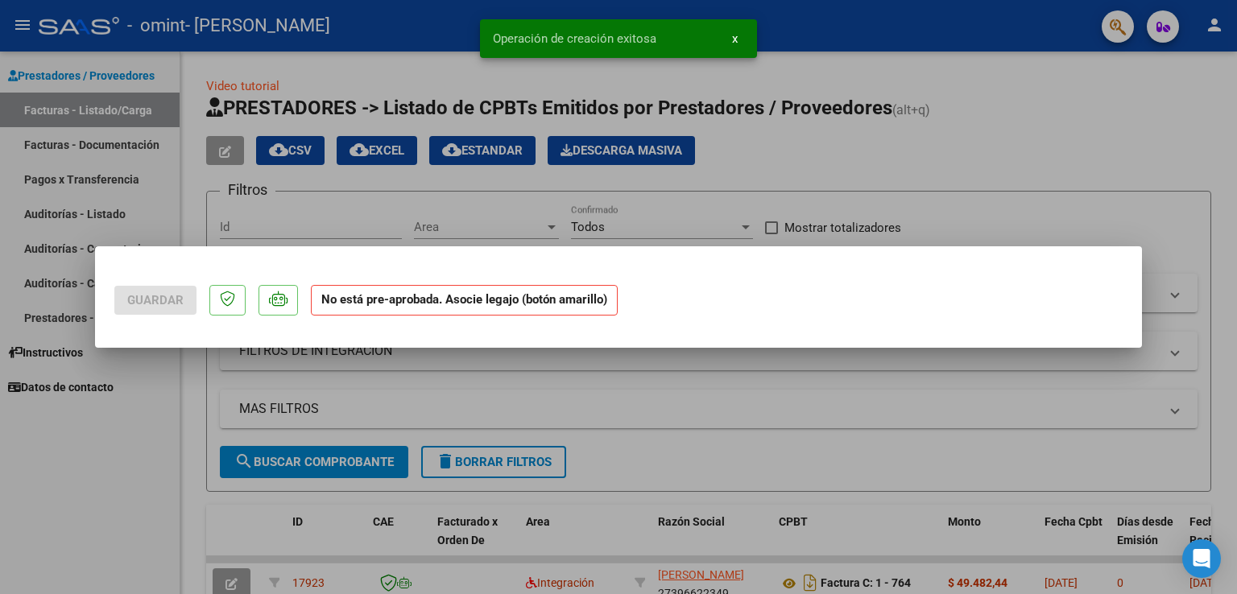
scroll to position [0, 0]
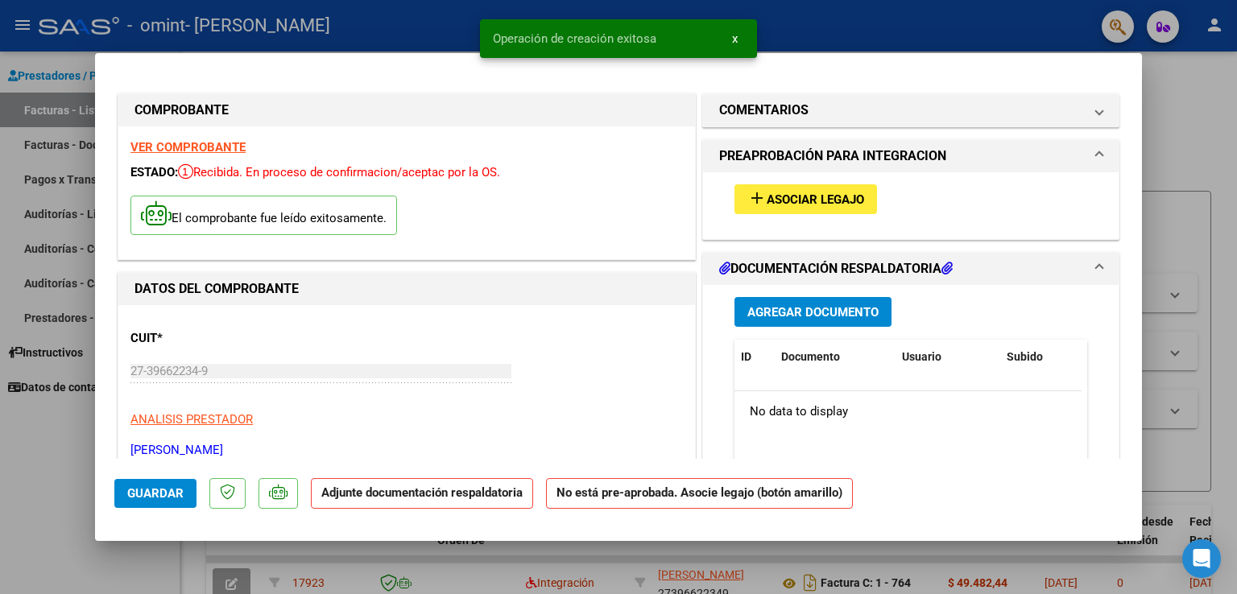
click at [793, 197] on span "Asociar Legajo" at bounding box center [815, 200] width 97 height 14
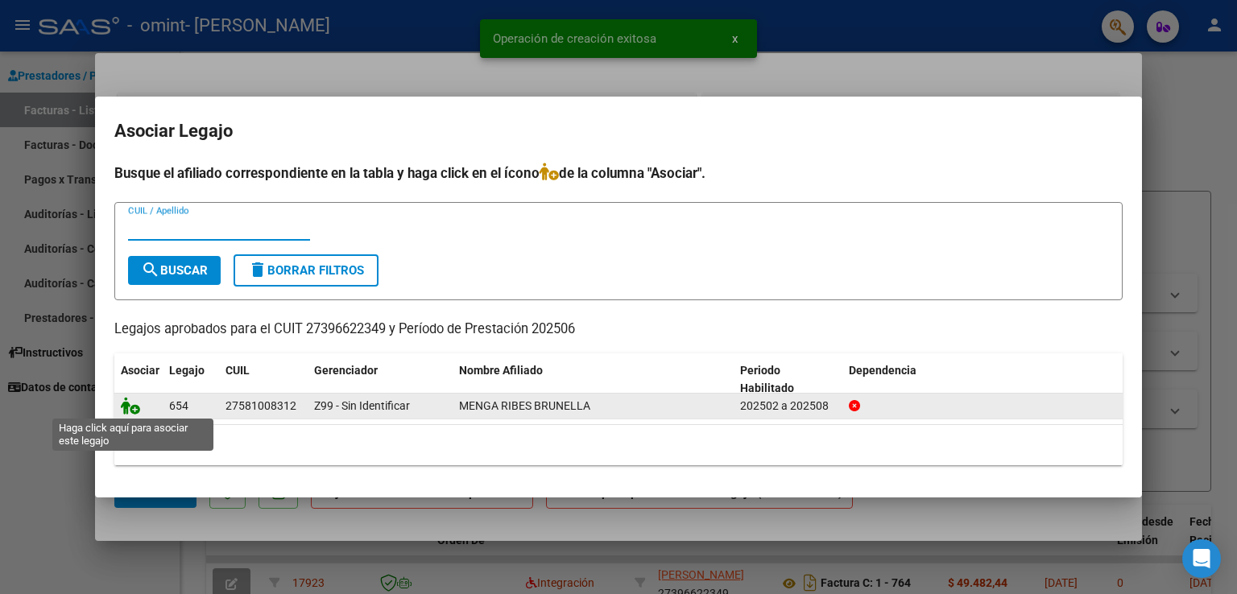
click at [129, 404] on icon at bounding box center [130, 406] width 19 height 18
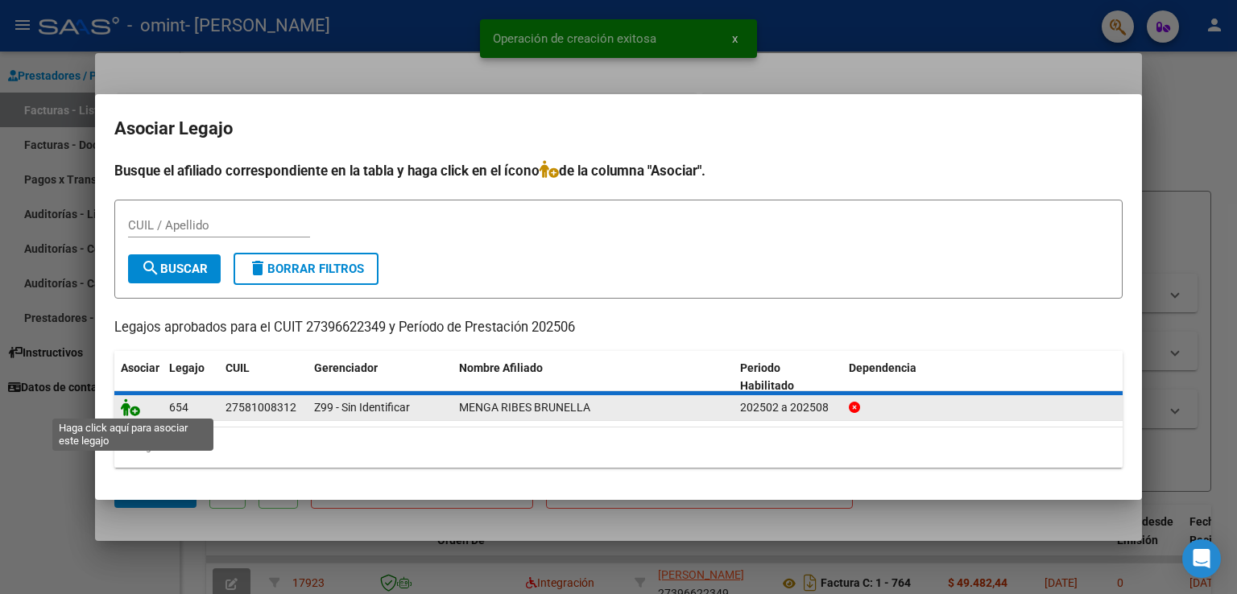
click at [129, 404] on icon at bounding box center [130, 408] width 19 height 18
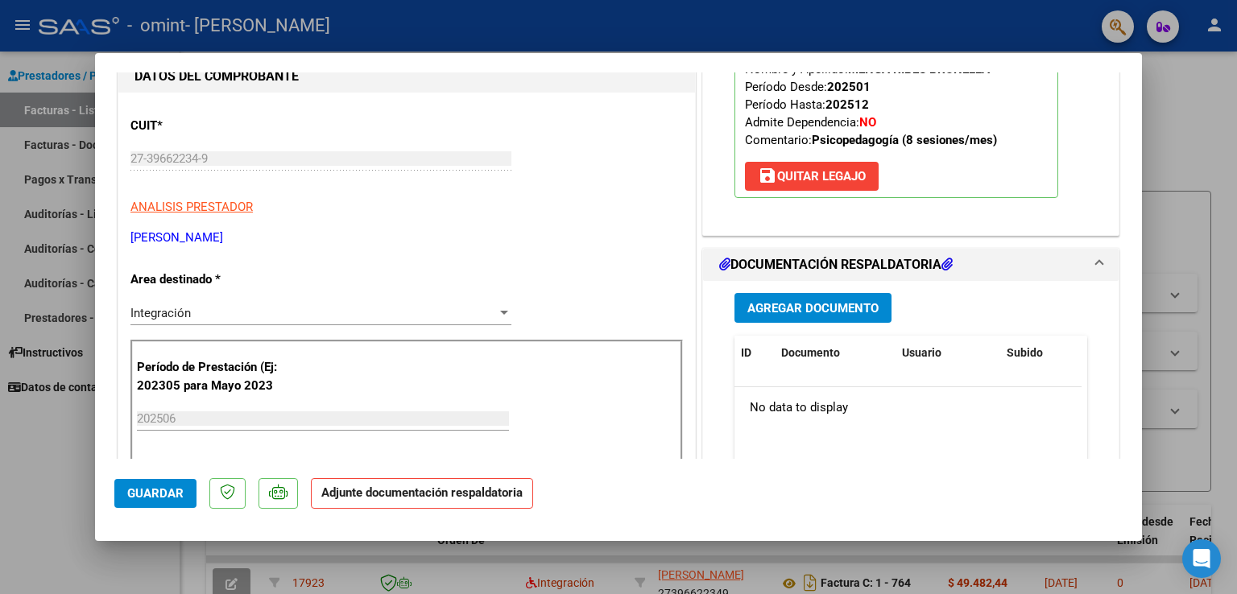
scroll to position [392, 0]
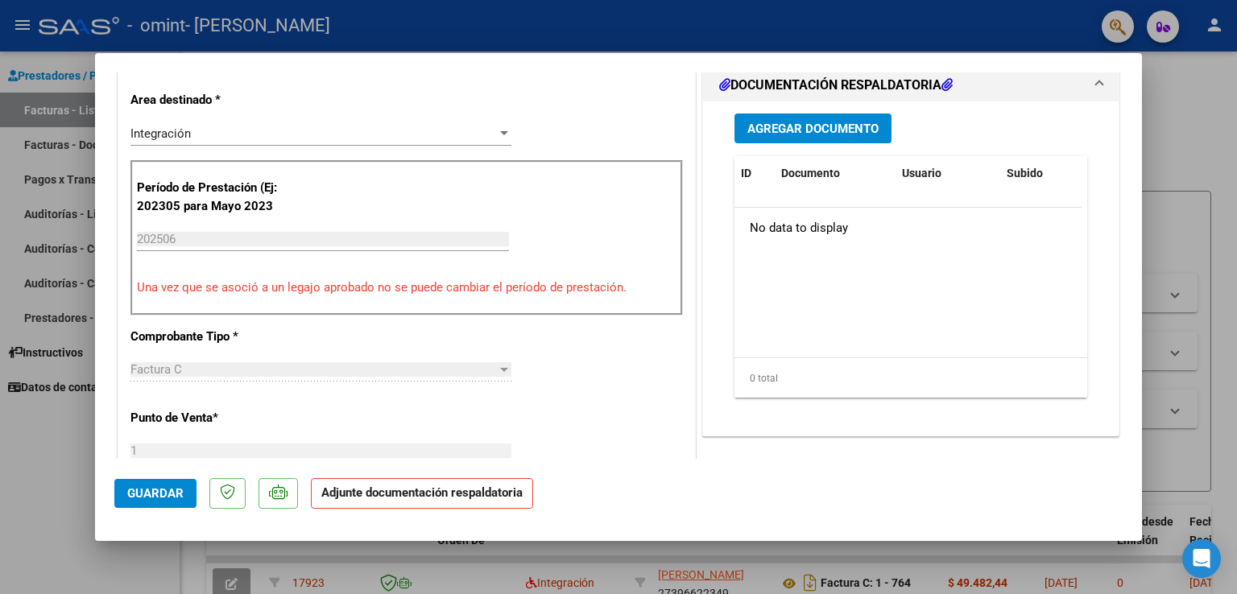
click at [847, 133] on span "Agregar Documento" at bounding box center [813, 129] width 131 height 14
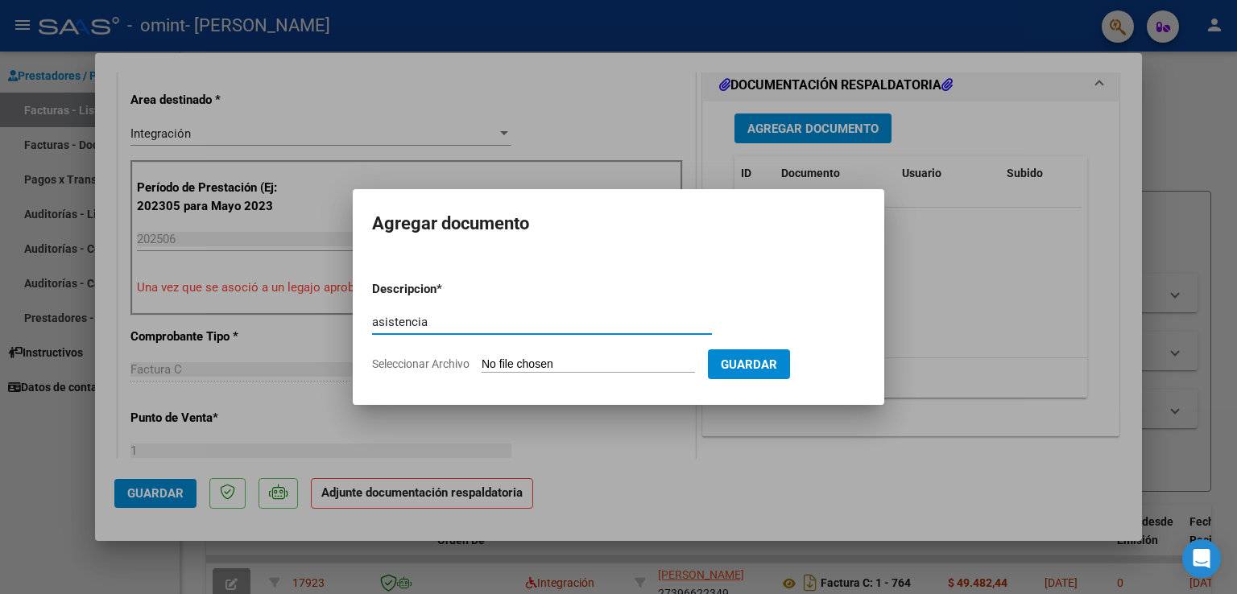
type input "asistencia"
click at [570, 354] on form "Descripcion * asistencia Escriba aquí una descripcion Seleccionar Archivo Guard…" at bounding box center [618, 327] width 493 height 118
click at [575, 369] on input "Seleccionar Archivo" at bounding box center [588, 365] width 213 height 15
click at [619, 362] on input "Seleccionar Archivo" at bounding box center [588, 365] width 213 height 15
type input "C:\fakepath\IMG_7936 (4).pdf"
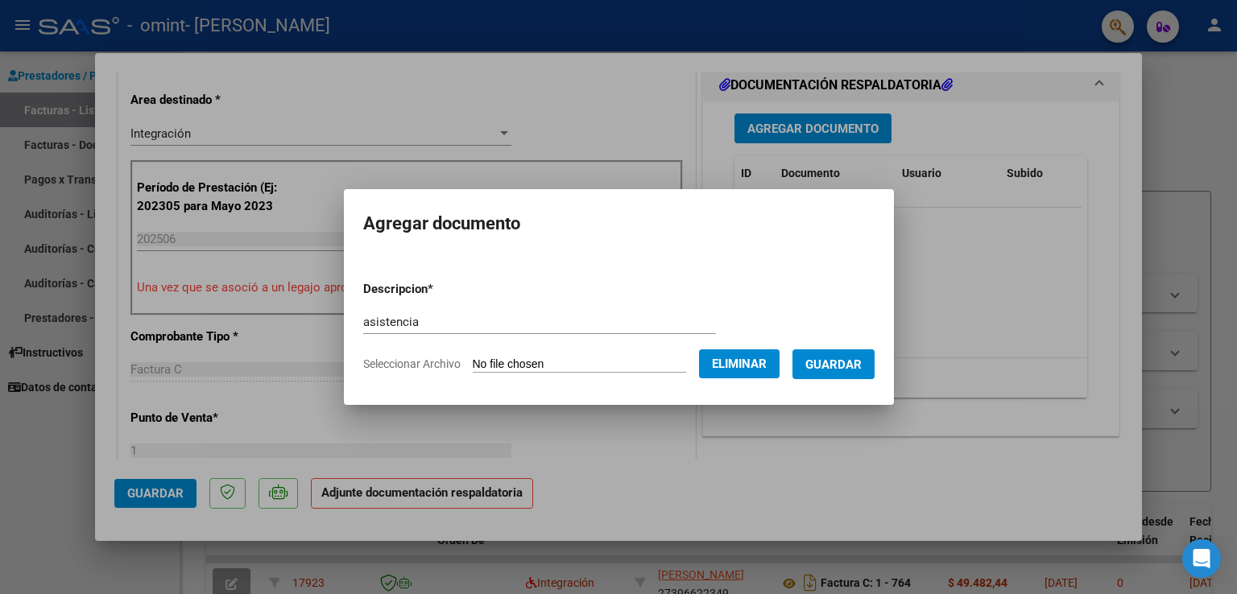
click at [852, 358] on span "Guardar" at bounding box center [834, 365] width 56 height 14
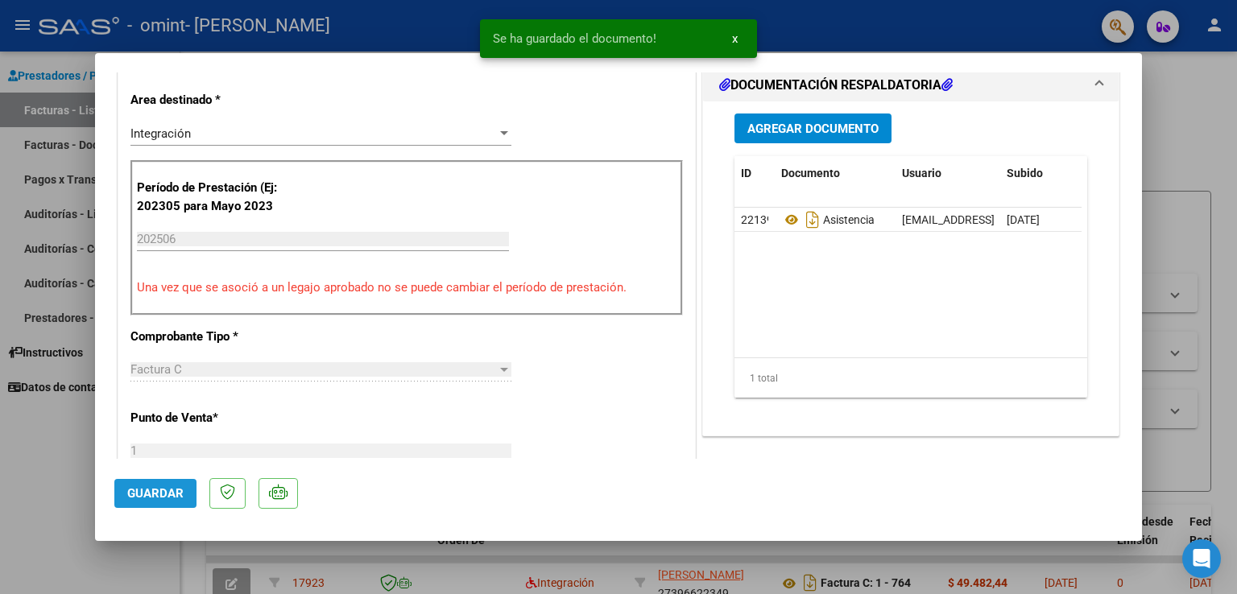
click at [162, 494] on span "Guardar" at bounding box center [155, 494] width 56 height 14
click at [91, 369] on div at bounding box center [618, 297] width 1237 height 594
type input "$ 0,00"
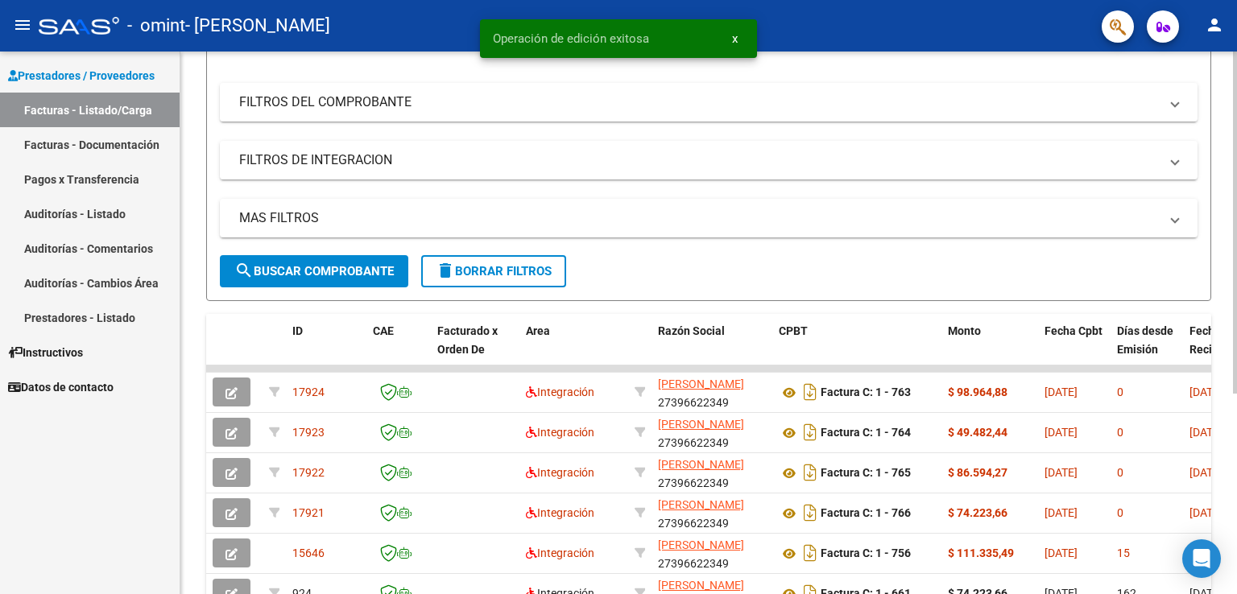
scroll to position [288, 0]
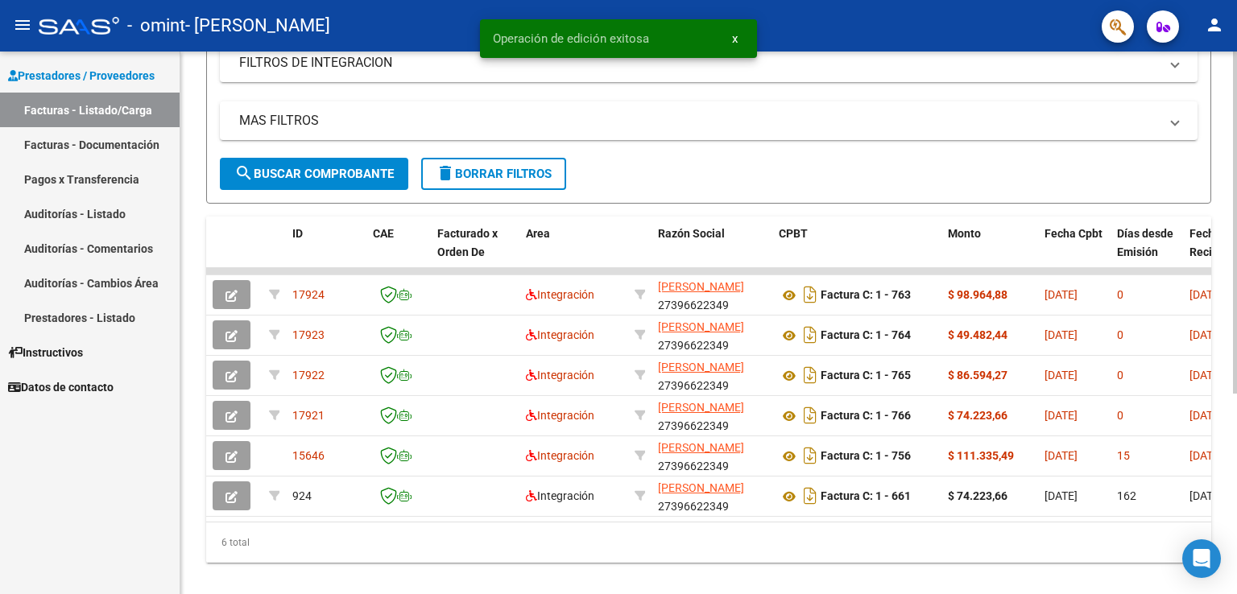
click at [1237, 307] on div at bounding box center [1235, 410] width 4 height 342
